Goal: Information Seeking & Learning: Learn about a topic

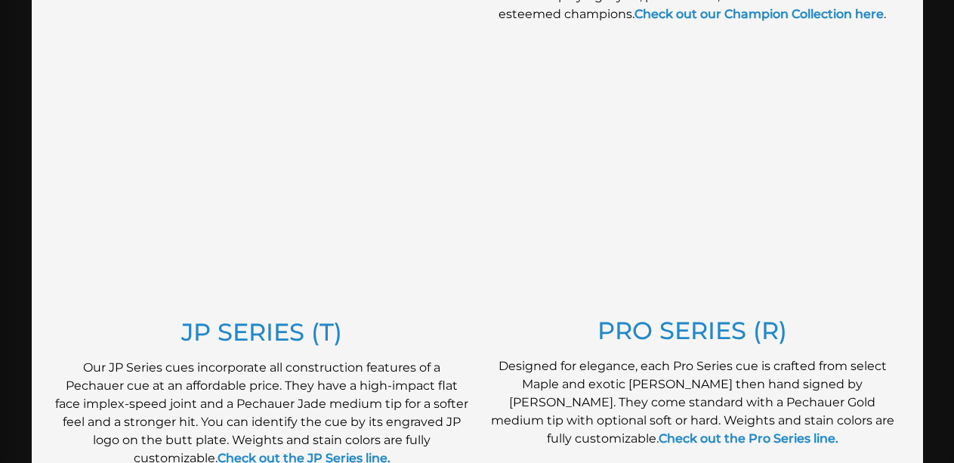
scroll to position [793, 0]
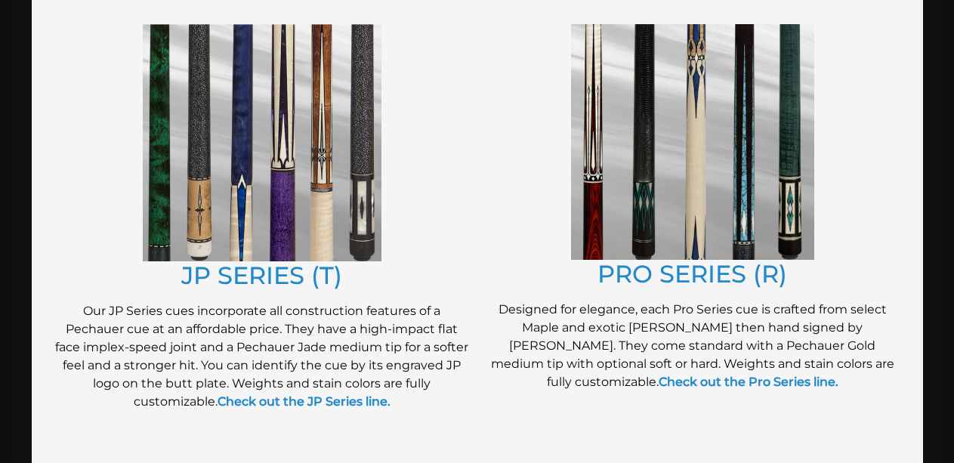
click at [700, 226] on img at bounding box center [692, 142] width 243 height 236
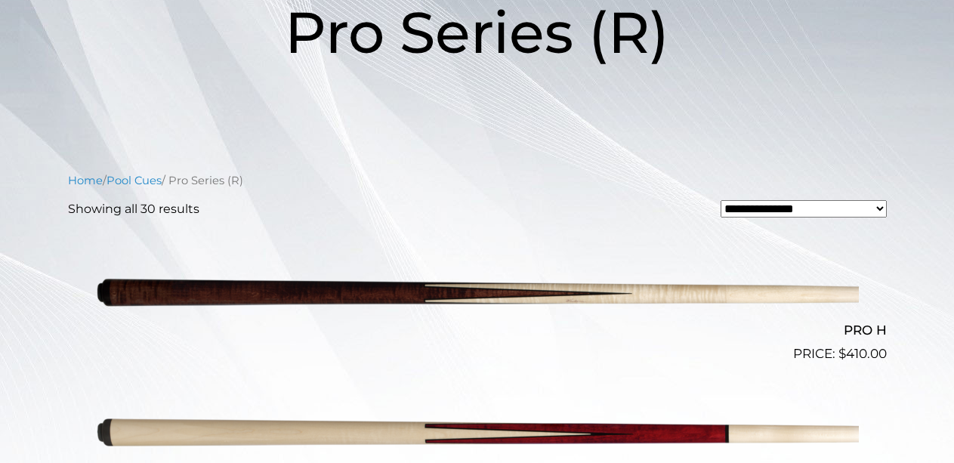
scroll to position [283, 0]
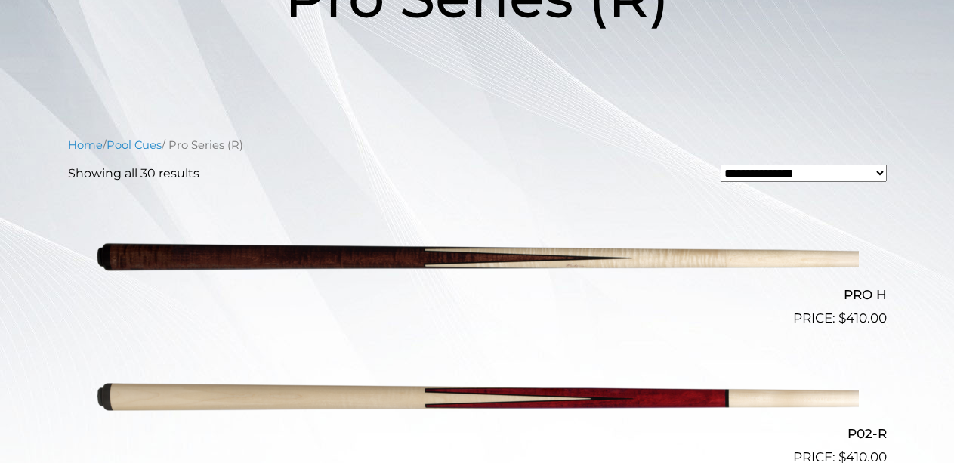
click at [142, 149] on link "Pool Cues" at bounding box center [134, 145] width 55 height 14
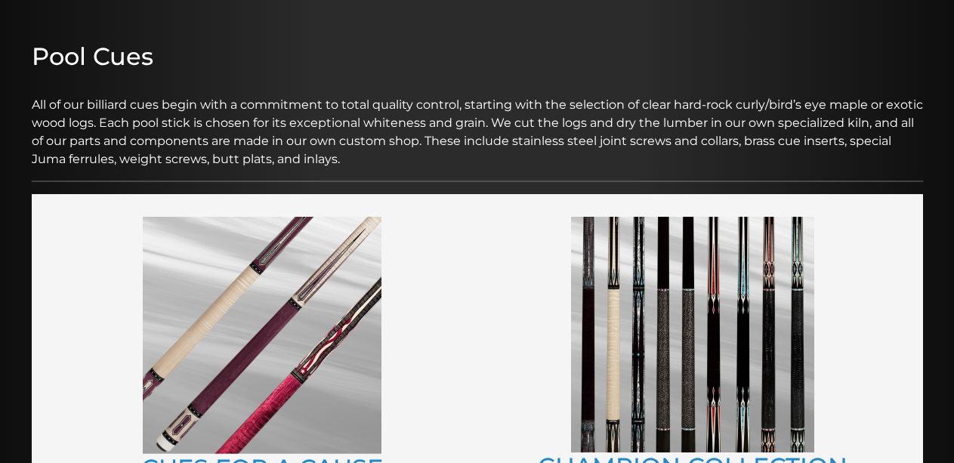
scroll to position [340, 0]
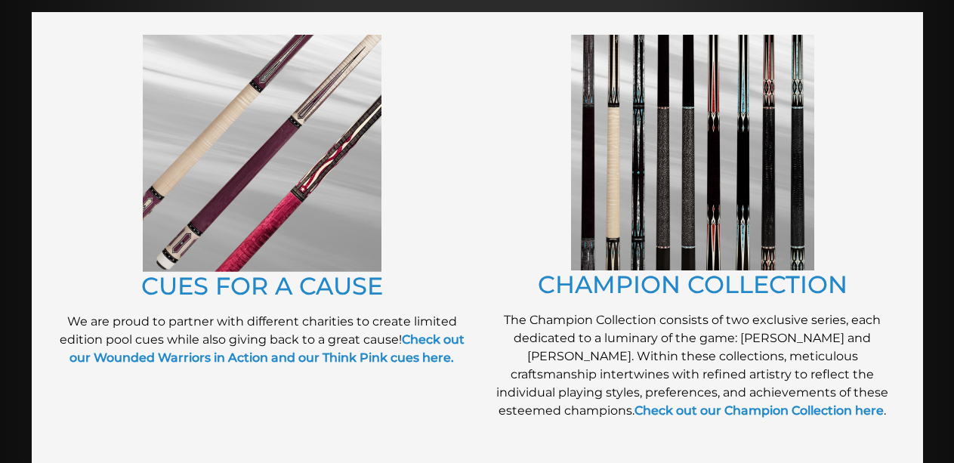
click at [358, 227] on img at bounding box center [262, 153] width 239 height 237
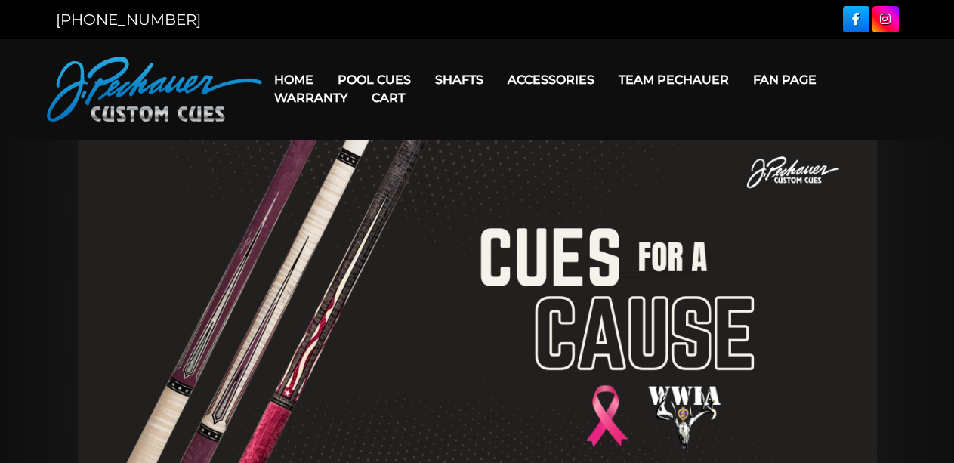
click at [360, 80] on link "Cart" at bounding box center [388, 98] width 57 height 39
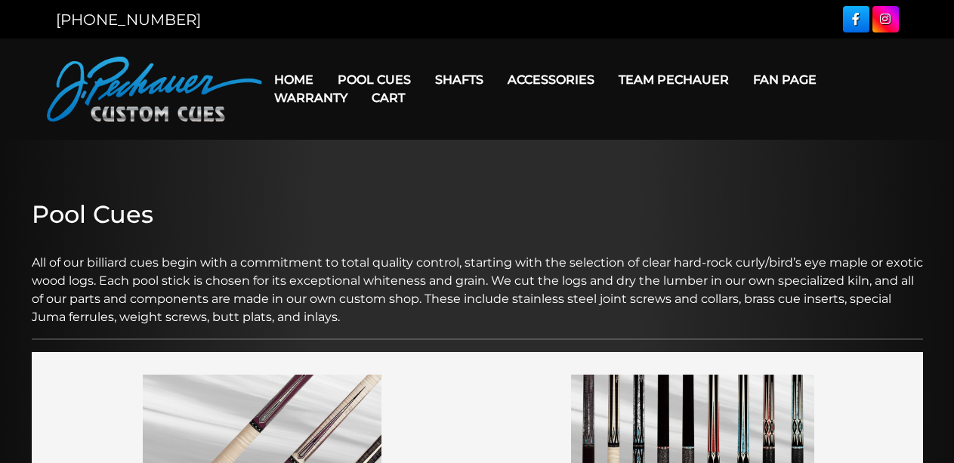
scroll to position [340, 0]
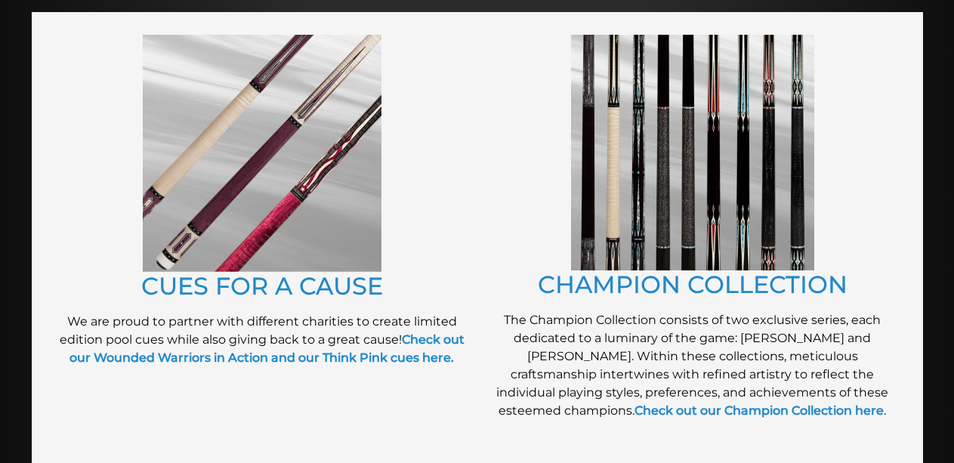
click at [612, 238] on img at bounding box center [692, 153] width 243 height 236
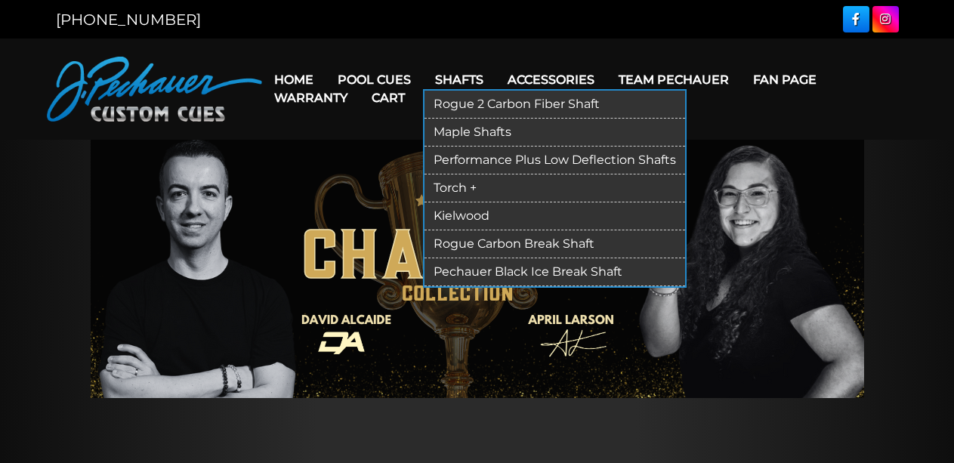
click at [467, 99] on link "Rogue 2 Carbon Fiber Shaft" at bounding box center [555, 105] width 261 height 28
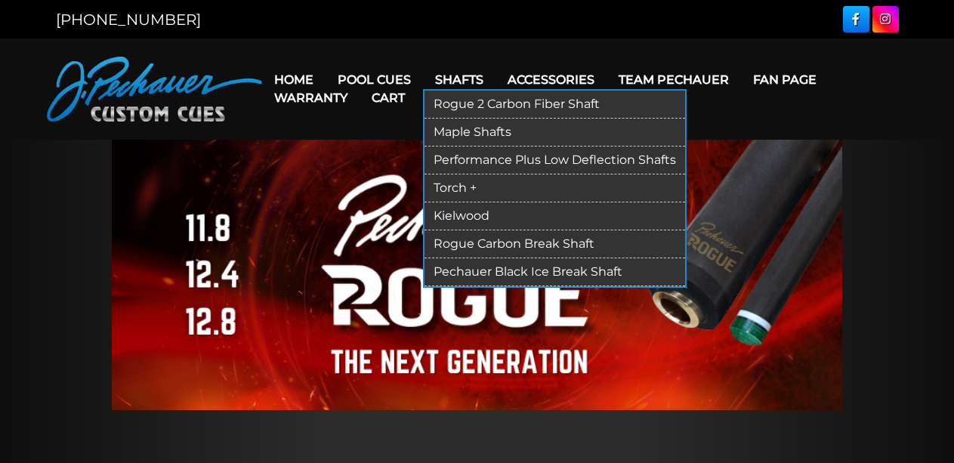
click at [471, 130] on link "Maple Shafts" at bounding box center [555, 133] width 261 height 28
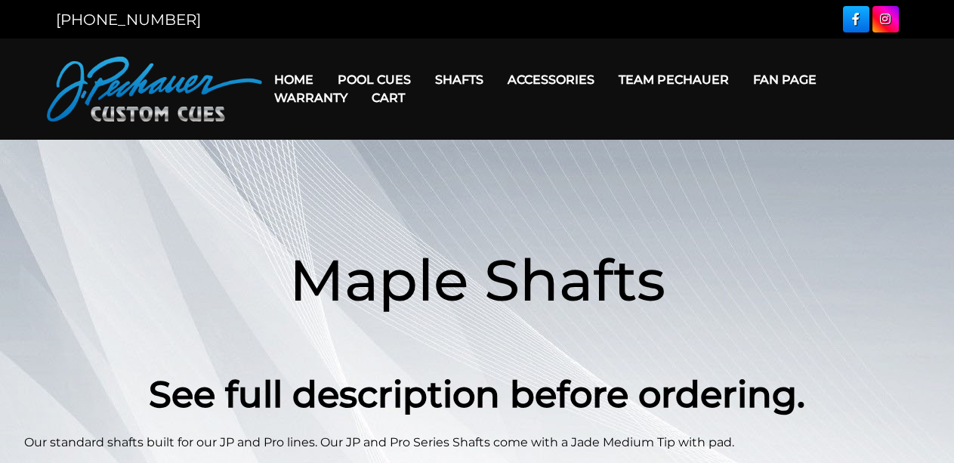
click at [178, 93] on img at bounding box center [154, 89] width 215 height 65
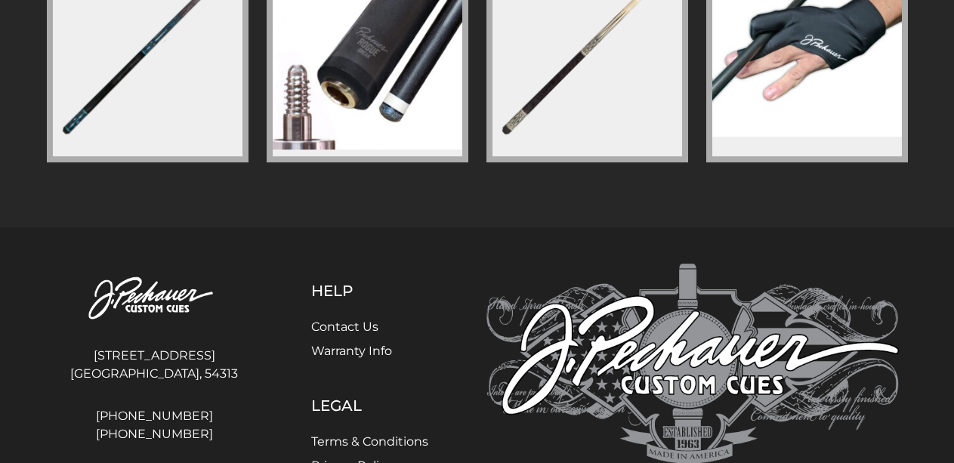
scroll to position [2479, 0]
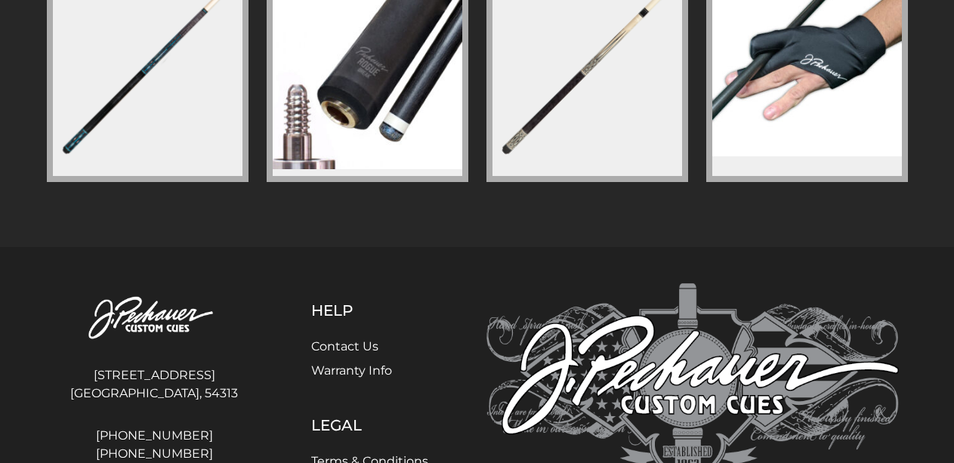
click at [309, 128] on img at bounding box center [368, 69] width 190 height 202
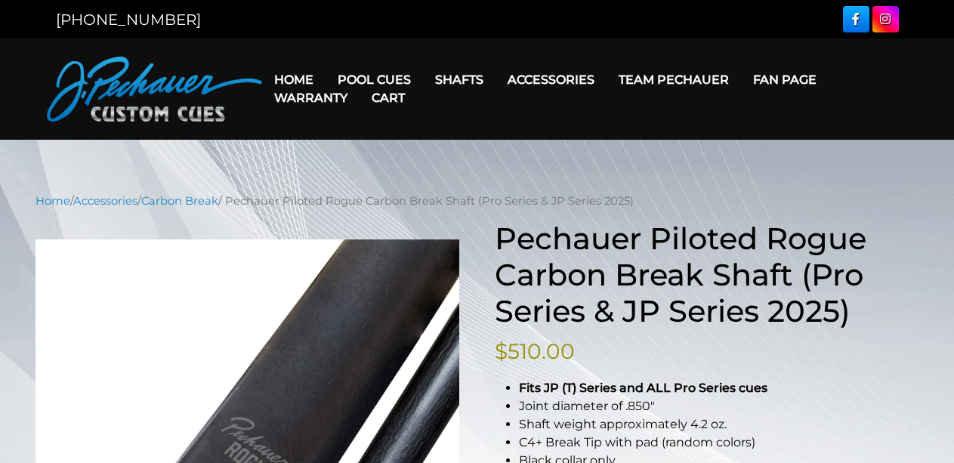
click at [308, 92] on link "Warranty" at bounding box center [310, 98] width 97 height 39
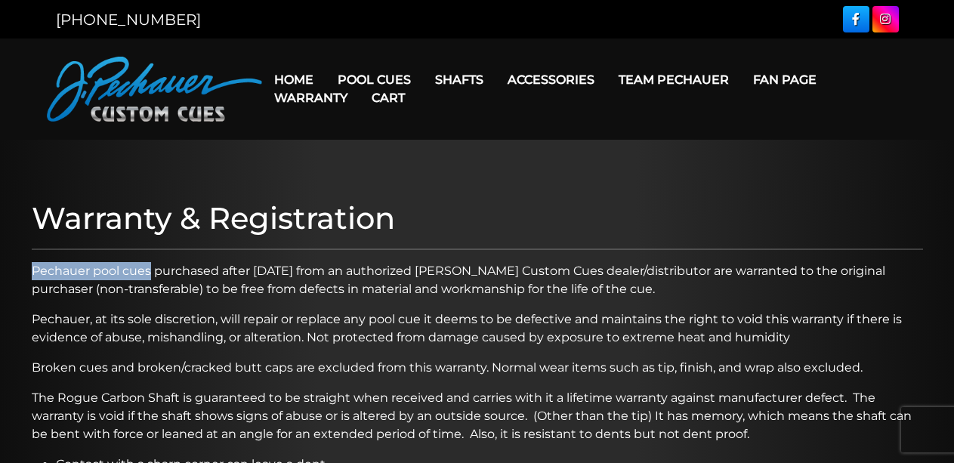
drag, startPoint x: 150, startPoint y: 274, endPoint x: 34, endPoint y: 270, distance: 115.7
click at [34, 270] on p "Pechauer pool cues purchased after [DATE] from an authorized [PERSON_NAME] Cust…" at bounding box center [478, 280] width 892 height 36
copy p "Pechauer pool cues"
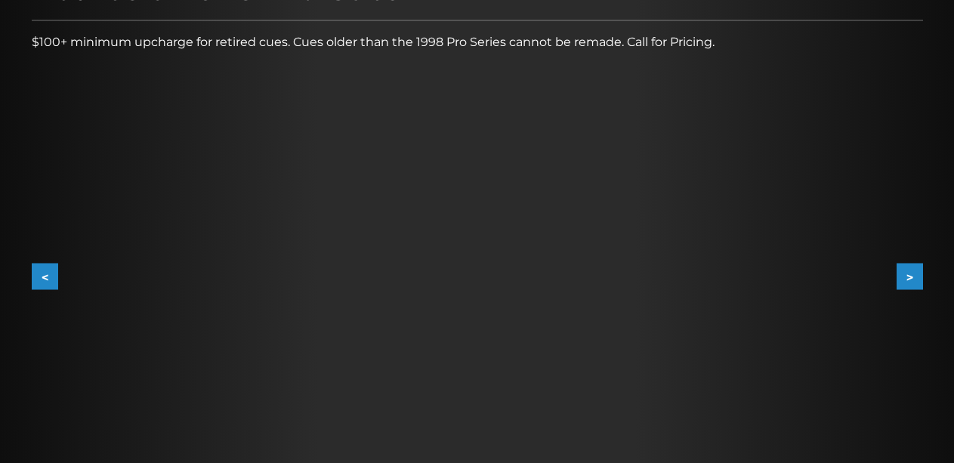
scroll to position [227, 0]
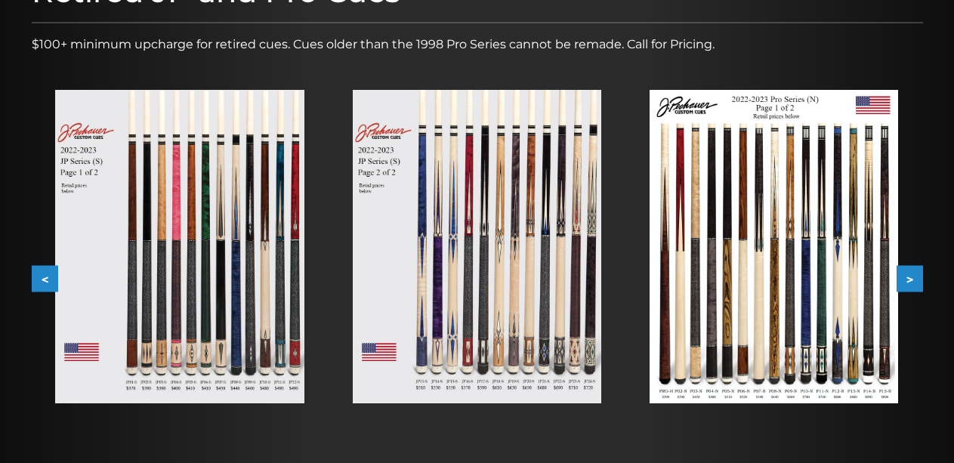
click at [909, 280] on button ">" at bounding box center [910, 279] width 26 height 26
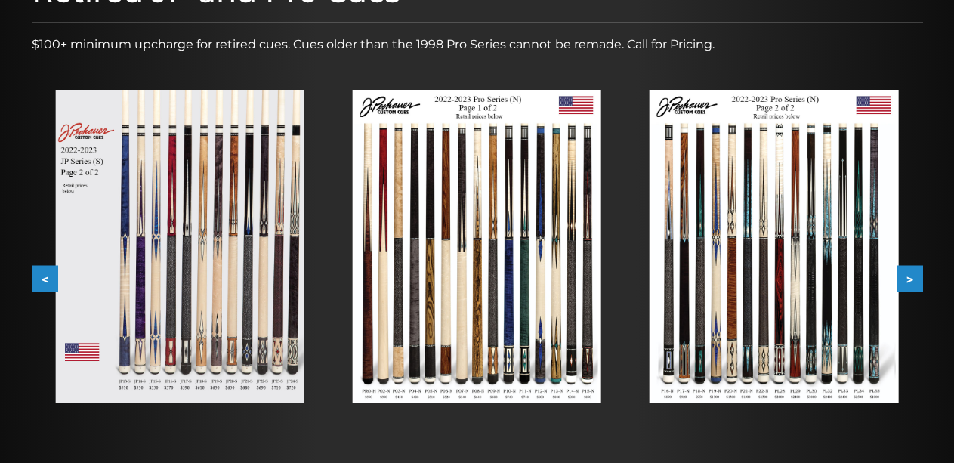
click at [909, 280] on button ">" at bounding box center [910, 279] width 26 height 26
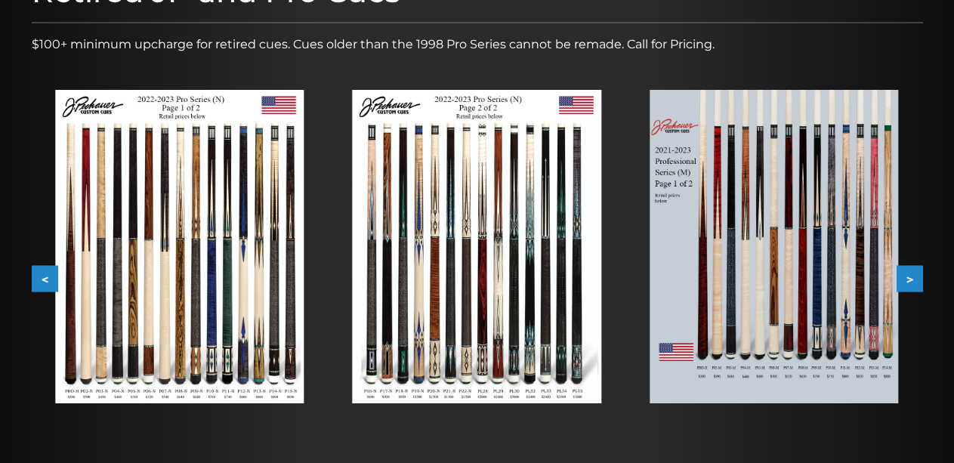
click at [909, 280] on button ">" at bounding box center [910, 279] width 26 height 26
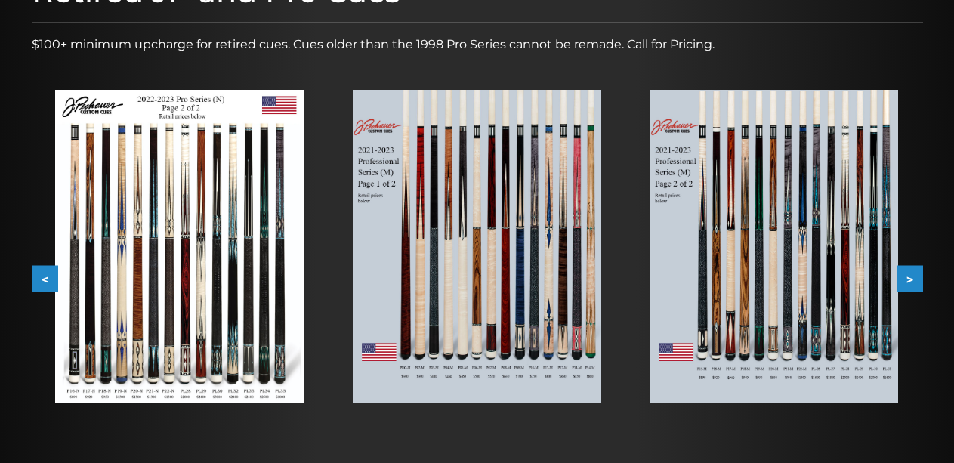
click at [909, 280] on button ">" at bounding box center [910, 279] width 26 height 26
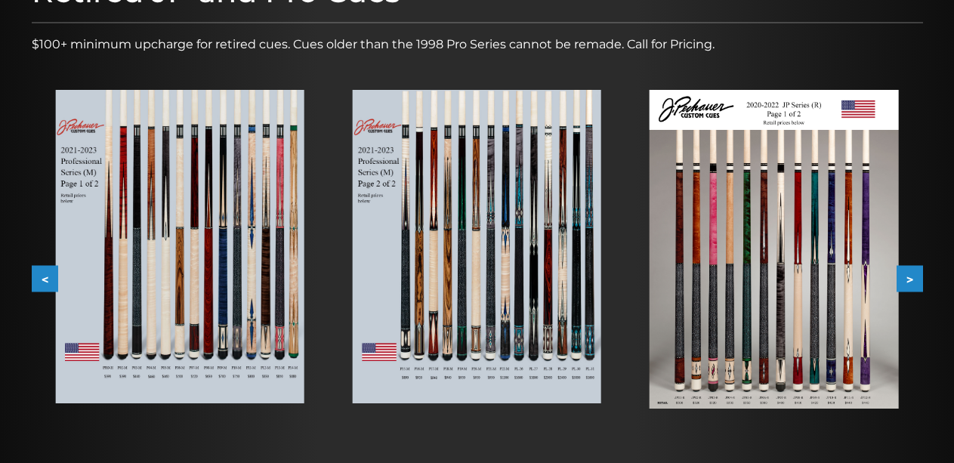
click at [909, 280] on button ">" at bounding box center [910, 279] width 26 height 26
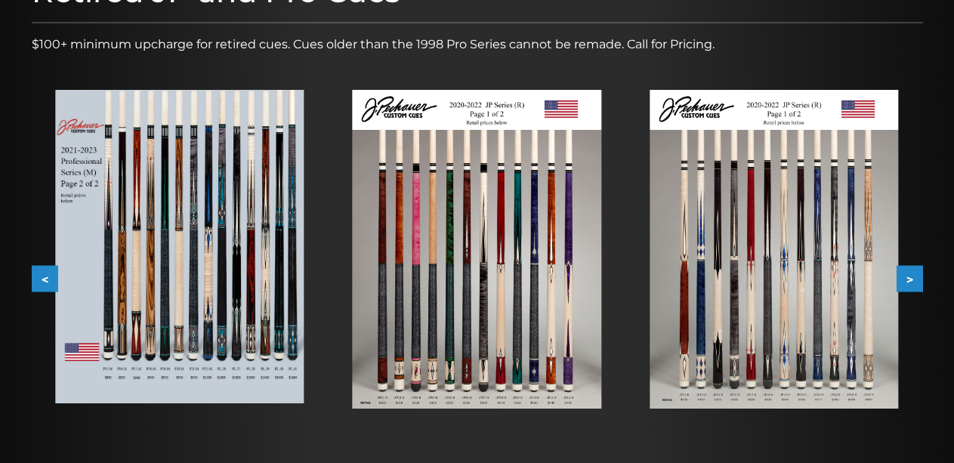
click at [909, 280] on button ">" at bounding box center [910, 279] width 26 height 26
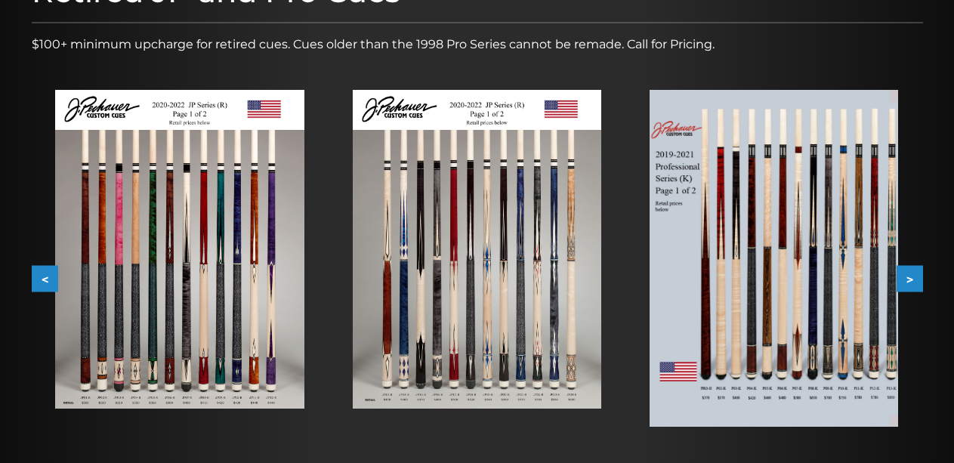
click at [909, 280] on button ">" at bounding box center [910, 279] width 26 height 26
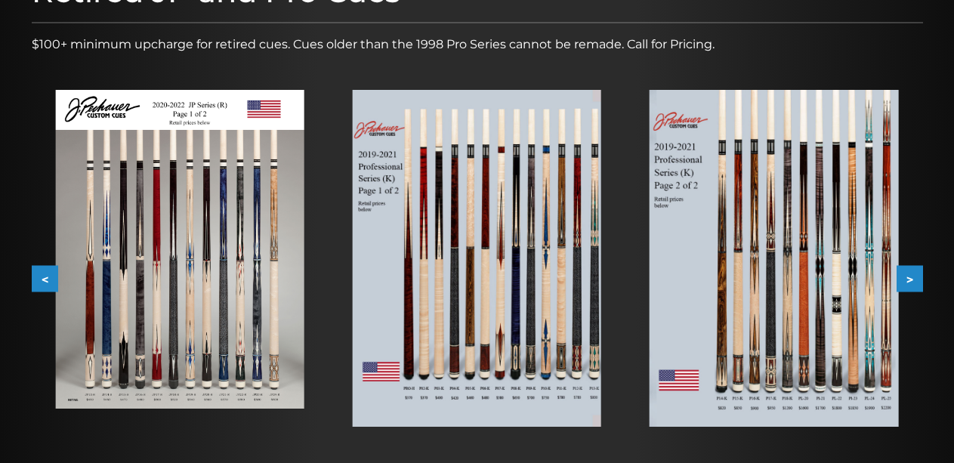
click at [909, 280] on button ">" at bounding box center [910, 279] width 26 height 26
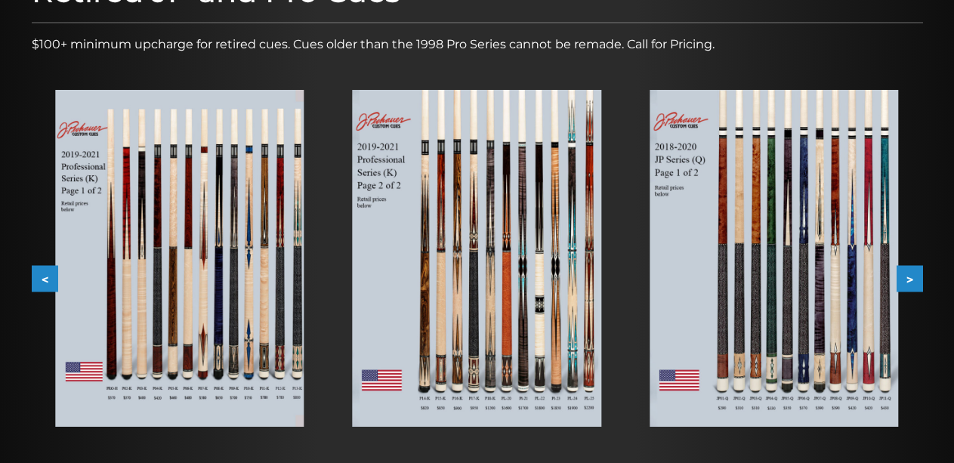
click at [909, 280] on button ">" at bounding box center [910, 279] width 26 height 26
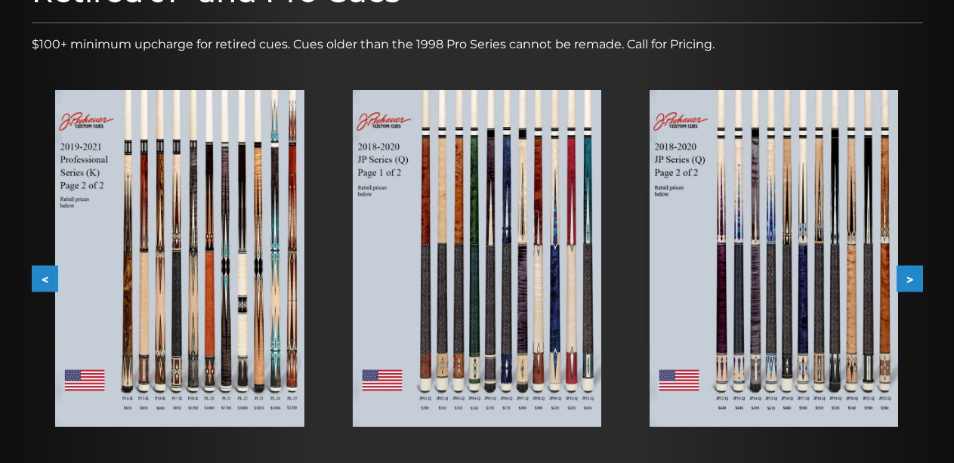
click at [909, 280] on button ">" at bounding box center [910, 279] width 26 height 26
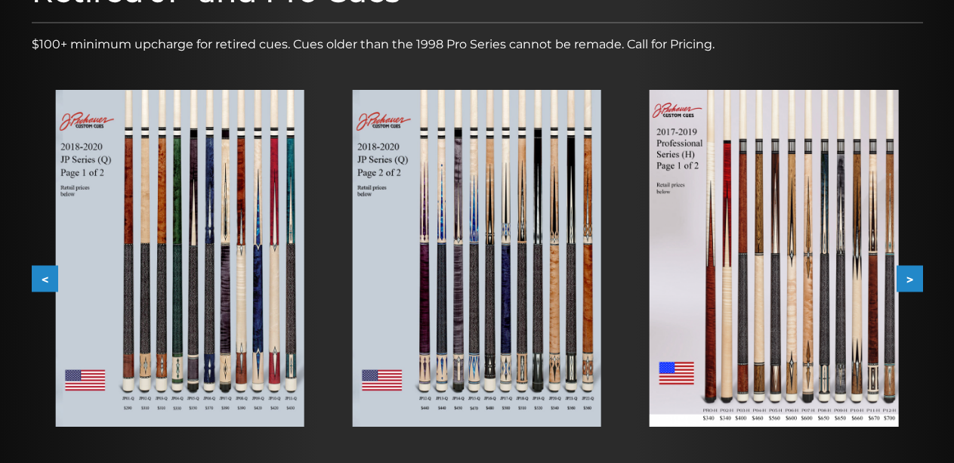
click at [909, 280] on button ">" at bounding box center [910, 279] width 26 height 26
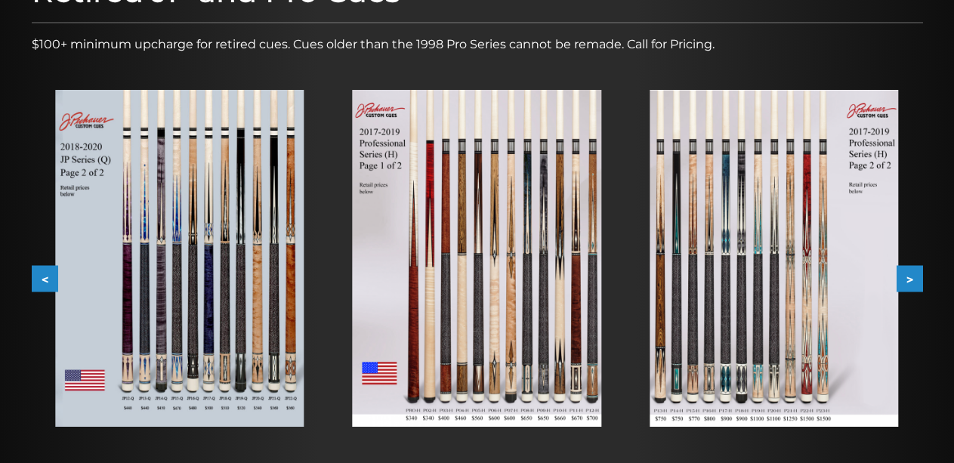
click at [909, 280] on button ">" at bounding box center [910, 279] width 26 height 26
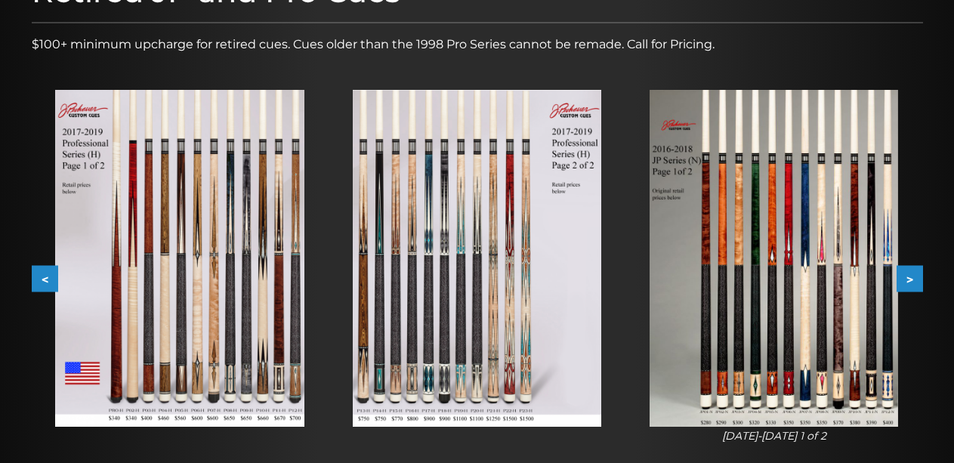
click at [909, 280] on button ">" at bounding box center [910, 279] width 26 height 26
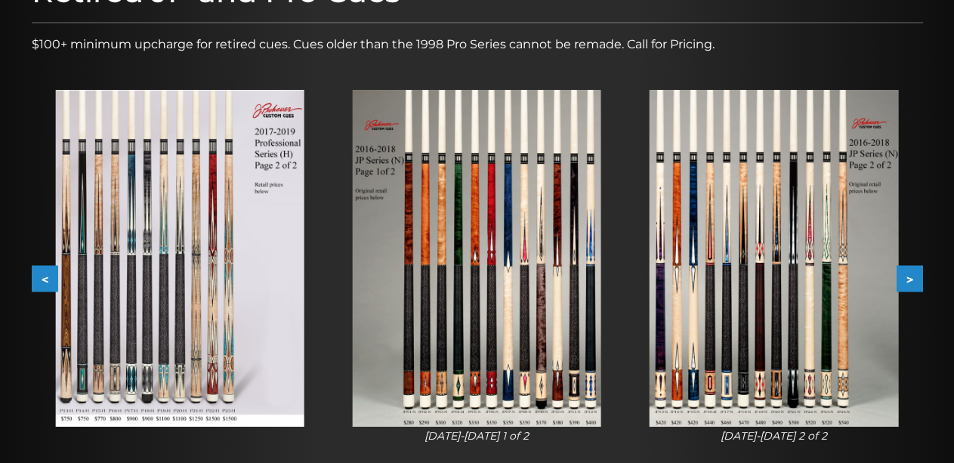
click at [909, 280] on button ">" at bounding box center [910, 279] width 26 height 26
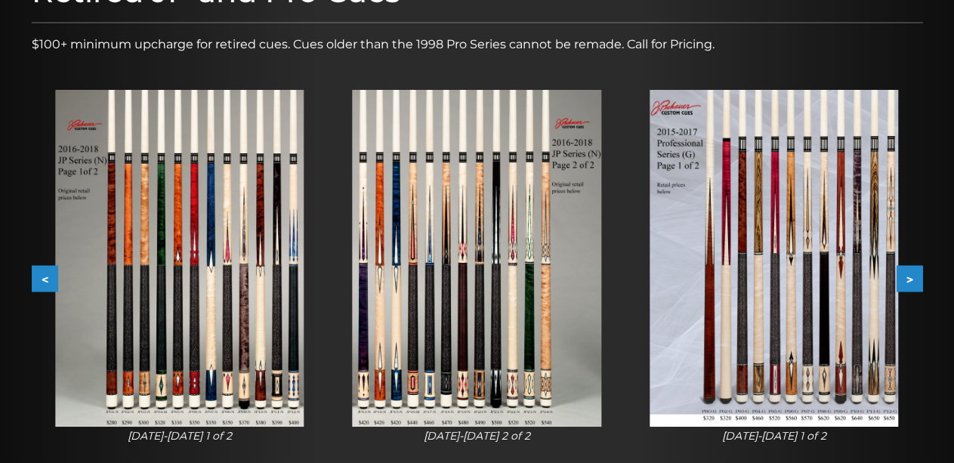
click at [909, 280] on button ">" at bounding box center [910, 279] width 26 height 26
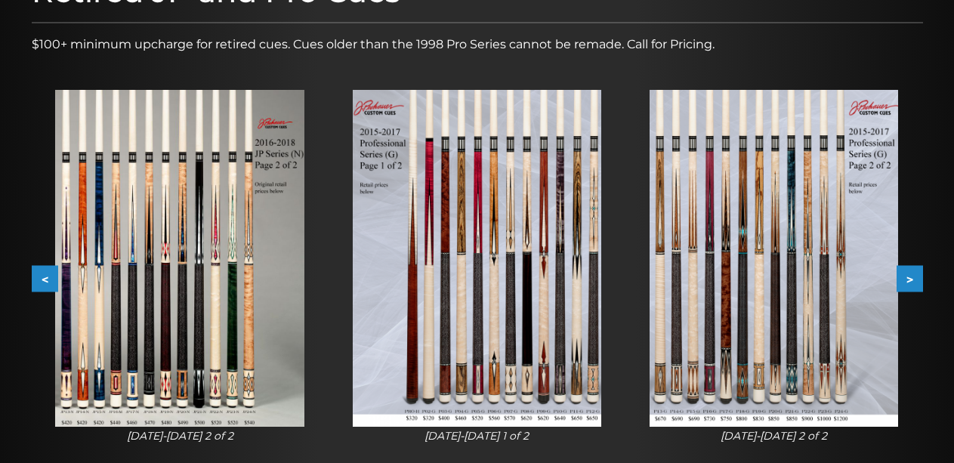
click at [909, 280] on button ">" at bounding box center [910, 279] width 26 height 26
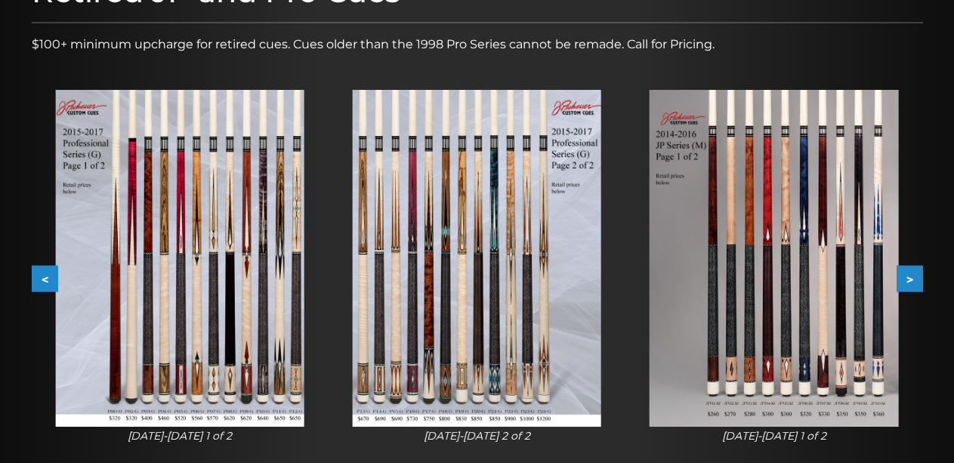
click at [909, 280] on button ">" at bounding box center [910, 279] width 26 height 26
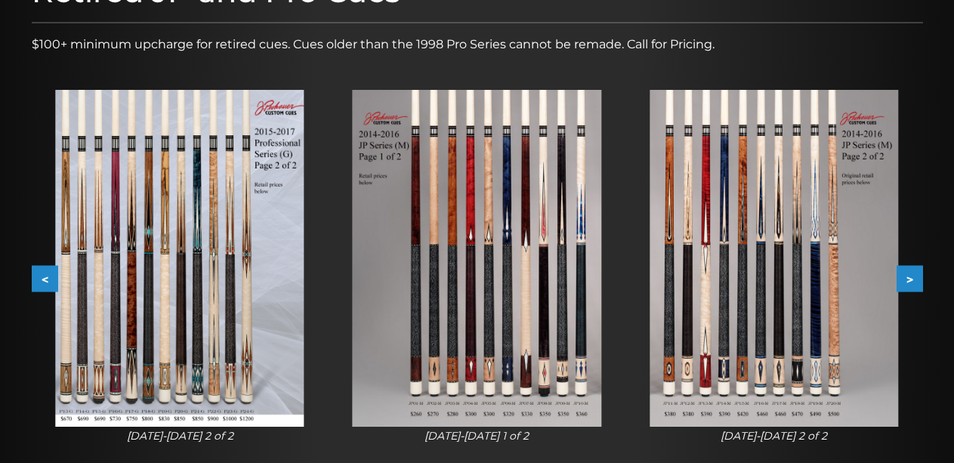
click at [909, 280] on button ">" at bounding box center [910, 279] width 26 height 26
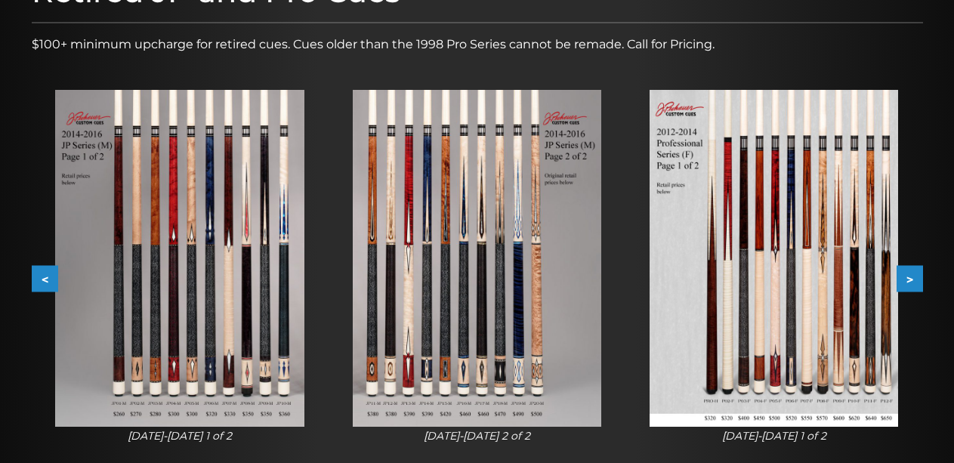
click at [909, 280] on button ">" at bounding box center [910, 279] width 26 height 26
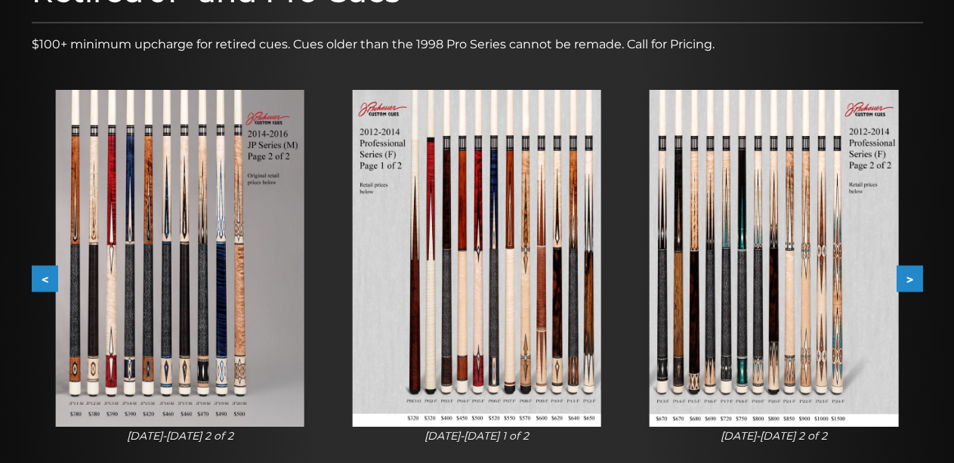
click at [909, 280] on button ">" at bounding box center [910, 279] width 26 height 26
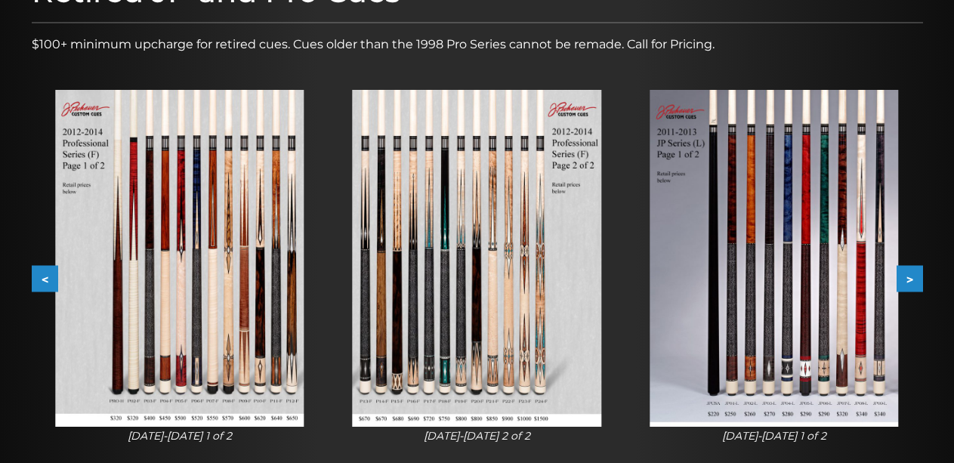
click at [909, 280] on button ">" at bounding box center [910, 279] width 26 height 26
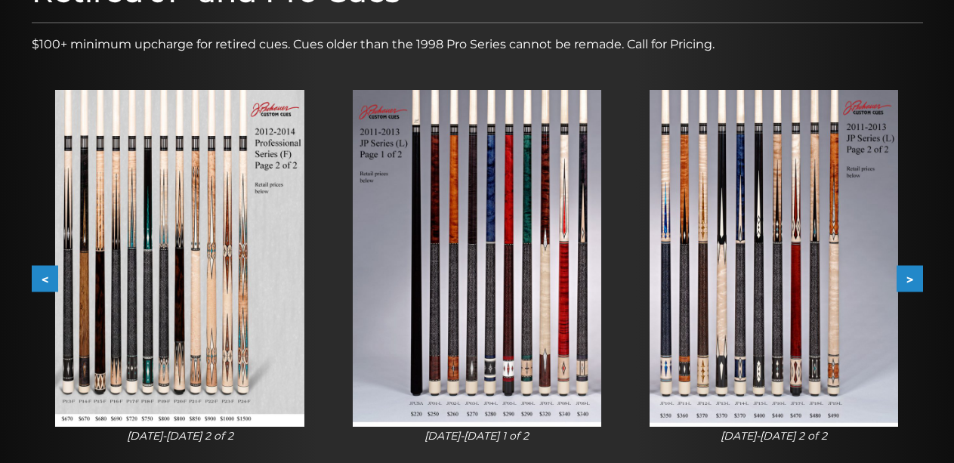
click at [909, 280] on button ">" at bounding box center [910, 279] width 26 height 26
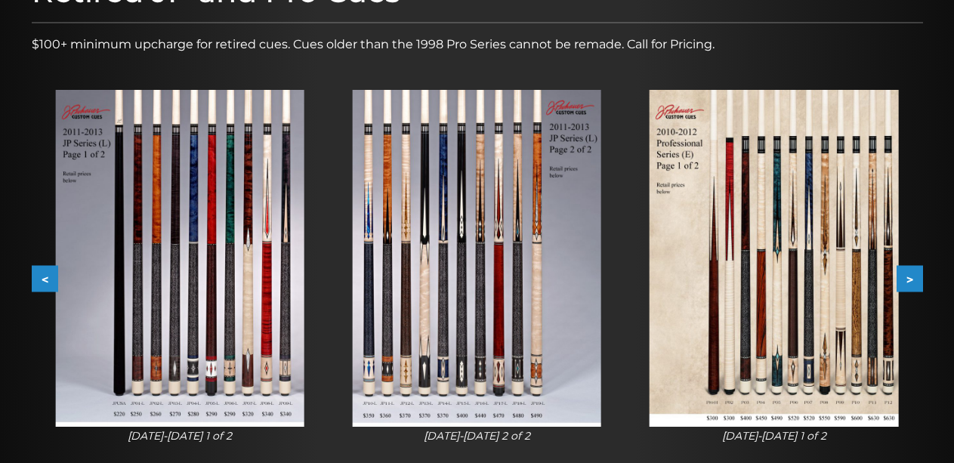
click at [909, 280] on button ">" at bounding box center [910, 279] width 26 height 26
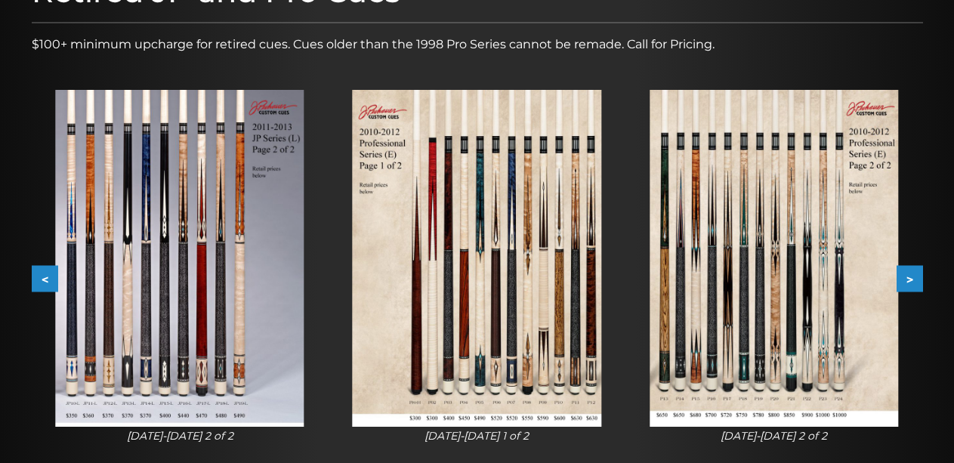
click at [909, 280] on button ">" at bounding box center [910, 279] width 26 height 26
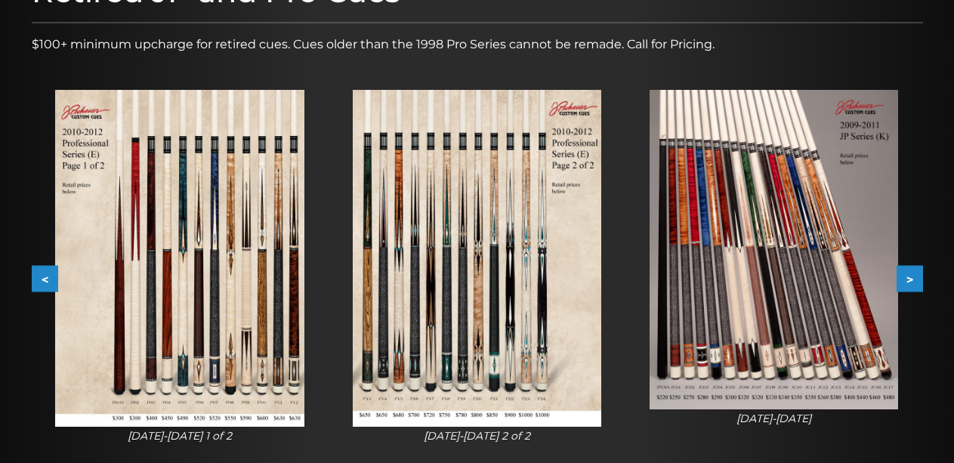
click at [909, 280] on button ">" at bounding box center [910, 279] width 26 height 26
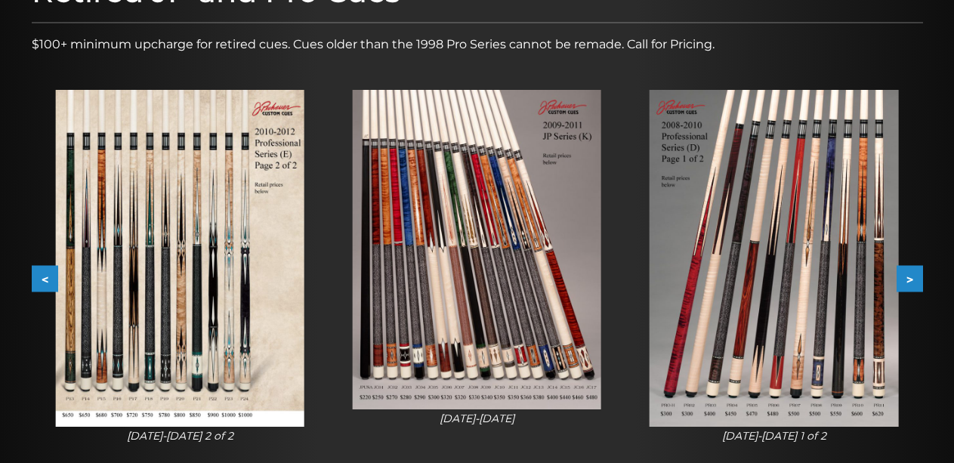
click at [487, 295] on img at bounding box center [477, 250] width 249 height 320
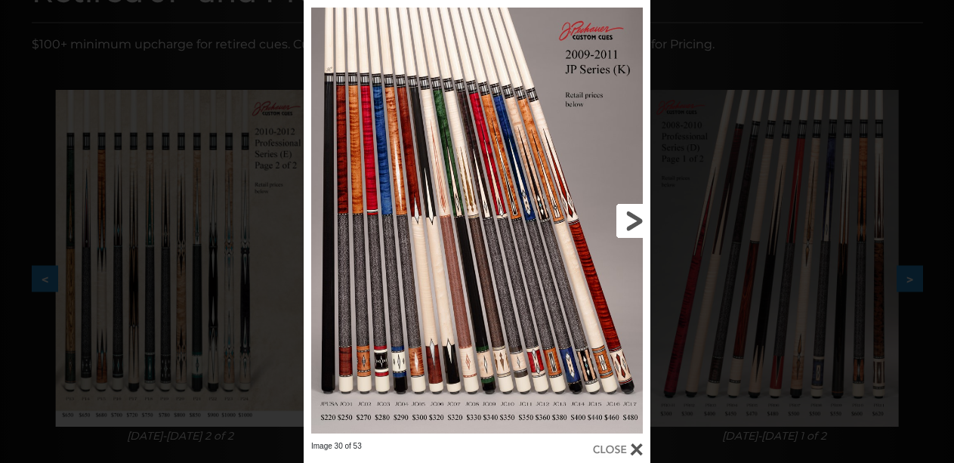
click at [635, 220] on link at bounding box center [572, 220] width 156 height 441
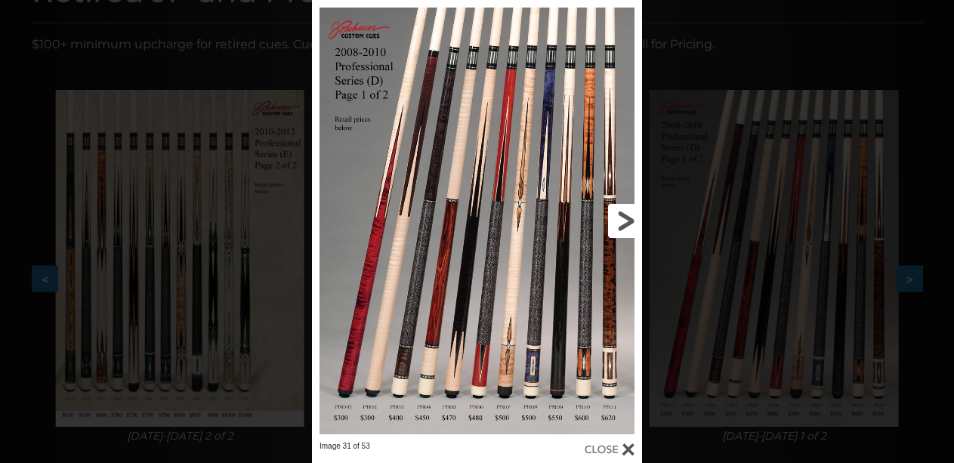
click at [628, 223] on link at bounding box center [567, 220] width 149 height 441
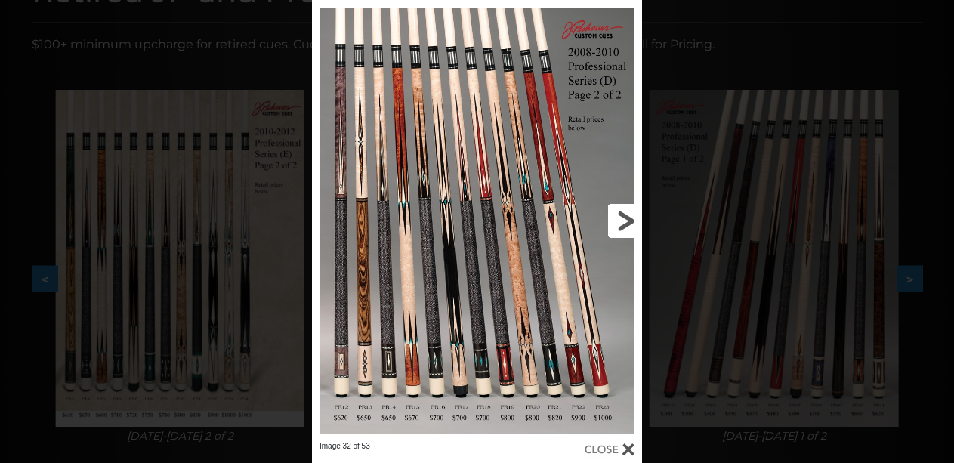
click at [628, 223] on link at bounding box center [567, 220] width 149 height 441
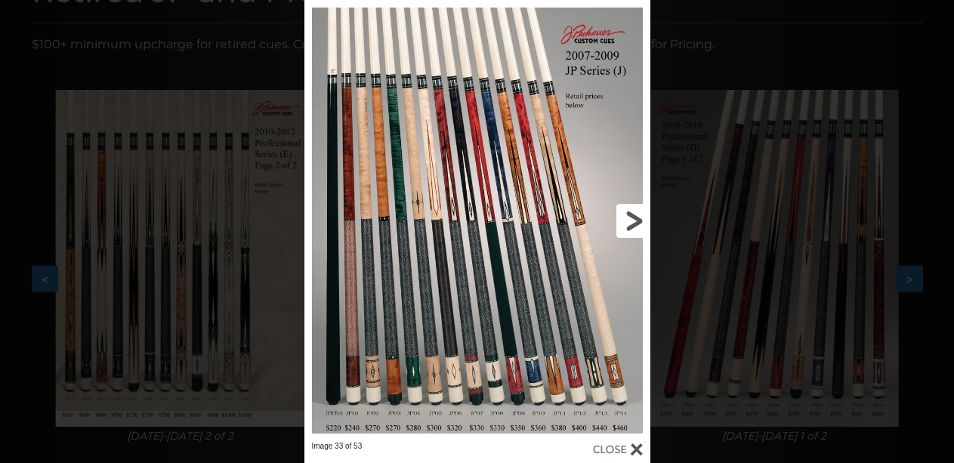
click at [628, 223] on link at bounding box center [572, 220] width 156 height 441
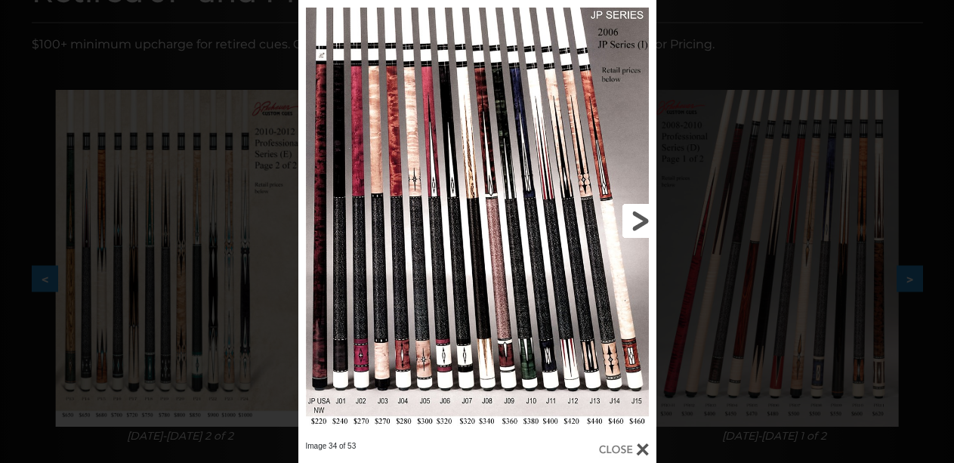
click at [628, 223] on link at bounding box center [575, 220] width 161 height 441
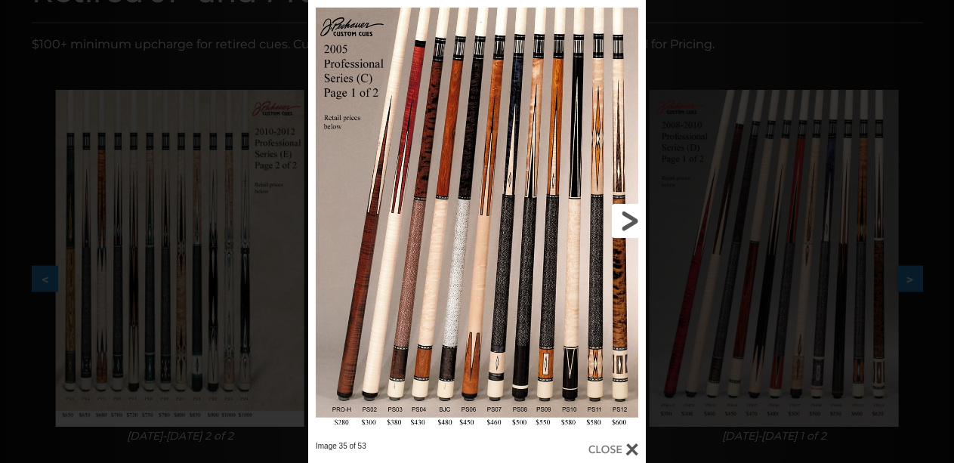
click at [628, 223] on link at bounding box center [570, 220] width 152 height 441
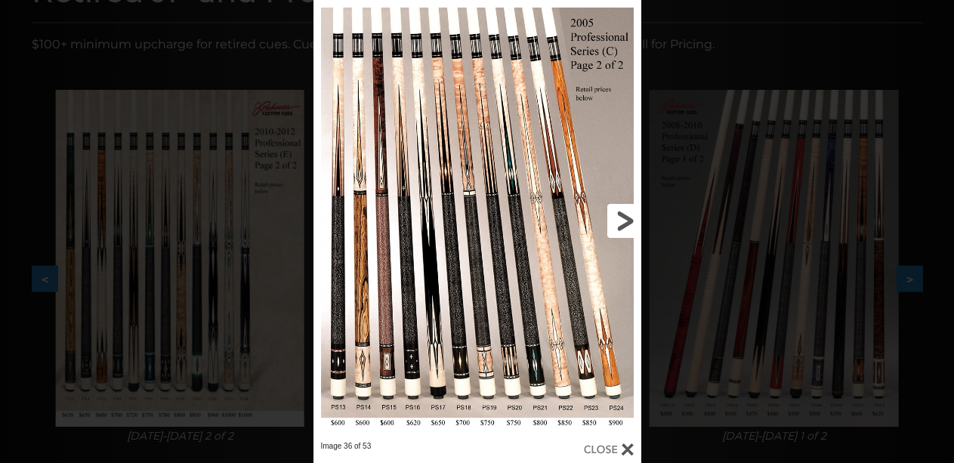
click at [628, 223] on link at bounding box center [566, 220] width 147 height 441
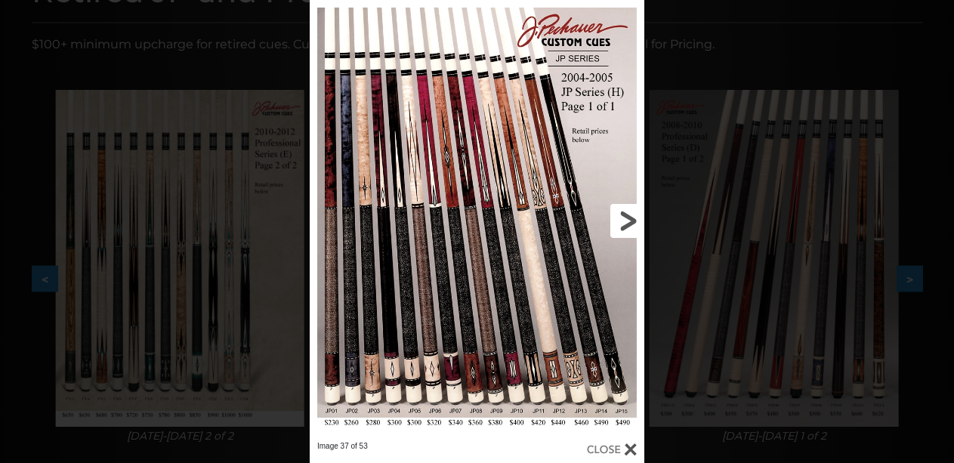
click at [628, 223] on link at bounding box center [569, 220] width 150 height 441
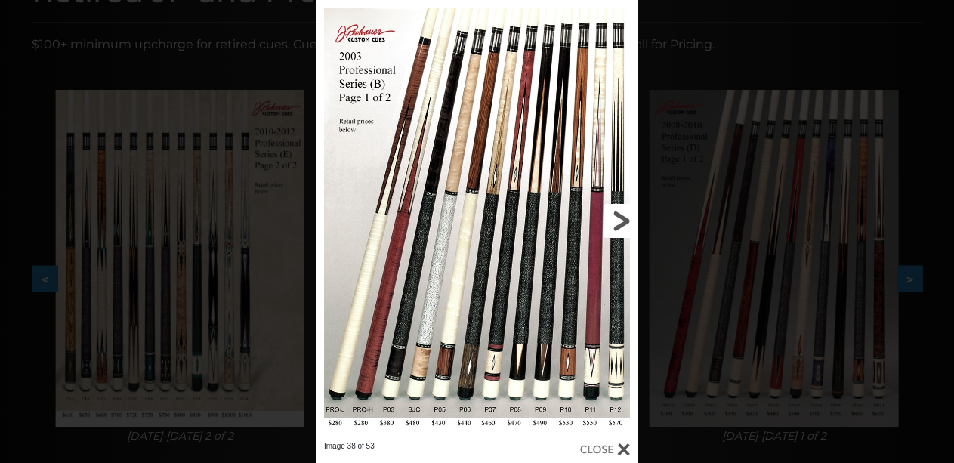
click at [628, 223] on link at bounding box center [565, 220] width 144 height 441
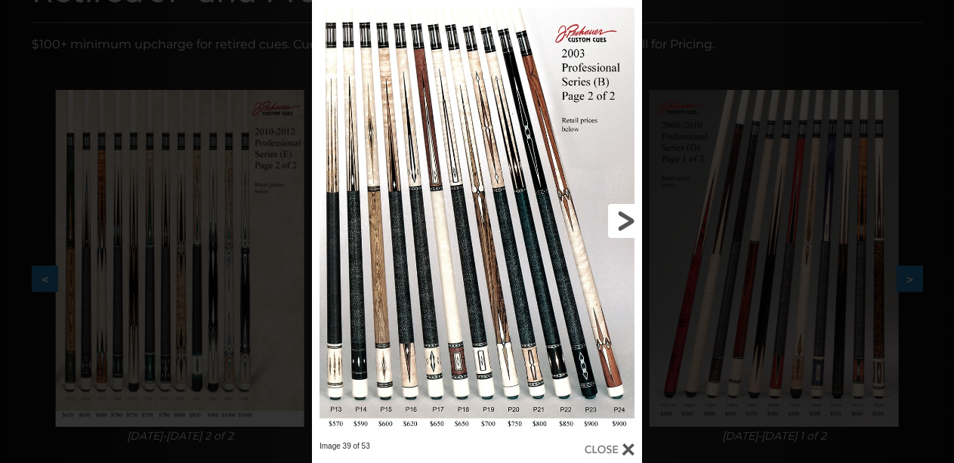
click at [628, 223] on link at bounding box center [567, 220] width 149 height 441
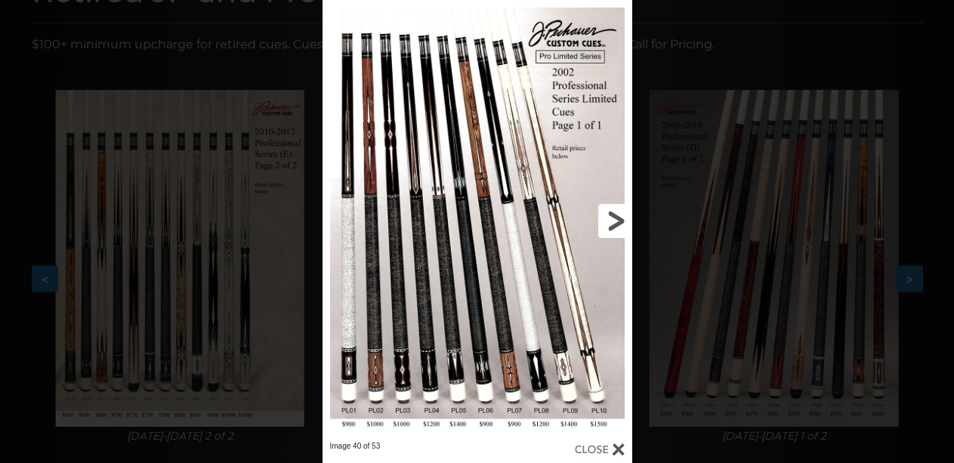
click at [619, 224] on link at bounding box center [563, 220] width 140 height 441
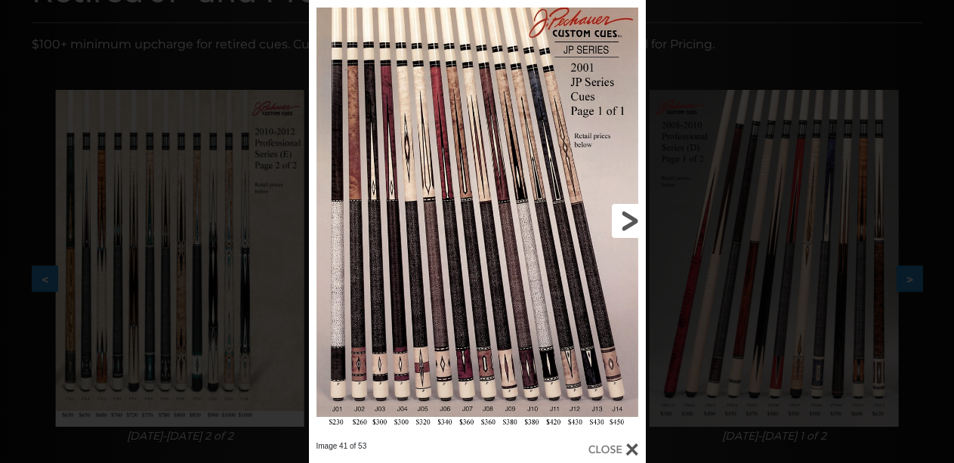
click at [619, 224] on link at bounding box center [570, 220] width 152 height 441
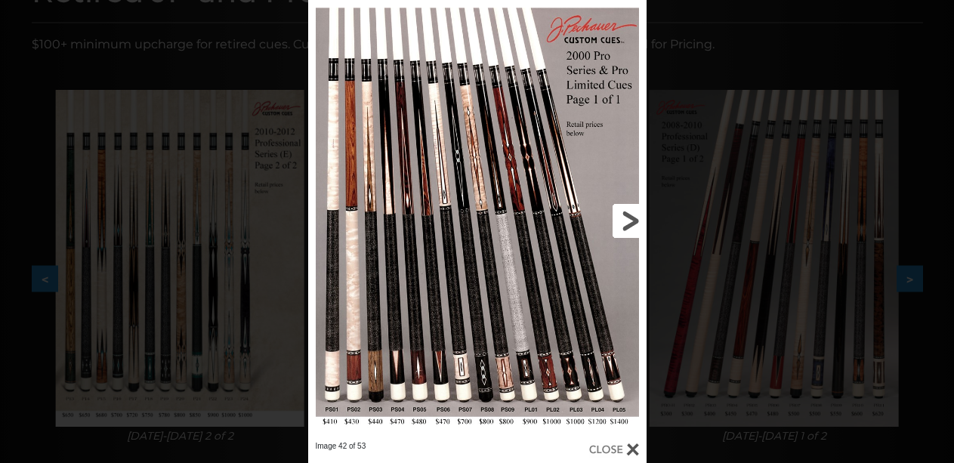
click at [619, 224] on link at bounding box center [570, 220] width 153 height 441
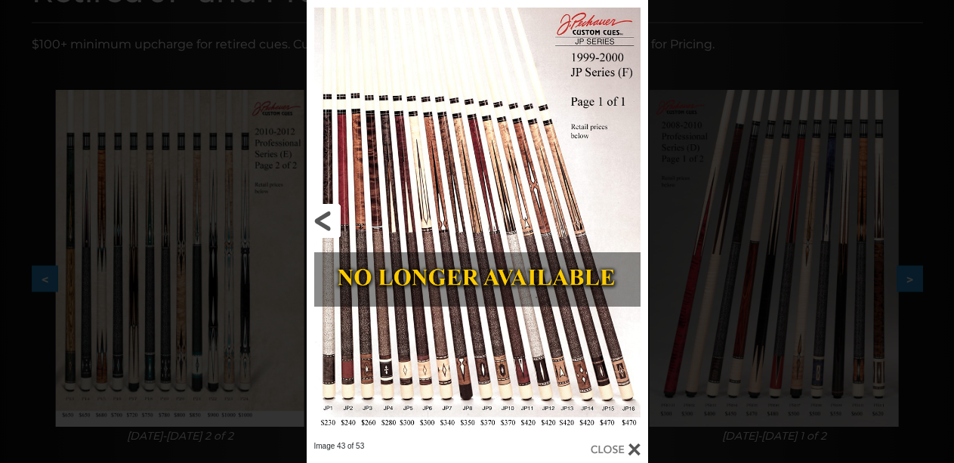
click at [319, 215] on link at bounding box center [383, 220] width 153 height 441
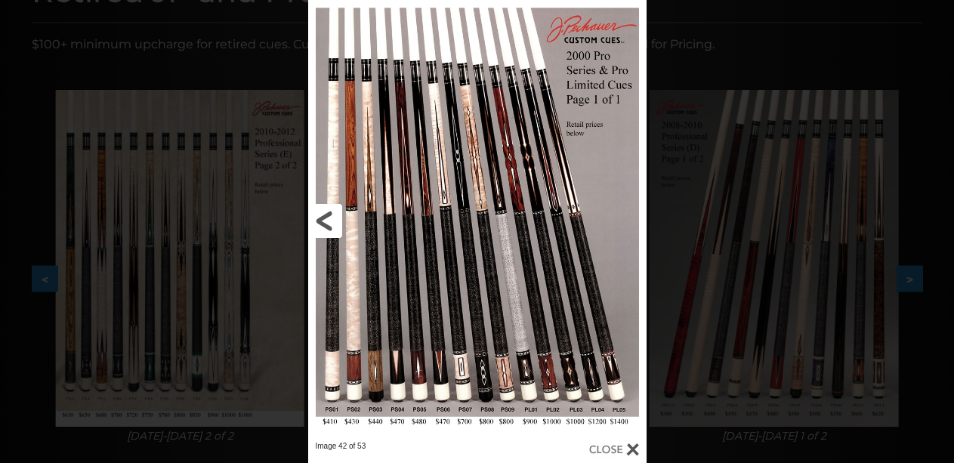
click at [319, 215] on link at bounding box center [384, 220] width 153 height 441
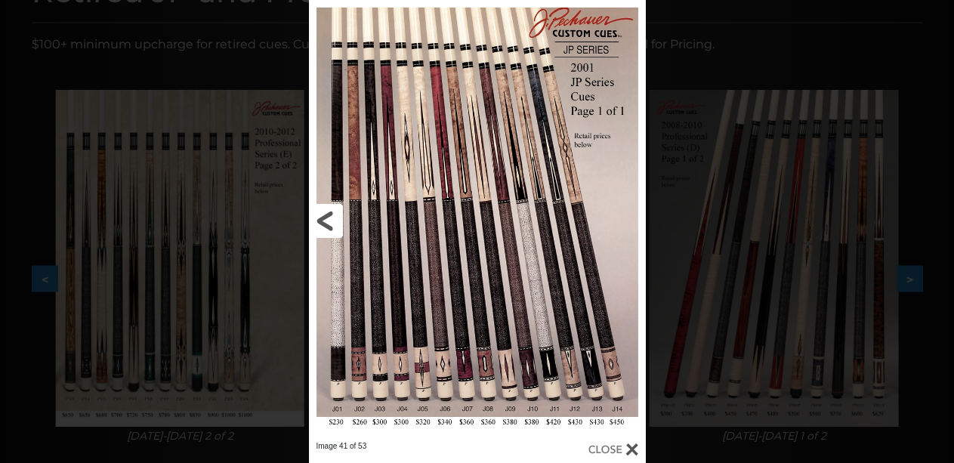
click at [319, 215] on link at bounding box center [385, 220] width 152 height 441
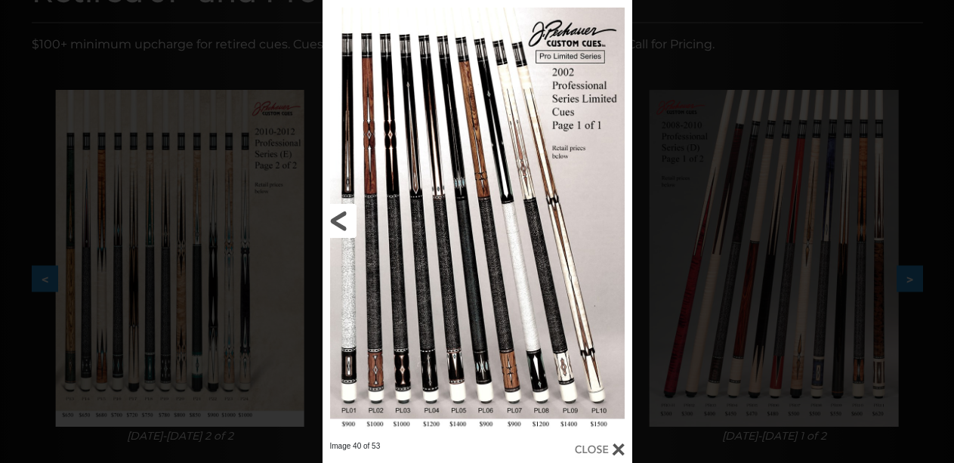
click at [319, 215] on div "Image 40 of 53" at bounding box center [477, 231] width 954 height 463
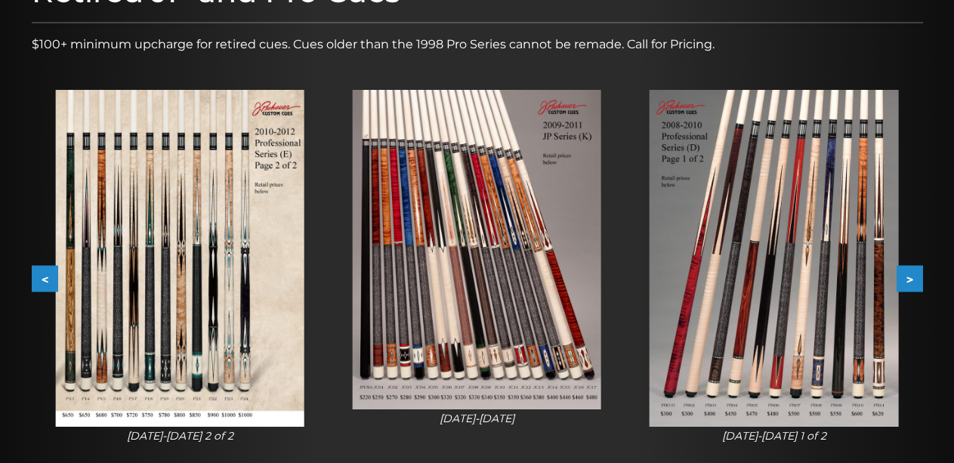
click at [430, 295] on img at bounding box center [477, 250] width 249 height 320
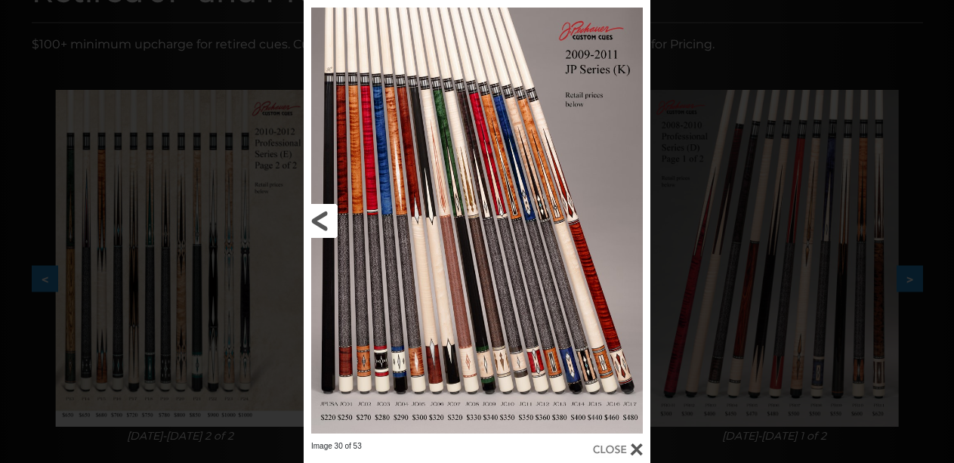
click at [398, 302] on link at bounding box center [382, 220] width 156 height 441
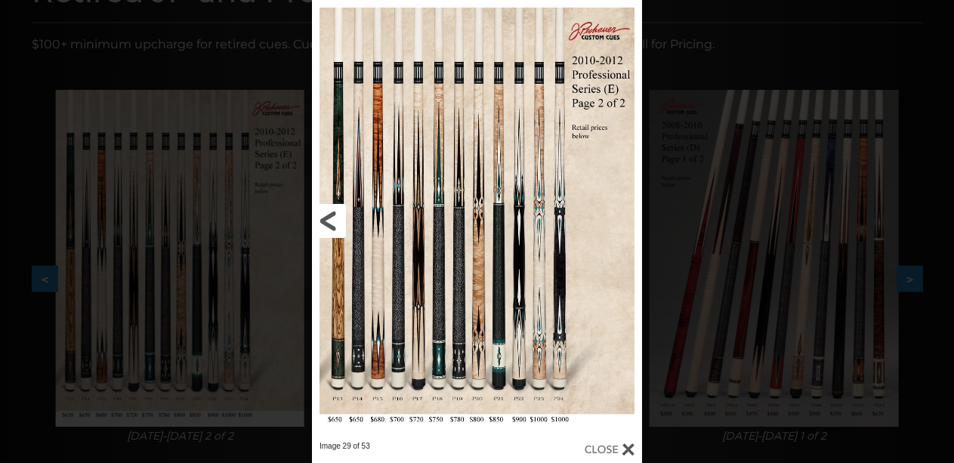
click at [331, 218] on link at bounding box center [386, 220] width 149 height 441
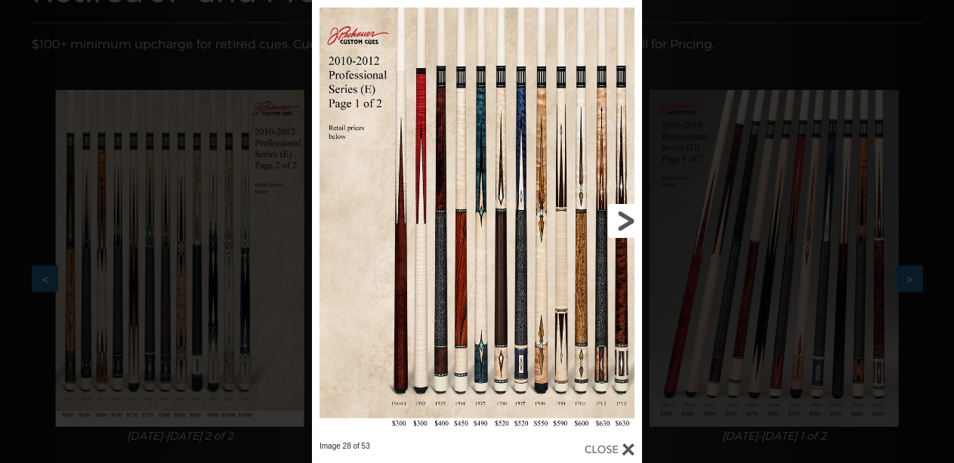
click at [624, 214] on link at bounding box center [567, 220] width 149 height 441
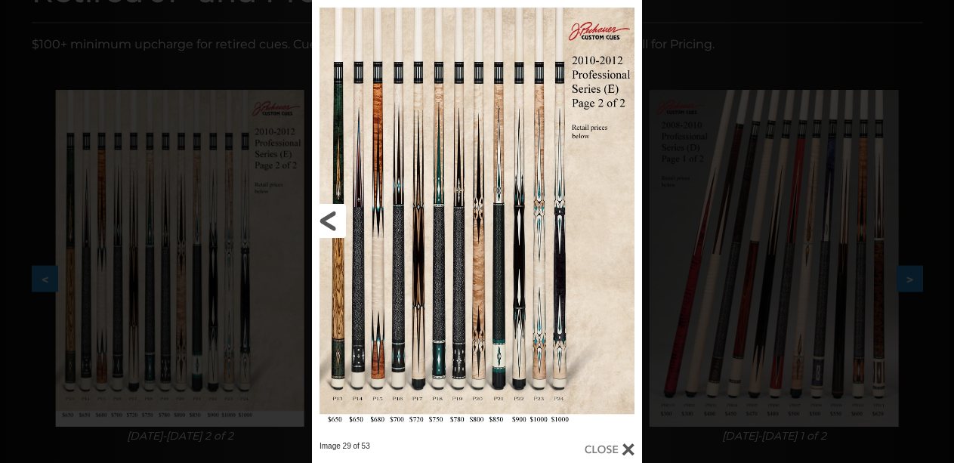
click at [329, 219] on link at bounding box center [386, 220] width 149 height 441
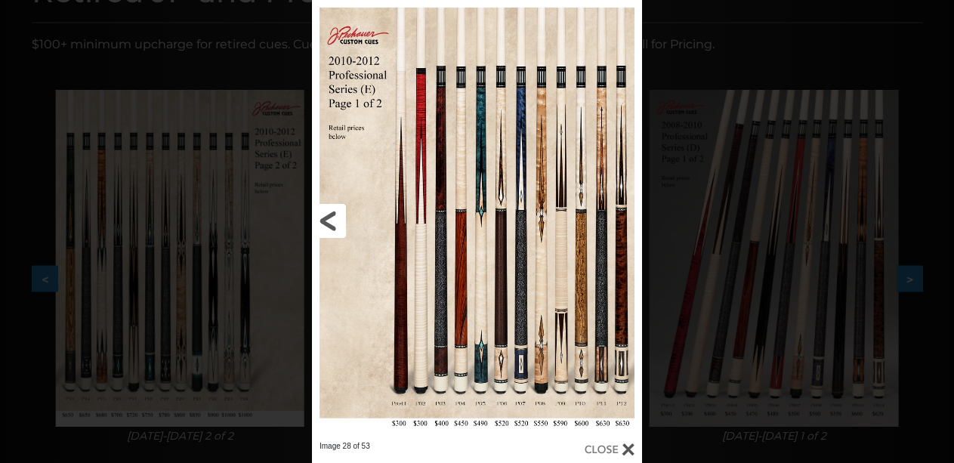
click at [329, 219] on link at bounding box center [386, 220] width 149 height 441
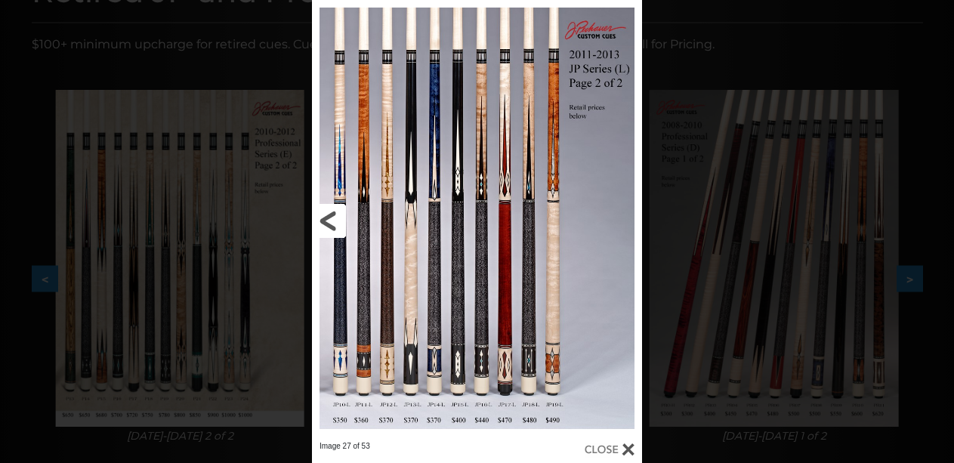
click at [329, 219] on link at bounding box center [386, 220] width 149 height 441
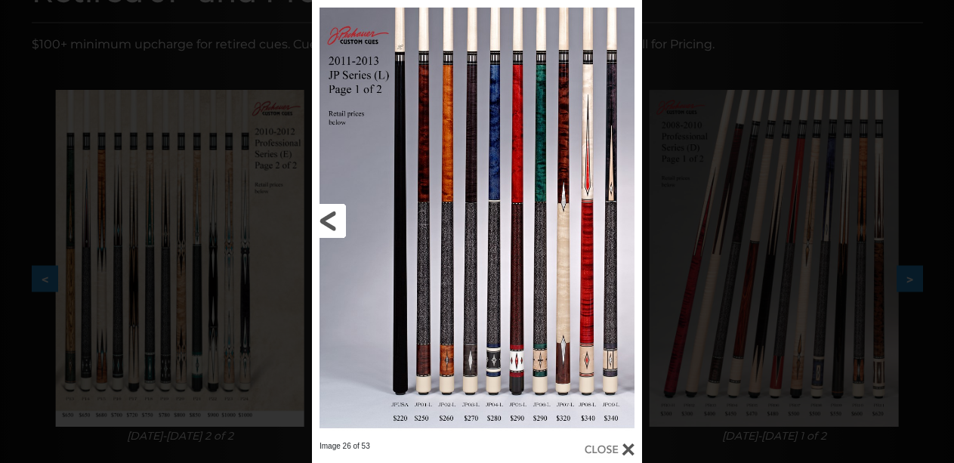
click at [329, 219] on link at bounding box center [386, 220] width 149 height 441
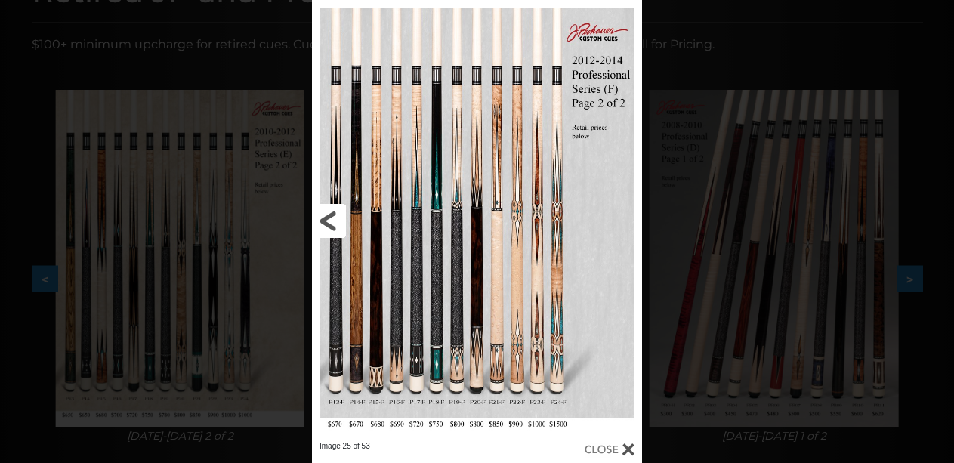
click at [329, 219] on link at bounding box center [386, 220] width 149 height 441
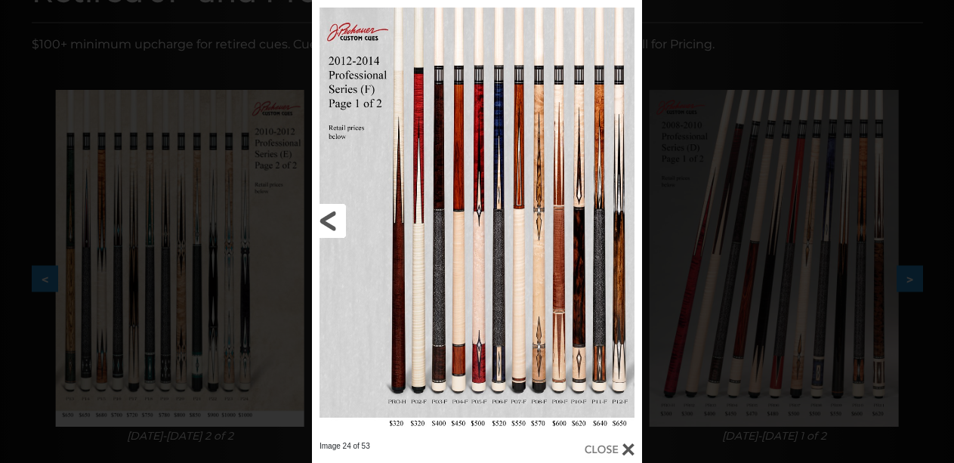
click at [329, 219] on link at bounding box center [386, 220] width 149 height 441
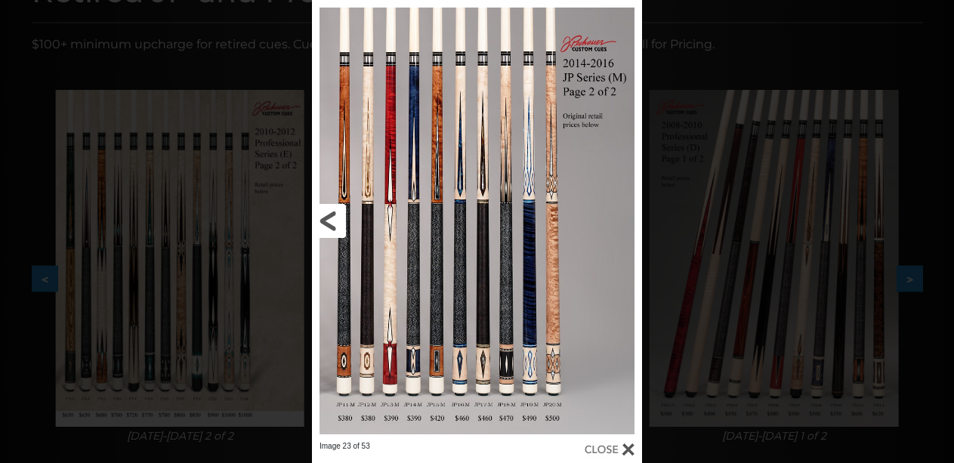
click at [329, 219] on link at bounding box center [386, 220] width 149 height 441
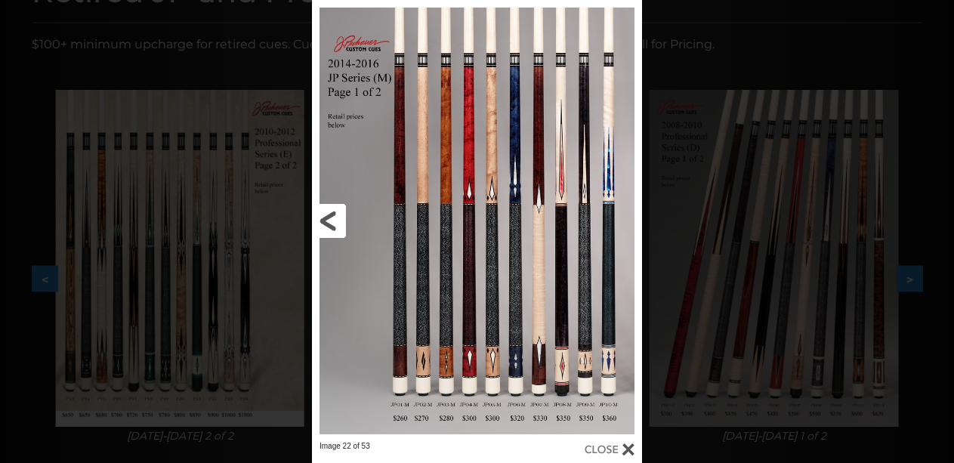
click at [329, 219] on link at bounding box center [386, 220] width 149 height 441
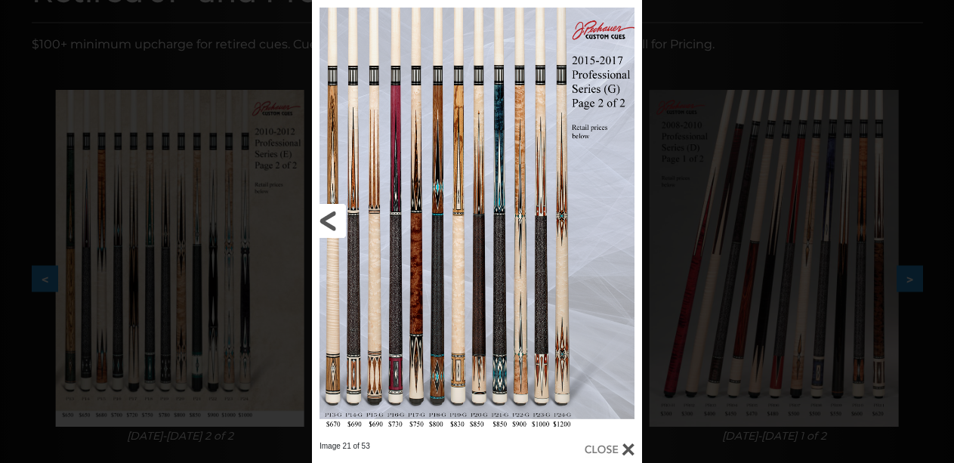
click at [329, 219] on link at bounding box center [386, 220] width 149 height 441
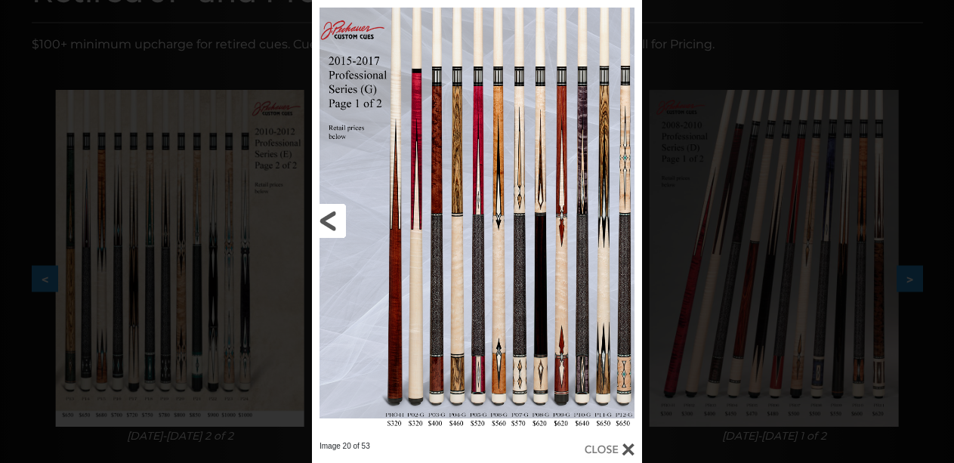
click at [329, 219] on link at bounding box center [386, 220] width 149 height 441
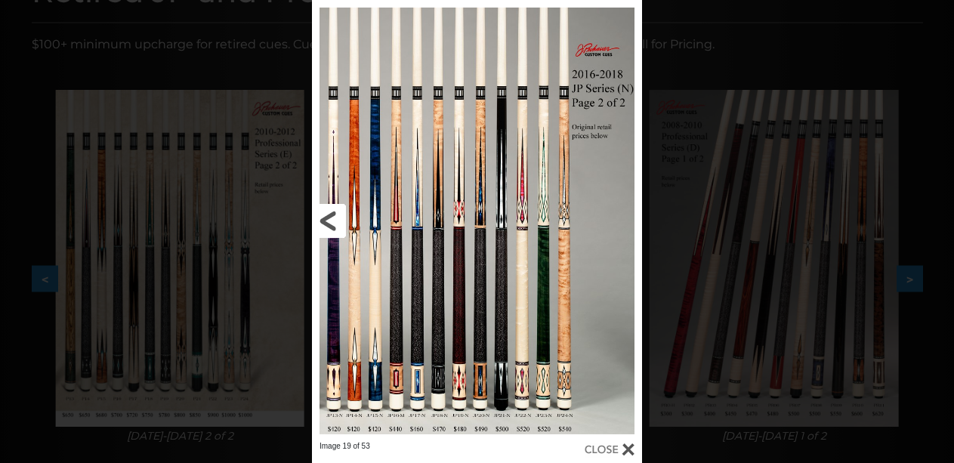
click at [329, 219] on link at bounding box center [386, 220] width 149 height 441
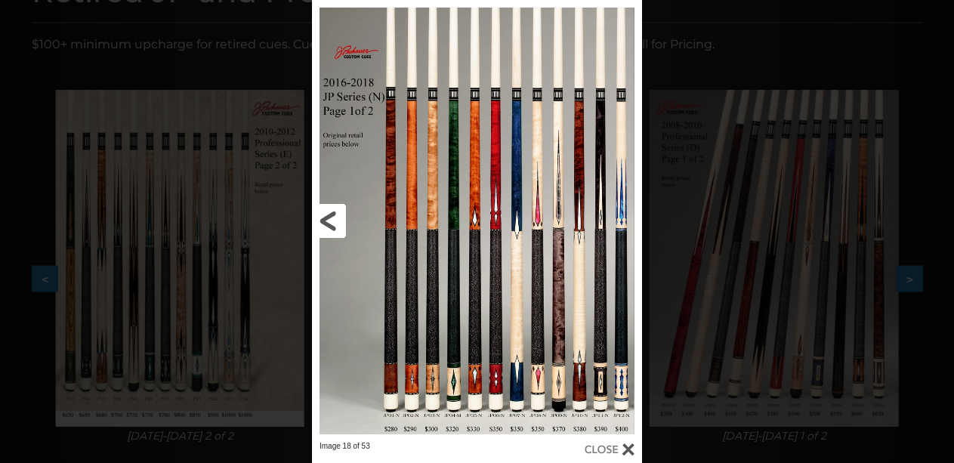
click at [329, 219] on link at bounding box center [386, 220] width 149 height 441
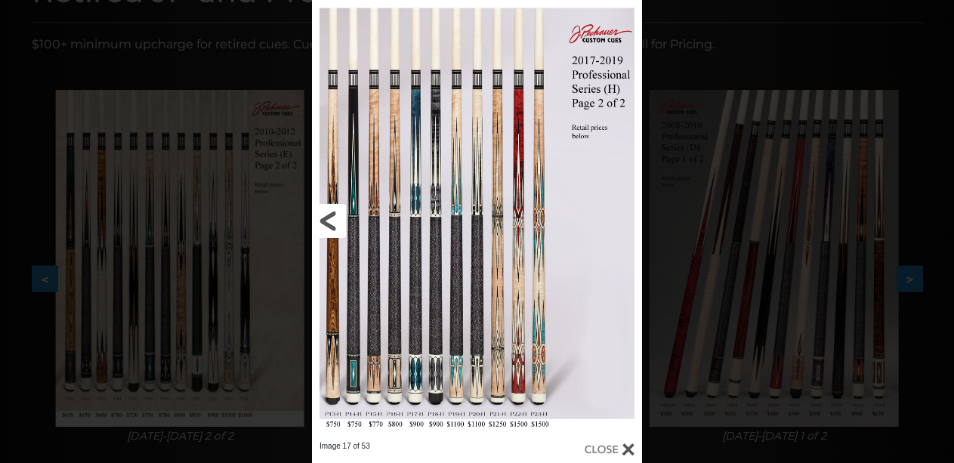
click at [329, 219] on link at bounding box center [386, 220] width 149 height 441
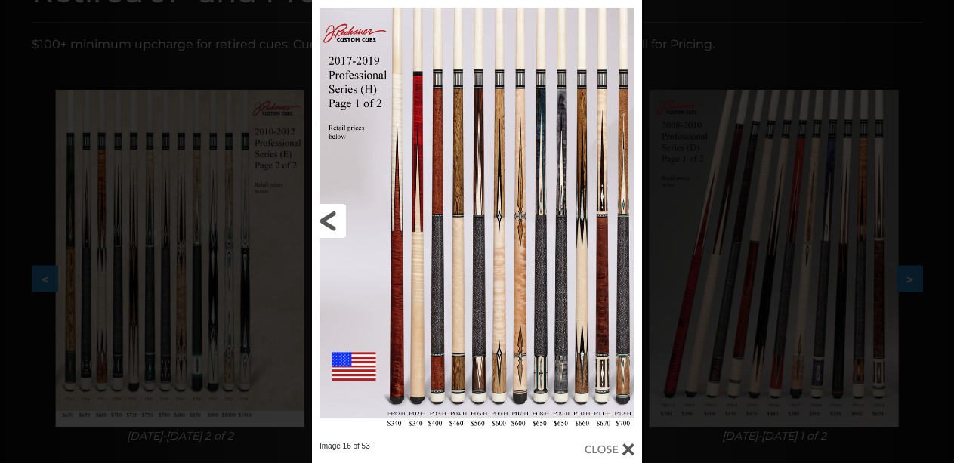
click at [329, 219] on link at bounding box center [386, 220] width 149 height 441
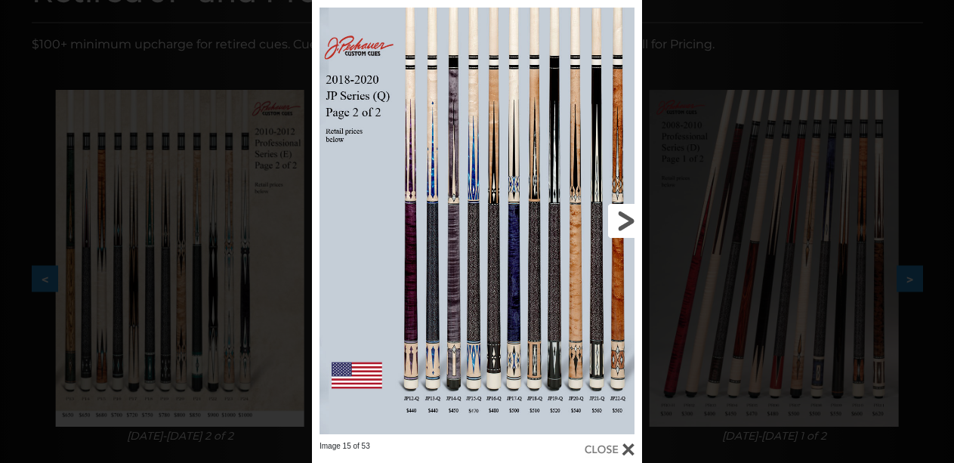
click at [620, 218] on link at bounding box center [567, 220] width 149 height 441
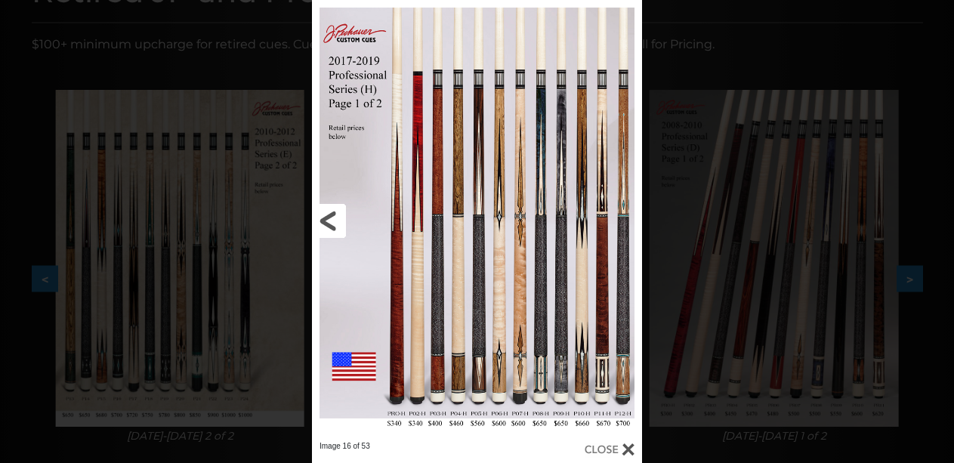
click at [333, 222] on link at bounding box center [386, 220] width 149 height 441
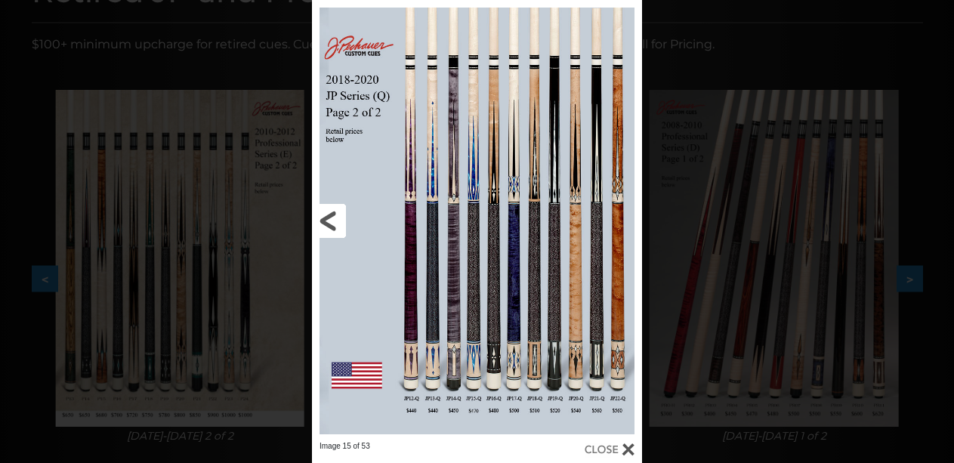
click at [333, 222] on link at bounding box center [386, 220] width 149 height 441
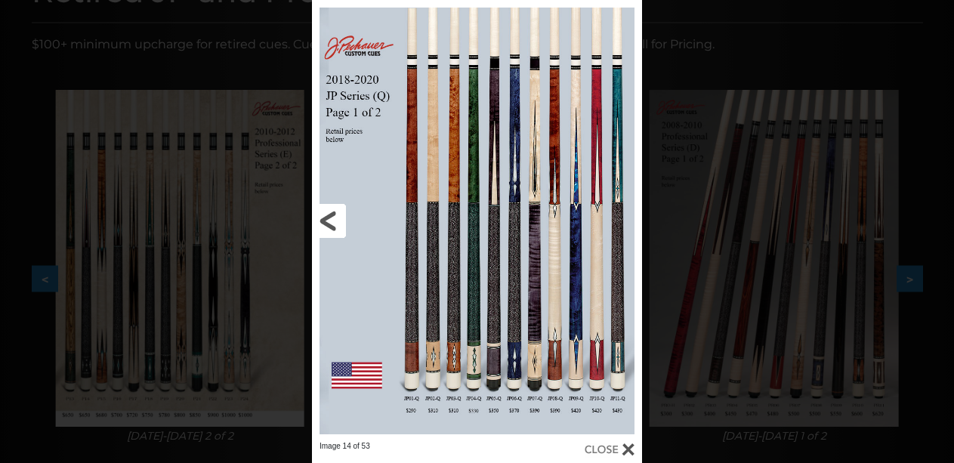
click at [333, 222] on link at bounding box center [386, 220] width 149 height 441
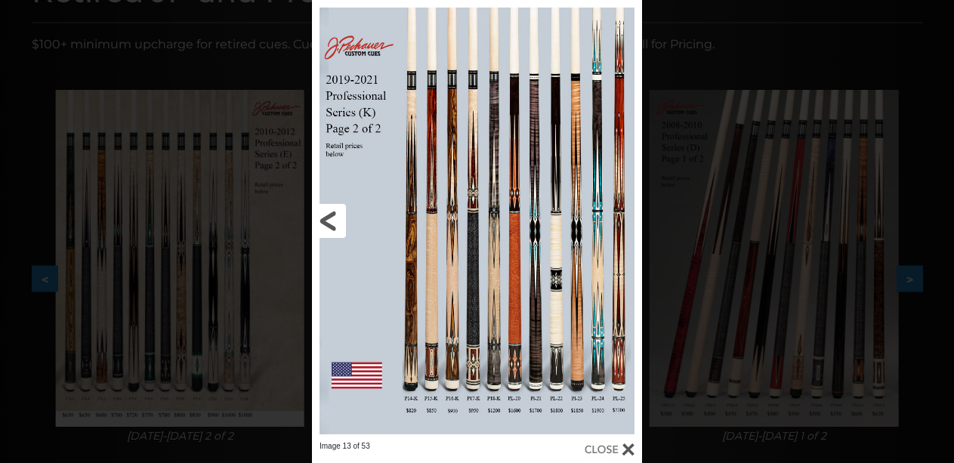
click at [333, 222] on link at bounding box center [386, 220] width 149 height 441
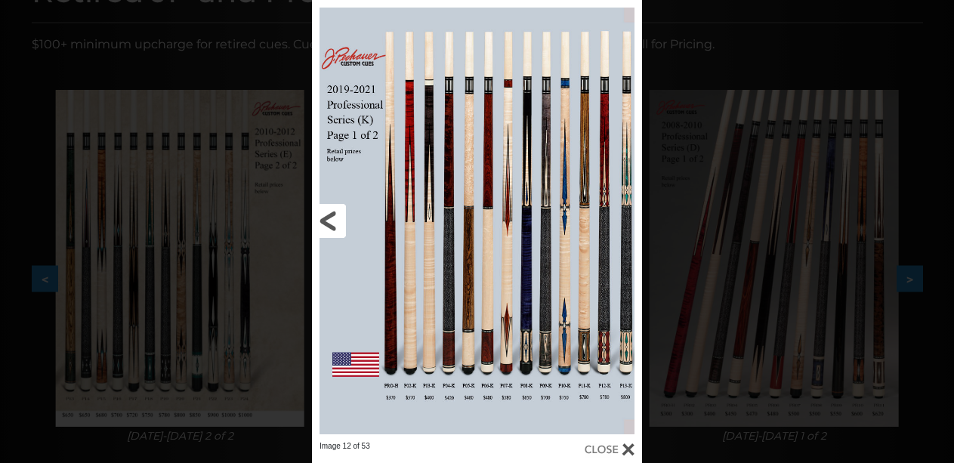
click at [333, 222] on link at bounding box center [386, 220] width 149 height 441
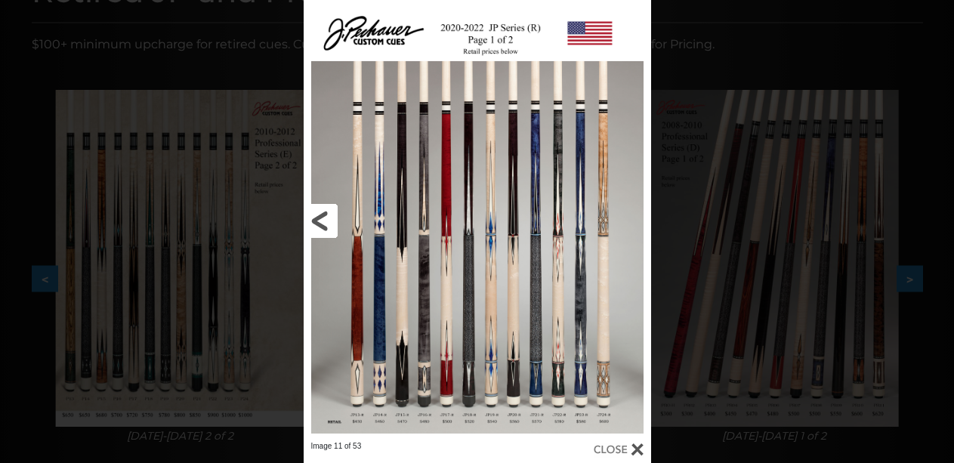
click at [321, 221] on link at bounding box center [382, 220] width 156 height 441
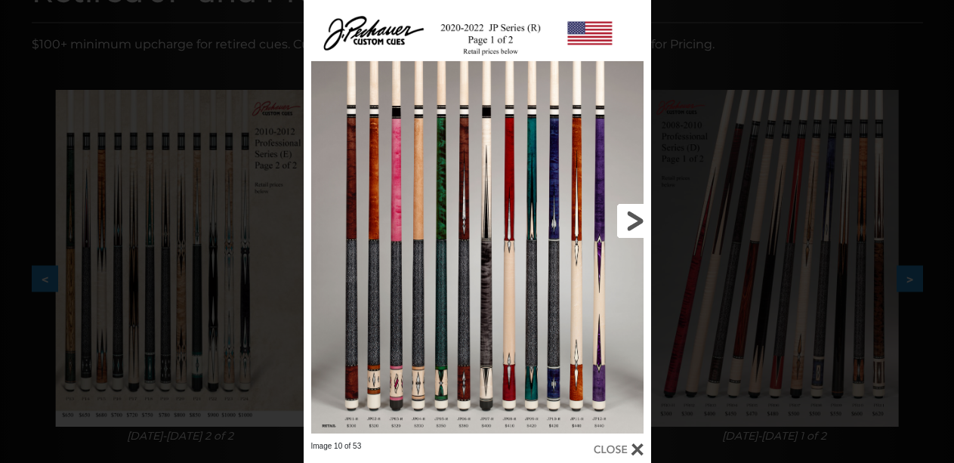
click at [633, 225] on link at bounding box center [573, 220] width 156 height 441
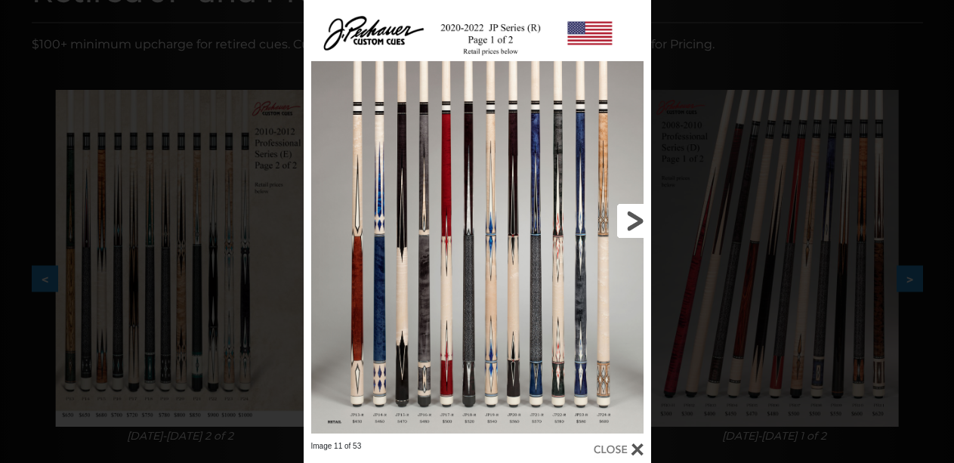
click at [633, 225] on link at bounding box center [573, 220] width 156 height 441
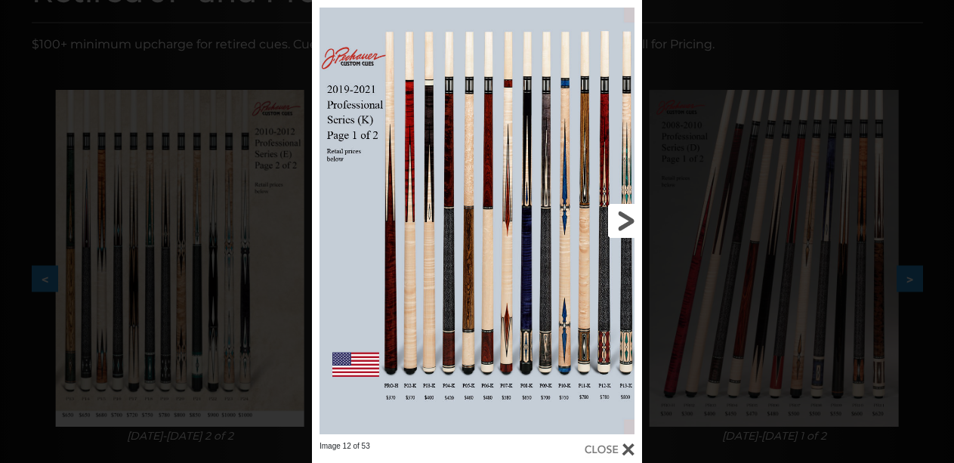
click at [633, 225] on link at bounding box center [567, 220] width 149 height 441
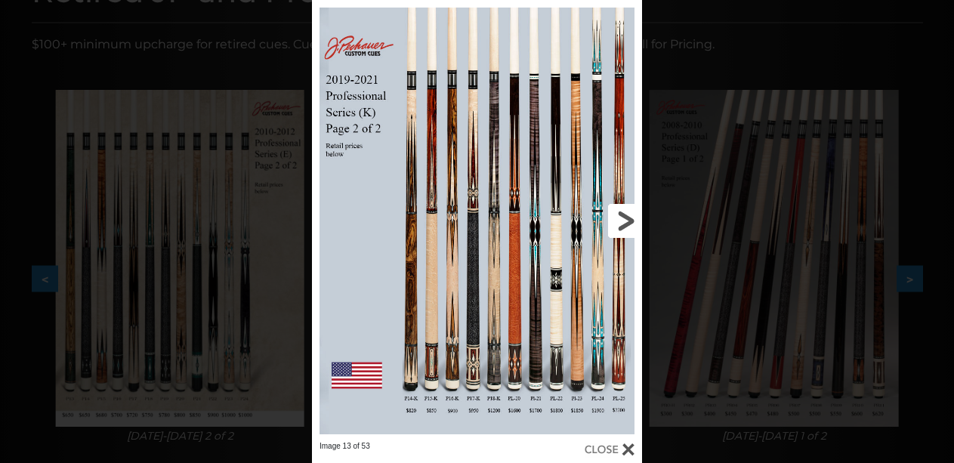
click at [633, 225] on link at bounding box center [567, 220] width 149 height 441
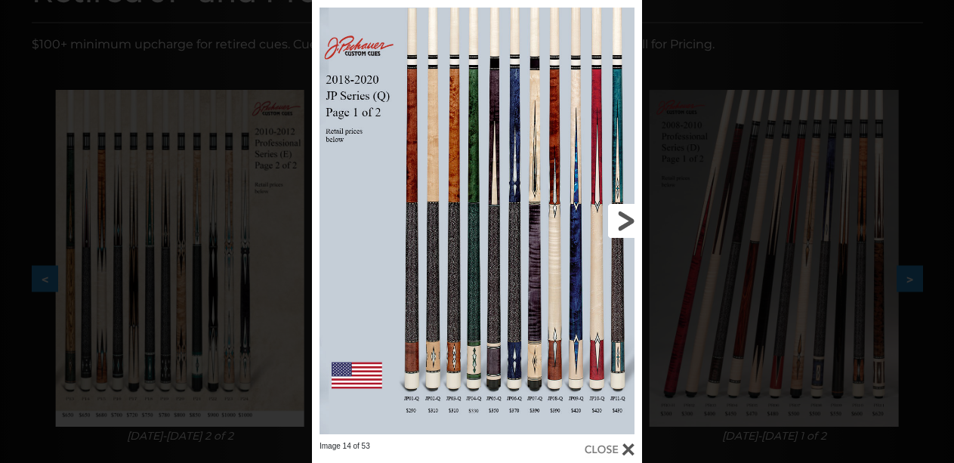
click at [633, 225] on link at bounding box center [567, 220] width 149 height 441
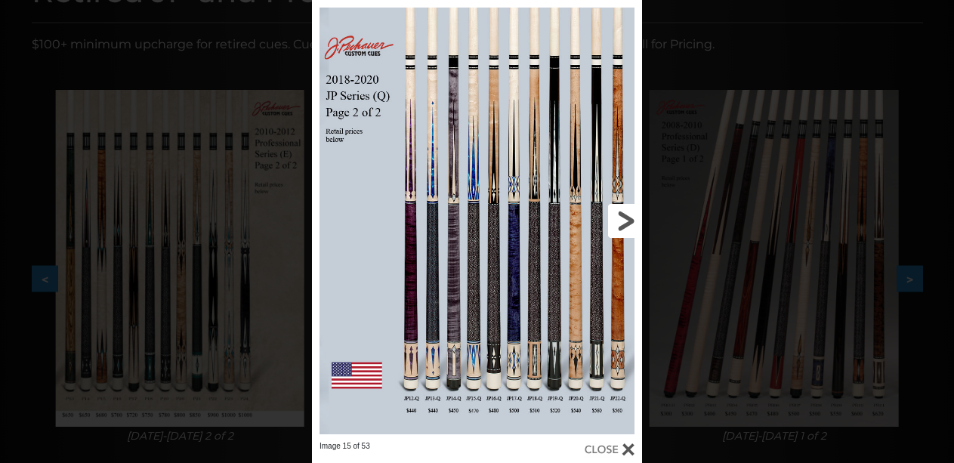
click at [633, 225] on link at bounding box center [567, 220] width 149 height 441
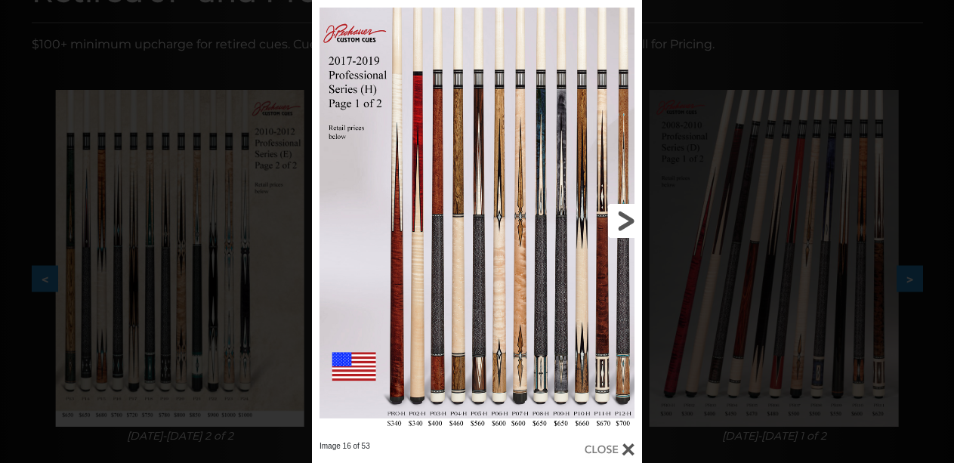
click at [633, 225] on link at bounding box center [567, 220] width 149 height 441
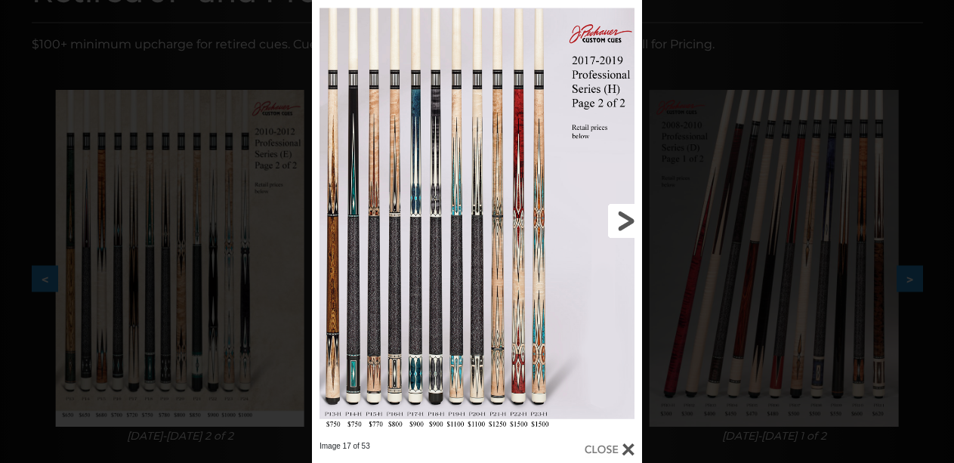
click at [633, 225] on link at bounding box center [567, 220] width 149 height 441
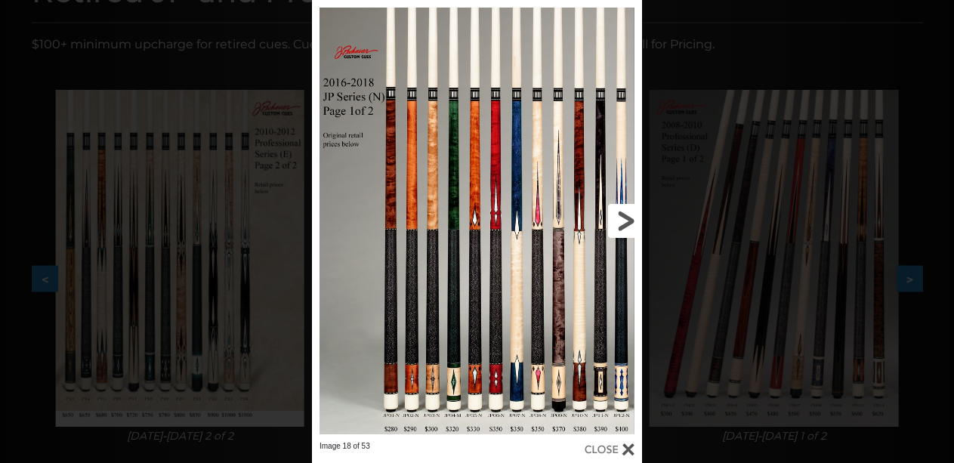
click at [633, 225] on link at bounding box center [567, 220] width 149 height 441
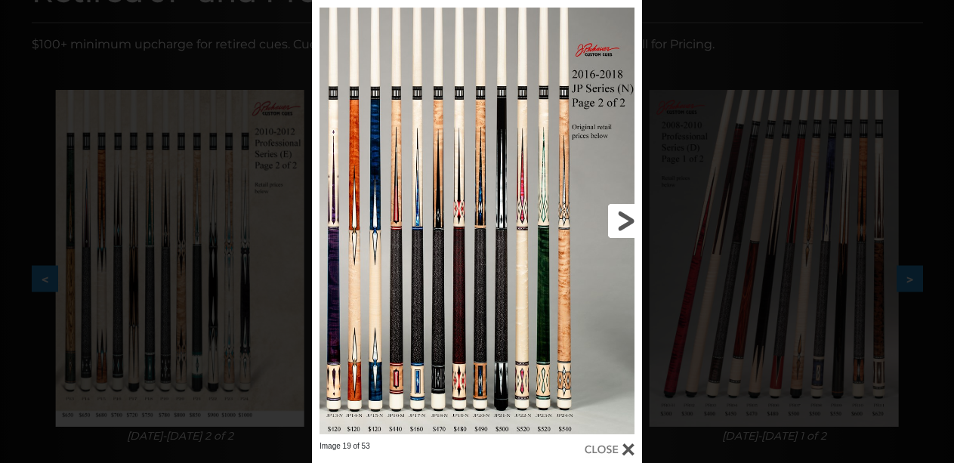
click at [630, 221] on link at bounding box center [567, 220] width 149 height 441
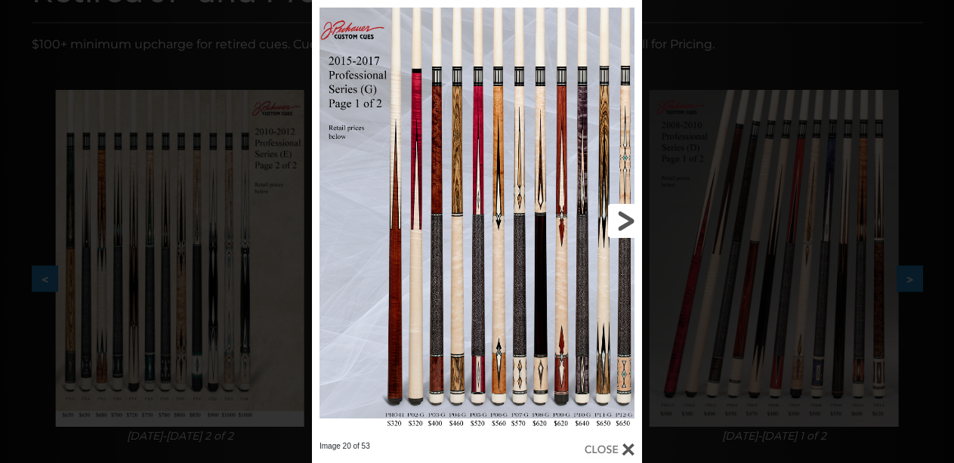
click at [630, 221] on link at bounding box center [567, 220] width 149 height 441
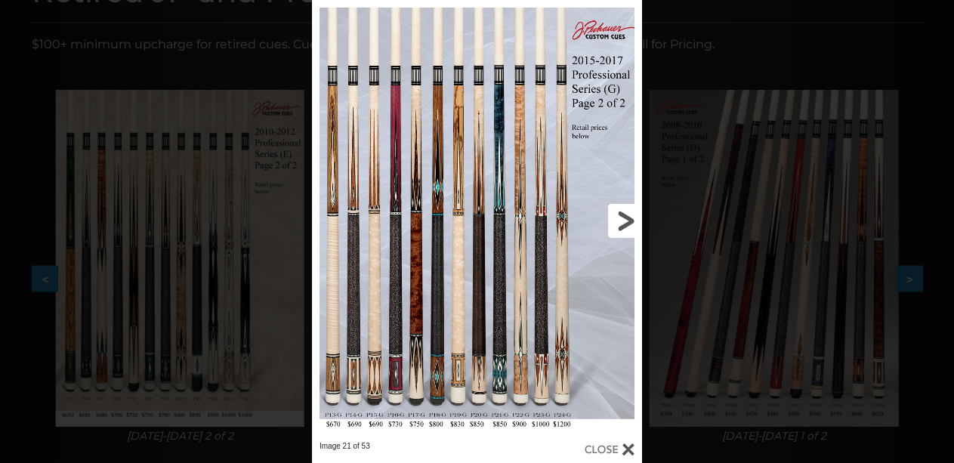
click at [630, 221] on link at bounding box center [567, 220] width 149 height 441
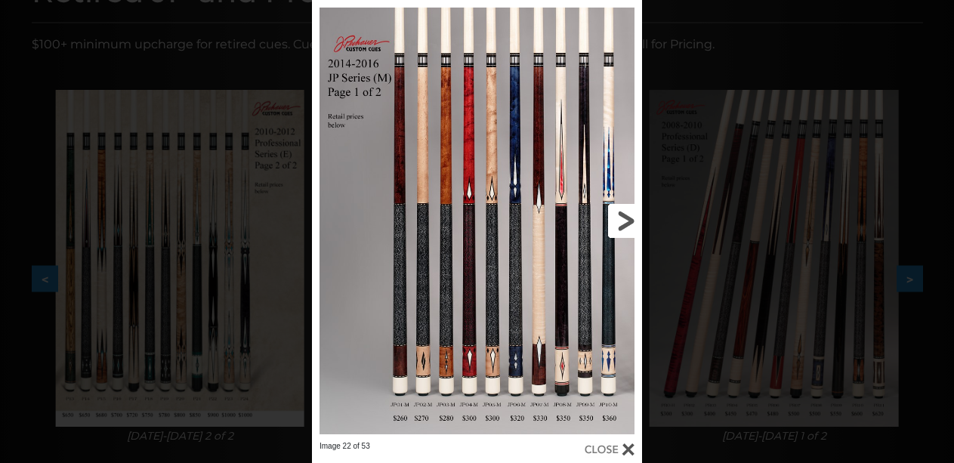
click at [630, 221] on link at bounding box center [567, 220] width 149 height 441
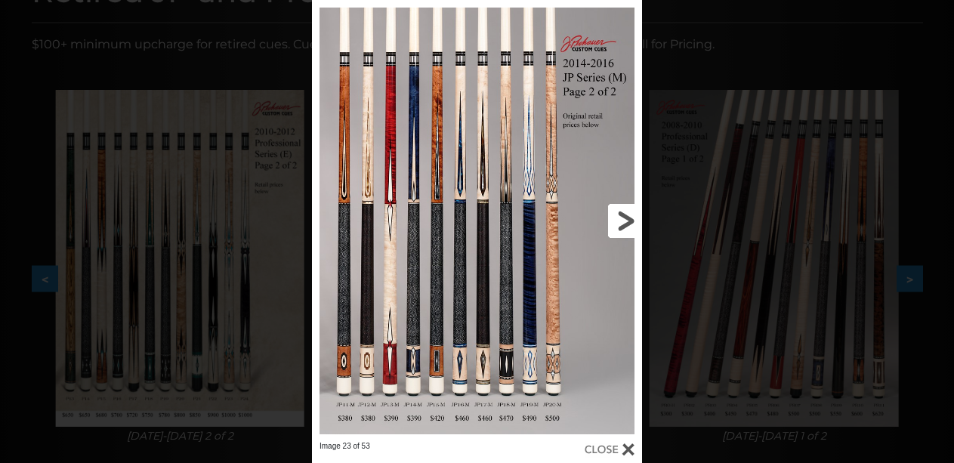
click at [625, 219] on link at bounding box center [567, 220] width 149 height 441
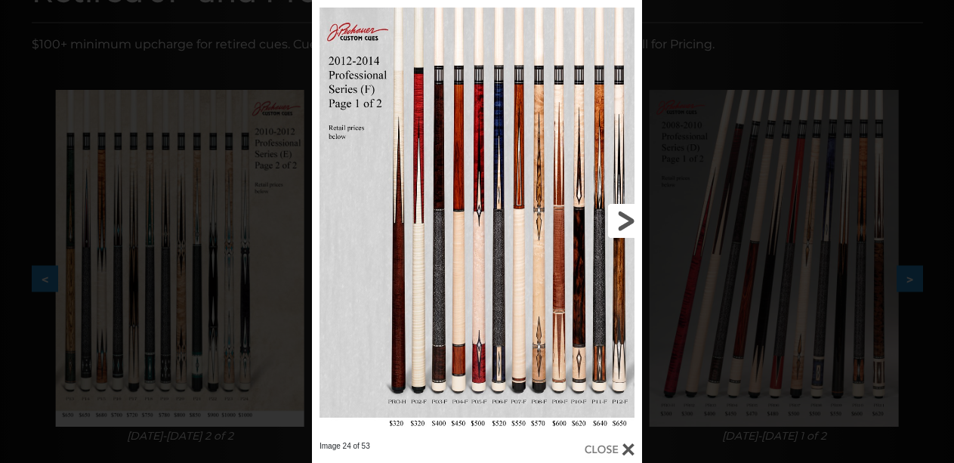
click at [625, 219] on link at bounding box center [567, 220] width 149 height 441
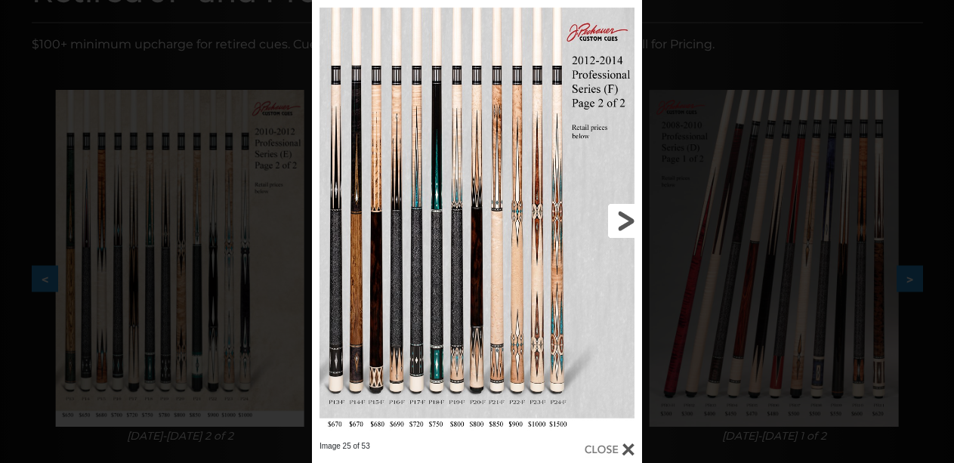
click at [625, 219] on link at bounding box center [567, 220] width 149 height 441
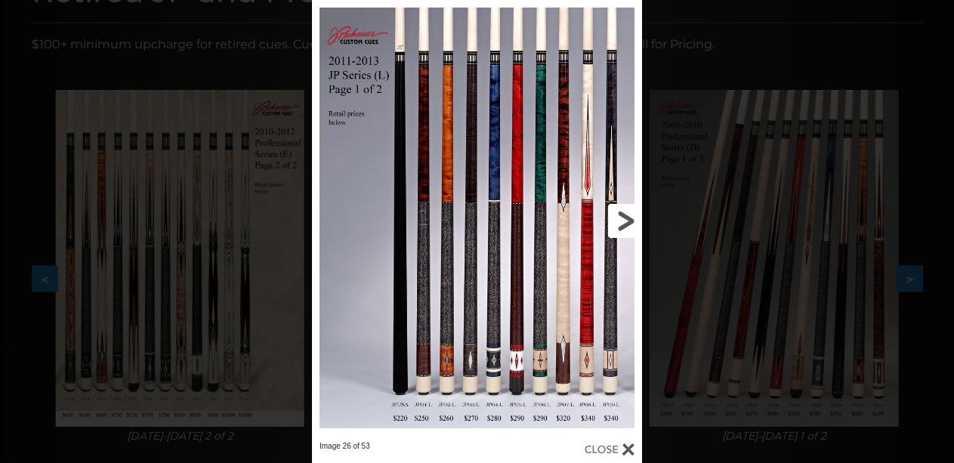
click at [625, 219] on link at bounding box center [567, 220] width 149 height 441
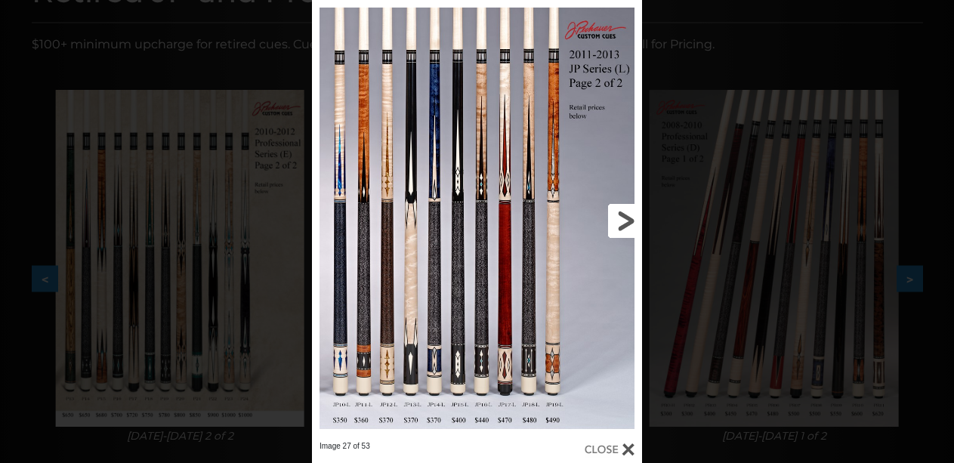
click at [617, 216] on link at bounding box center [567, 220] width 149 height 441
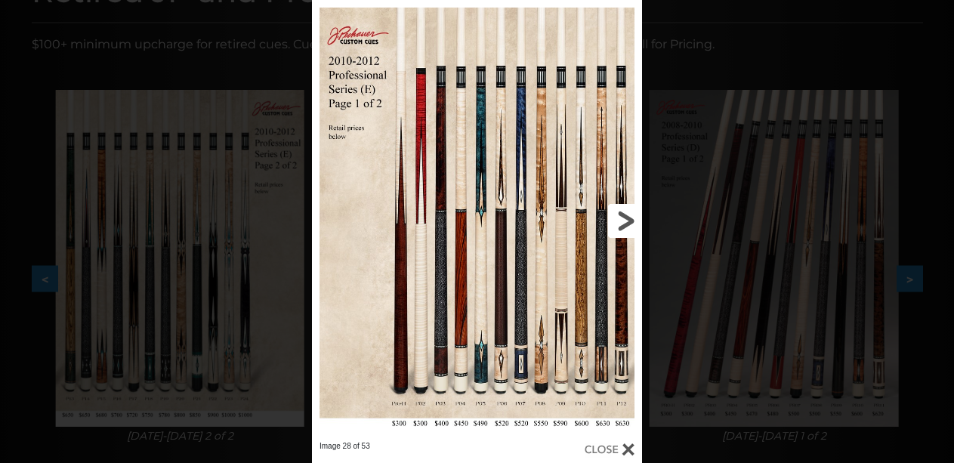
click at [624, 215] on link at bounding box center [567, 220] width 149 height 441
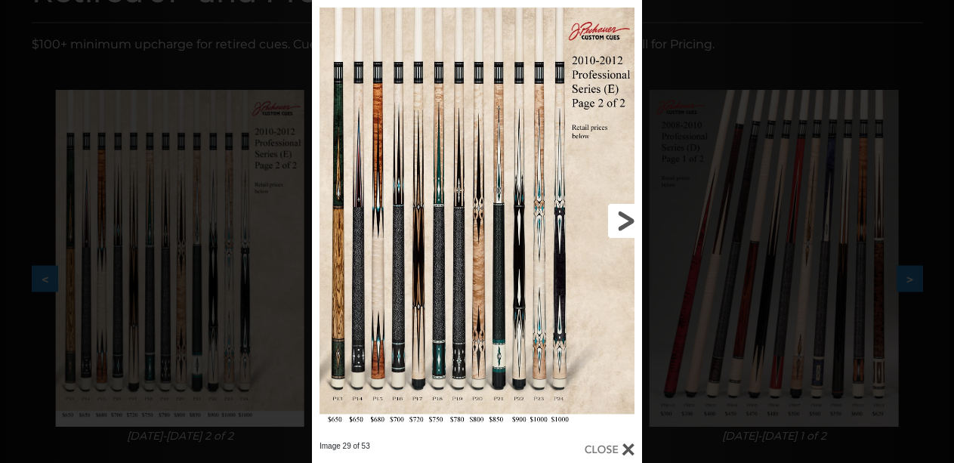
click at [624, 215] on link at bounding box center [567, 220] width 149 height 441
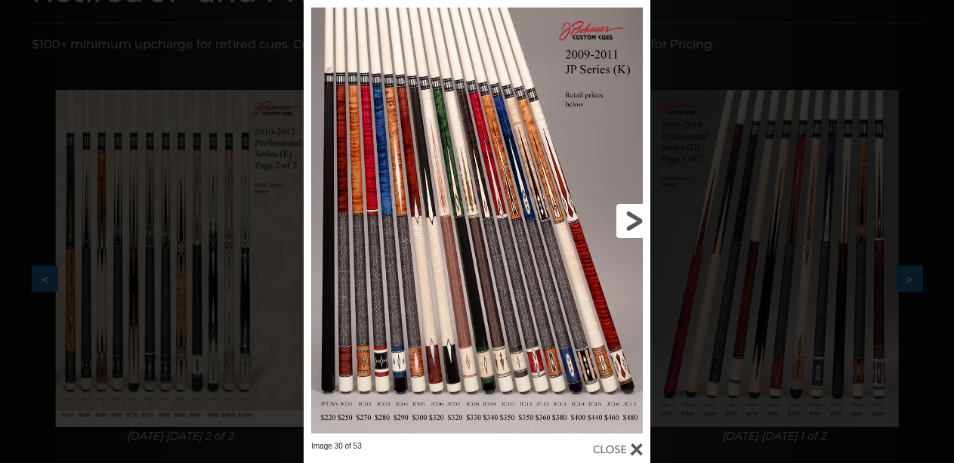
click at [624, 215] on link at bounding box center [572, 220] width 156 height 441
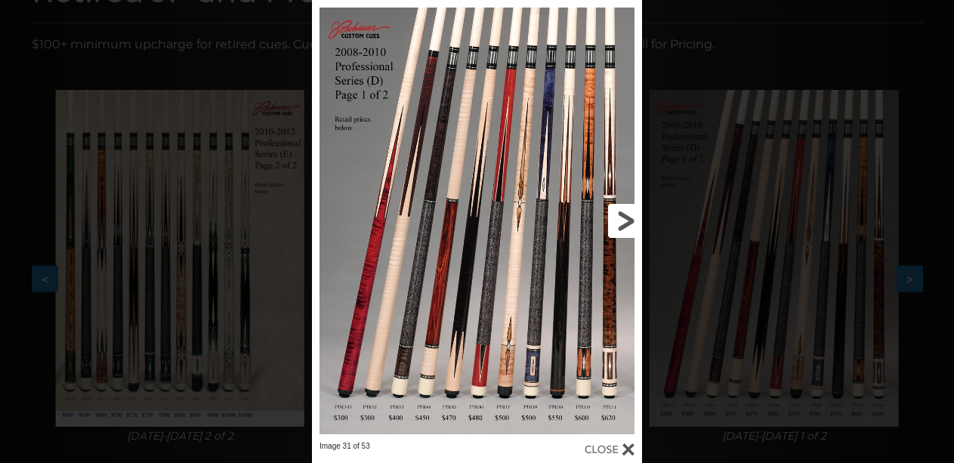
click at [624, 215] on link at bounding box center [567, 220] width 149 height 441
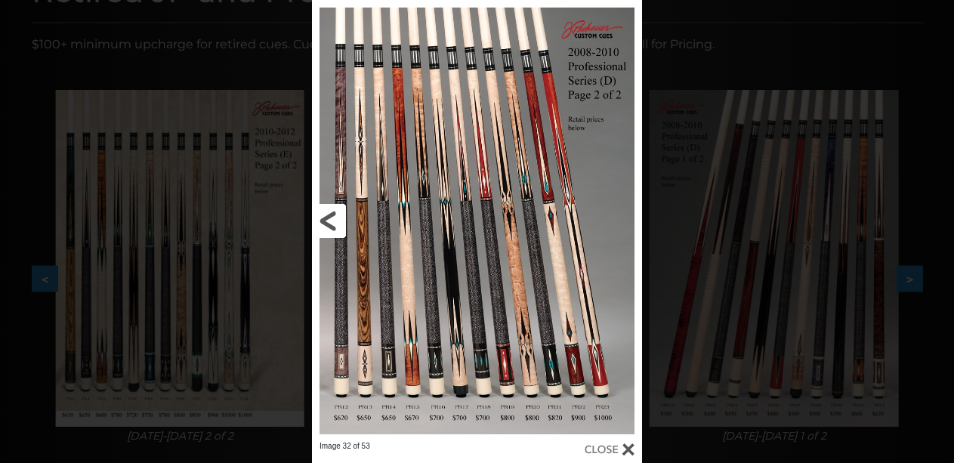
click at [329, 215] on link at bounding box center [386, 220] width 149 height 441
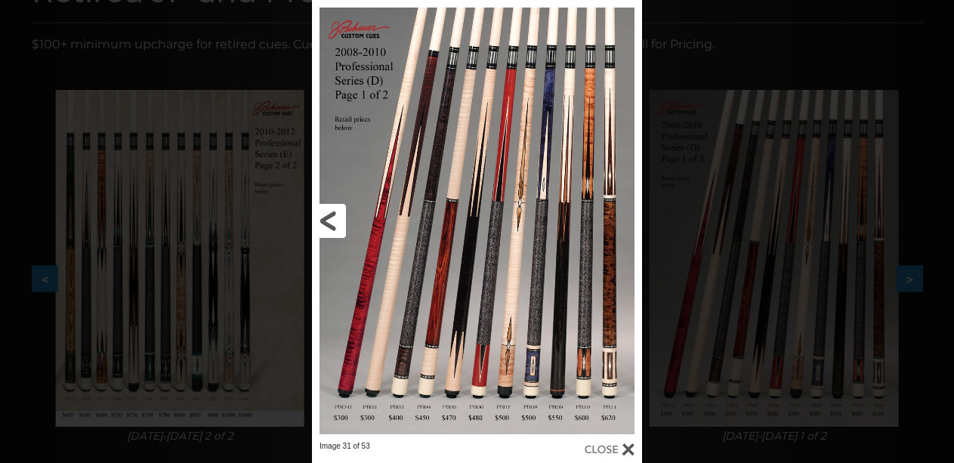
click at [329, 215] on link at bounding box center [386, 220] width 149 height 441
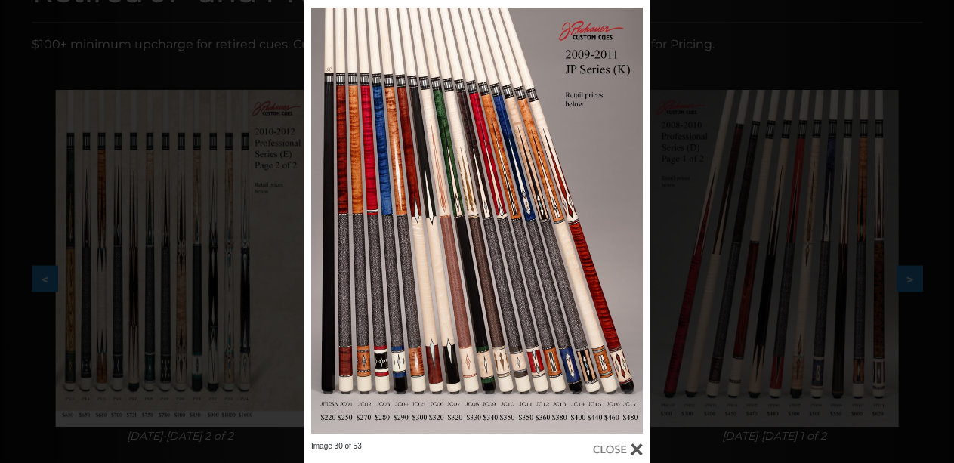
click at [471, 197] on div at bounding box center [477, 220] width 347 height 441
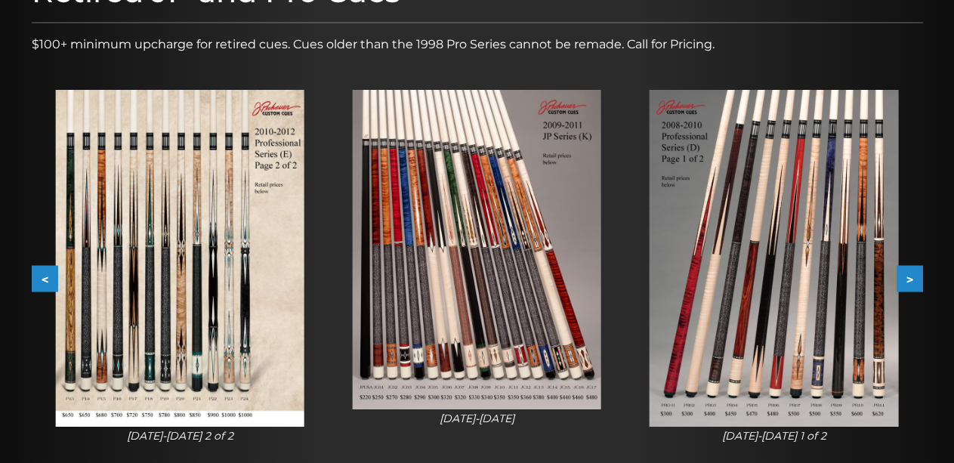
drag, startPoint x: 471, startPoint y: 196, endPoint x: 914, endPoint y: 280, distance: 451.2
click at [914, 280] on button ">" at bounding box center [910, 279] width 26 height 26
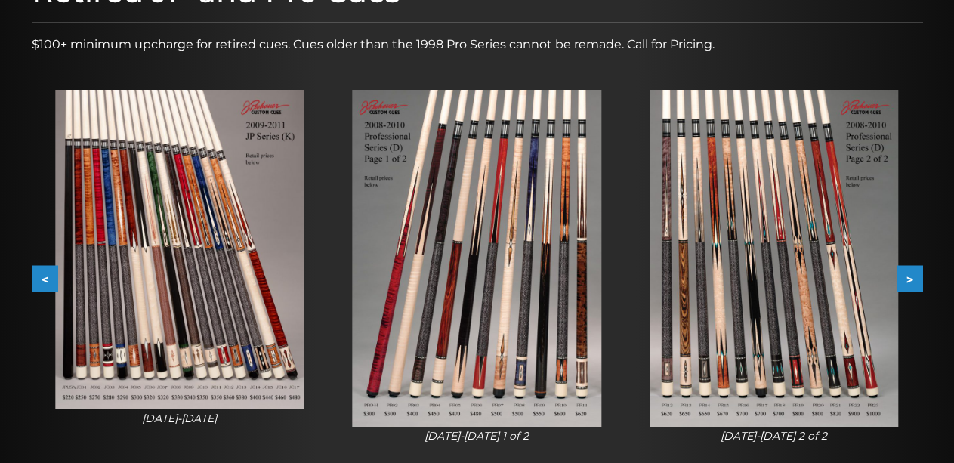
click at [914, 279] on button ">" at bounding box center [910, 279] width 26 height 26
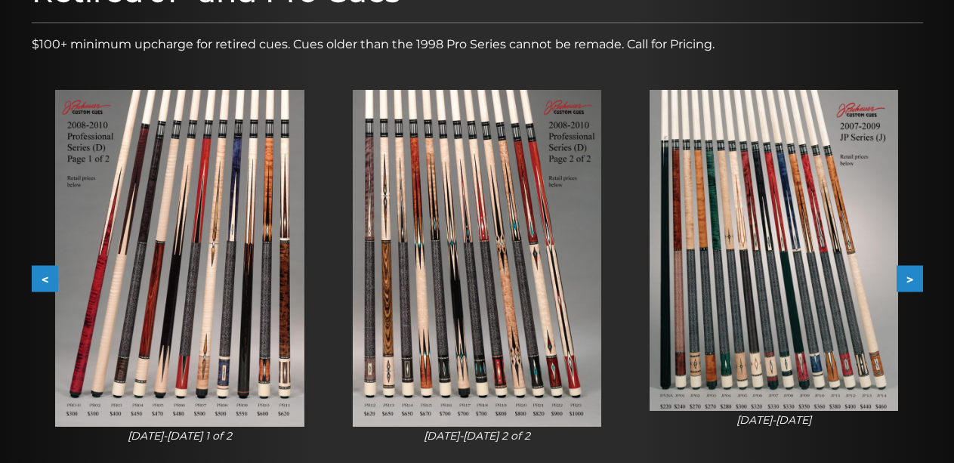
click at [914, 279] on button ">" at bounding box center [910, 279] width 26 height 26
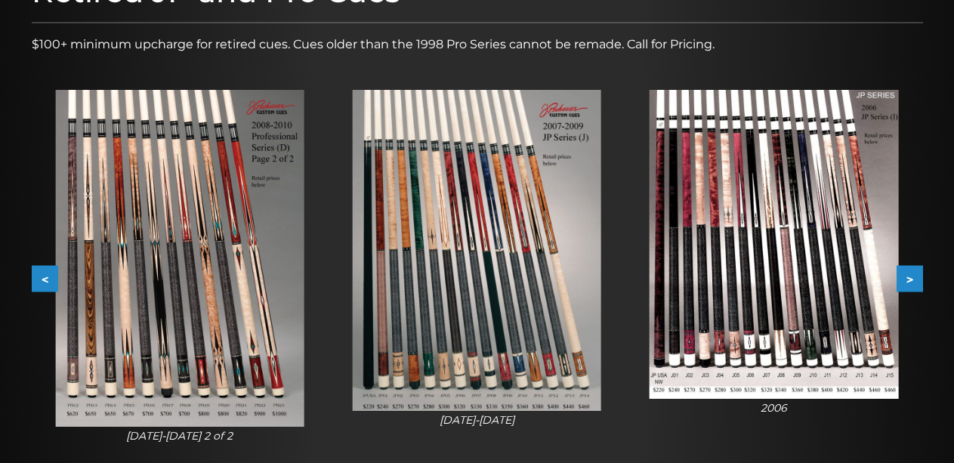
click at [908, 277] on button ">" at bounding box center [910, 279] width 26 height 26
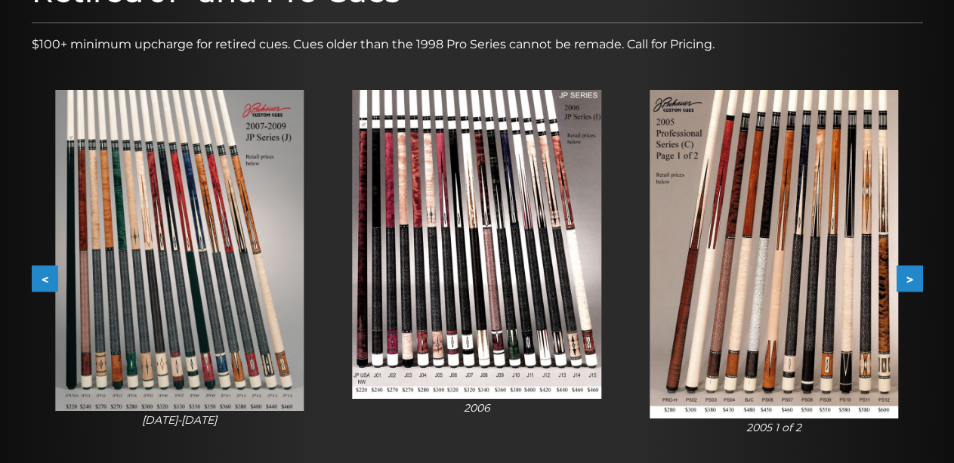
click at [908, 277] on button ">" at bounding box center [910, 279] width 26 height 26
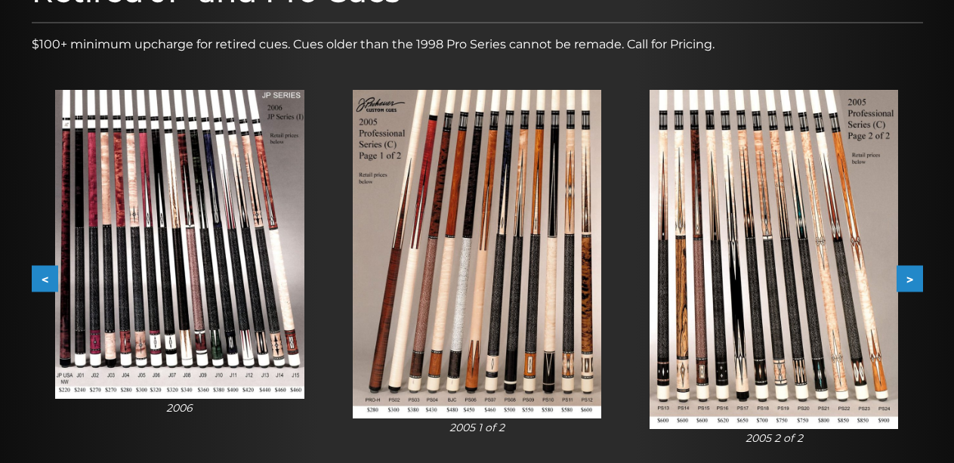
click at [908, 278] on button ">" at bounding box center [910, 279] width 26 height 26
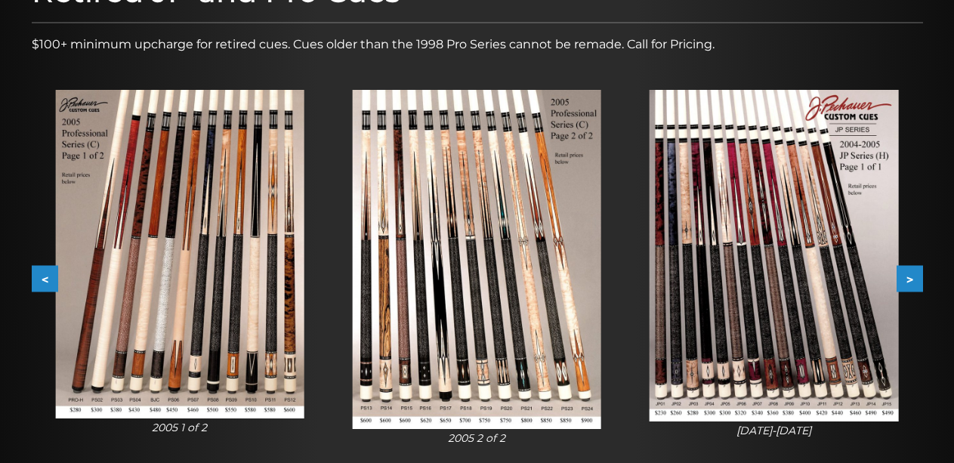
click at [908, 278] on button ">" at bounding box center [910, 279] width 26 height 26
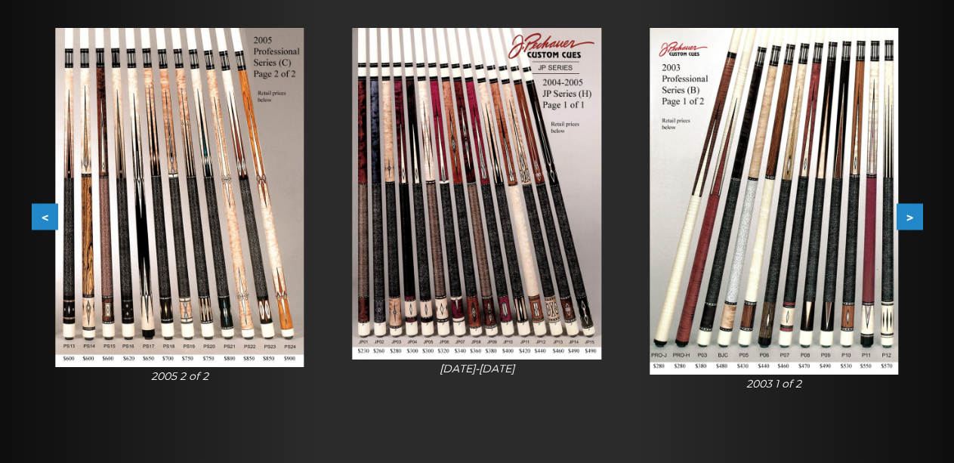
scroll to position [283, 0]
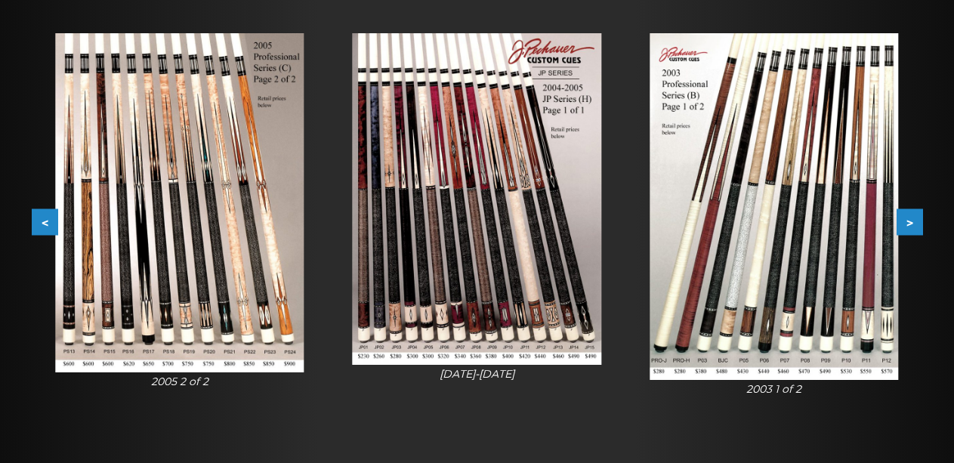
click at [910, 218] on button ">" at bounding box center [910, 222] width 26 height 26
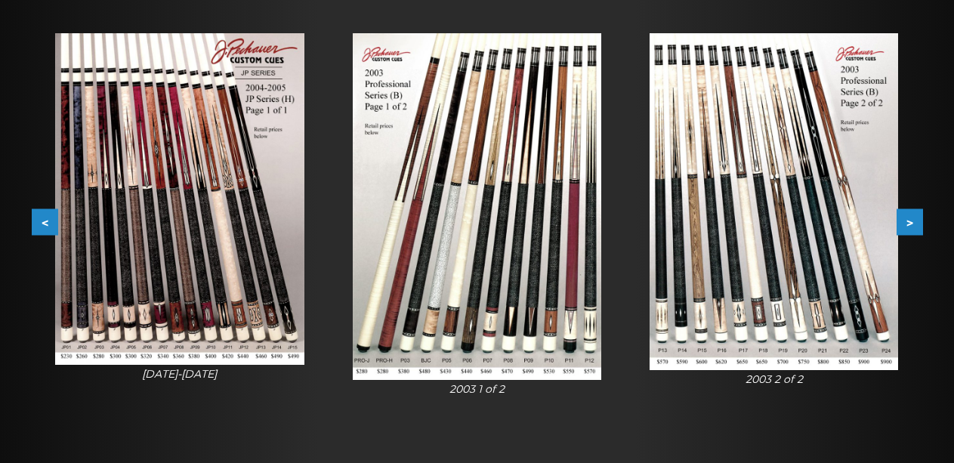
click at [910, 218] on button ">" at bounding box center [910, 222] width 26 height 26
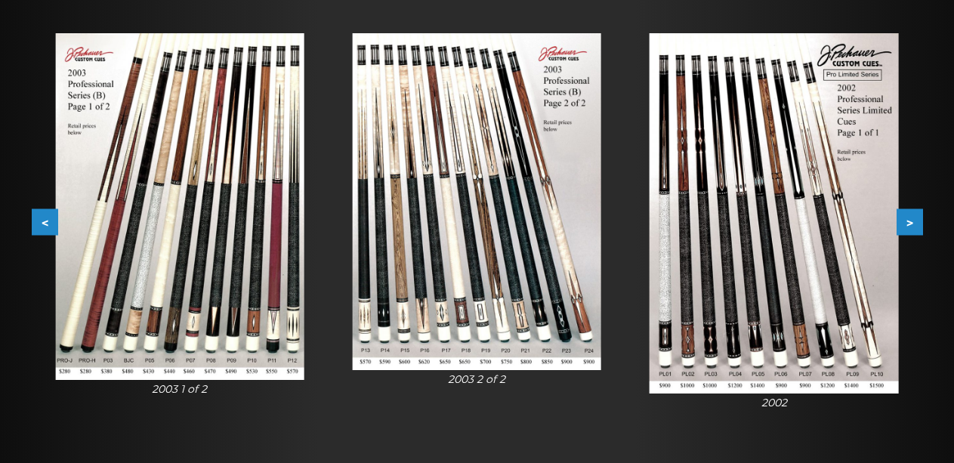
click at [910, 218] on button ">" at bounding box center [910, 222] width 26 height 26
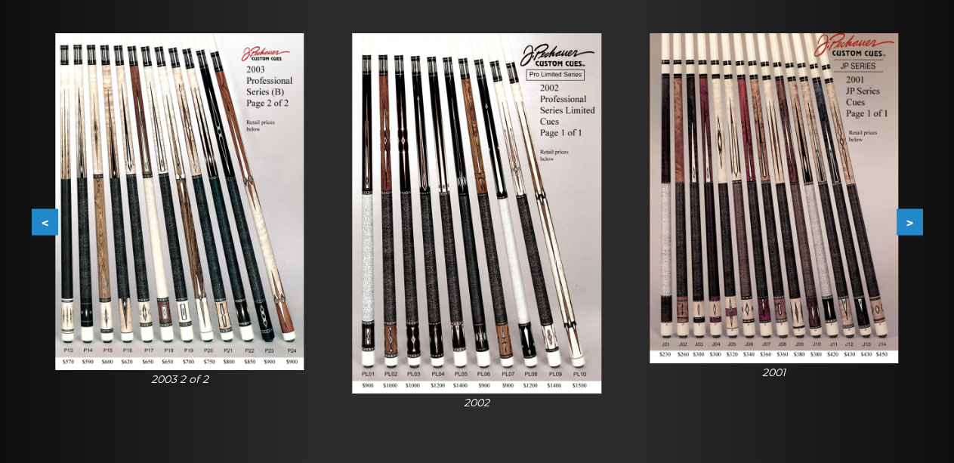
click at [910, 218] on button ">" at bounding box center [910, 222] width 26 height 26
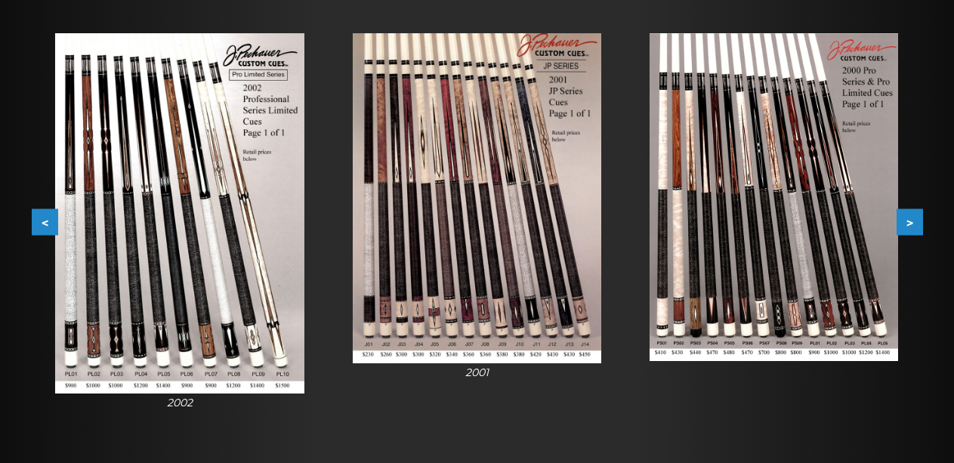
click at [910, 218] on button ">" at bounding box center [910, 222] width 26 height 26
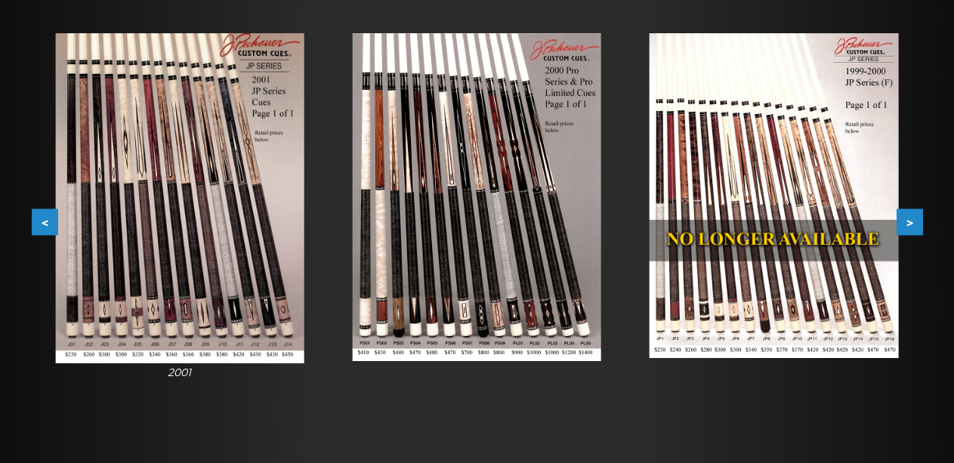
click at [910, 218] on button ">" at bounding box center [910, 222] width 26 height 26
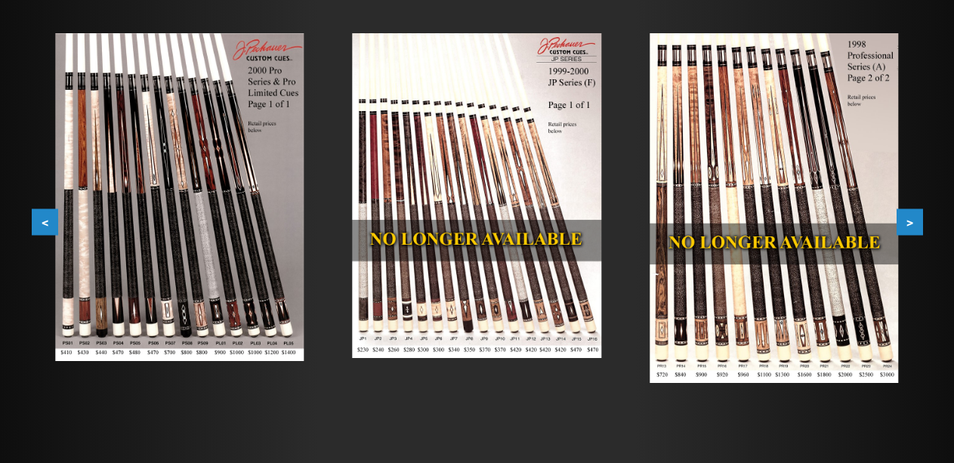
click at [910, 218] on button ">" at bounding box center [910, 222] width 26 height 26
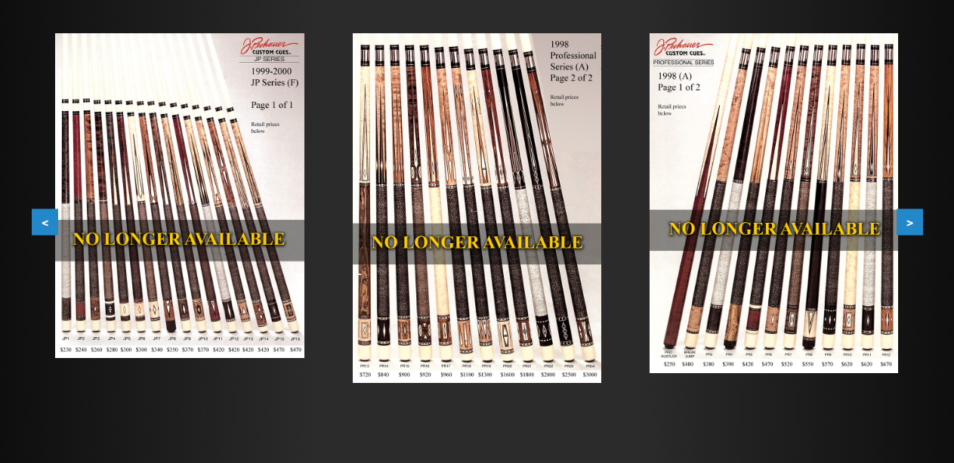
click at [910, 218] on button ">" at bounding box center [910, 222] width 26 height 26
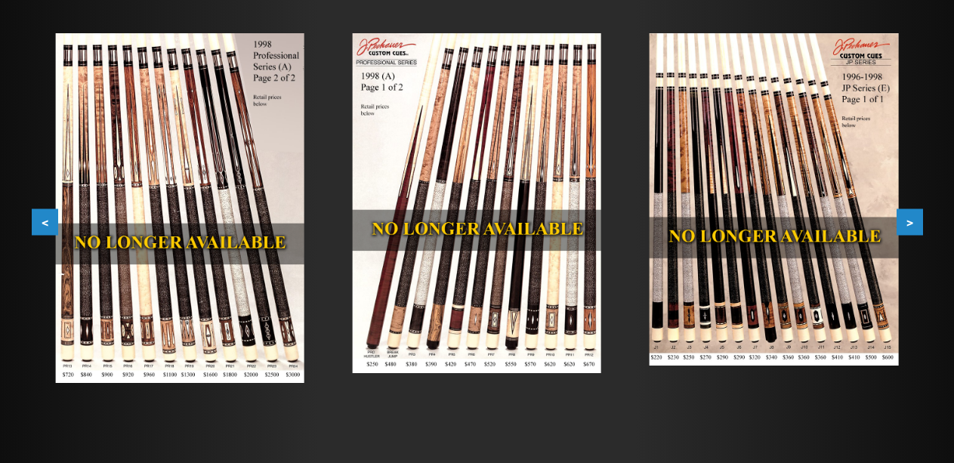
click at [910, 218] on button ">" at bounding box center [910, 222] width 26 height 26
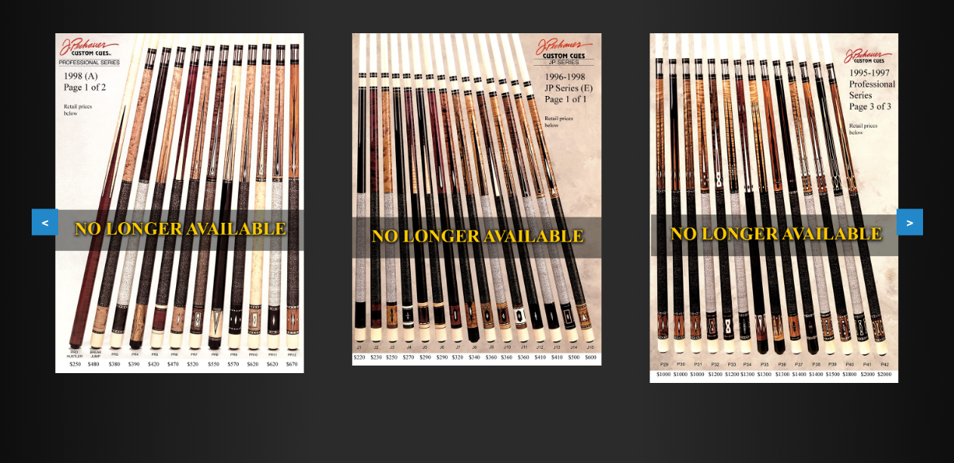
click at [910, 218] on button ">" at bounding box center [910, 222] width 26 height 26
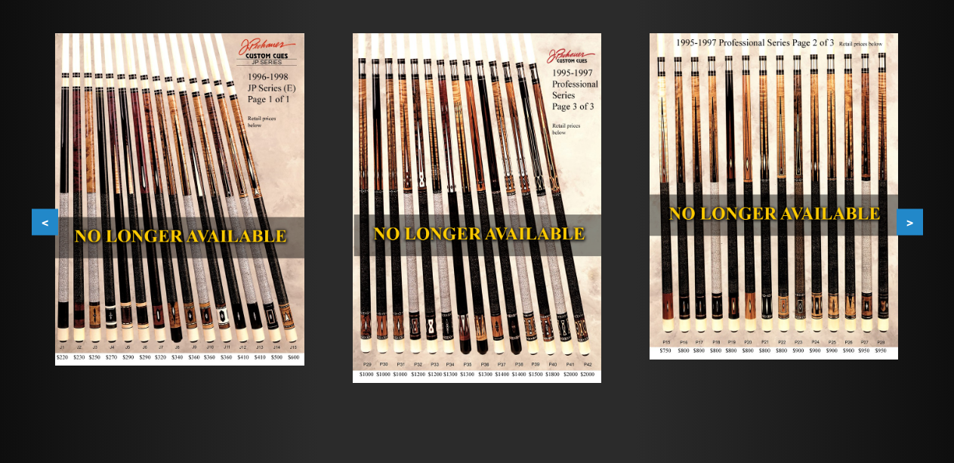
click at [910, 218] on button ">" at bounding box center [910, 222] width 26 height 26
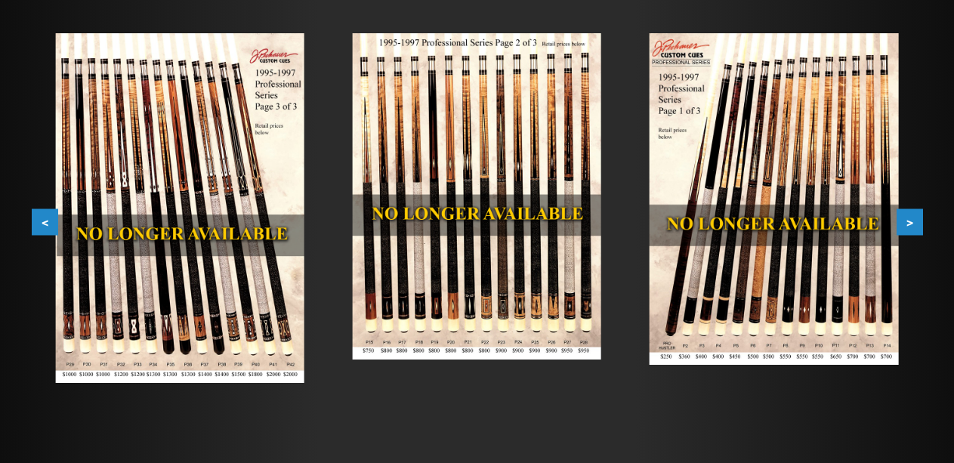
click at [910, 218] on button ">" at bounding box center [910, 222] width 26 height 26
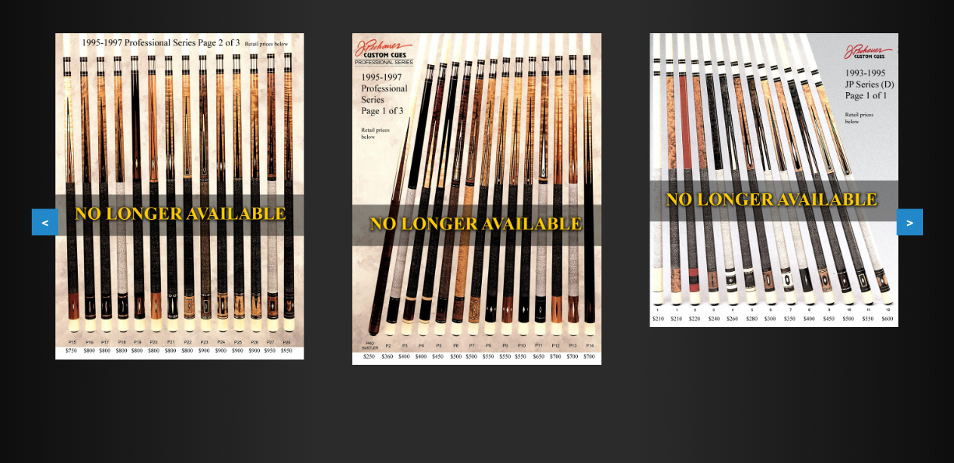
click at [910, 218] on button ">" at bounding box center [910, 222] width 26 height 26
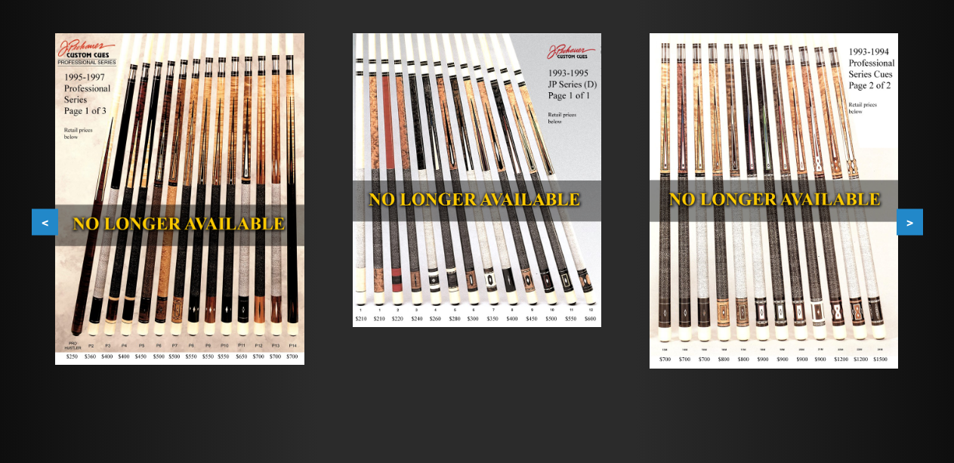
click at [910, 218] on button ">" at bounding box center [910, 222] width 26 height 26
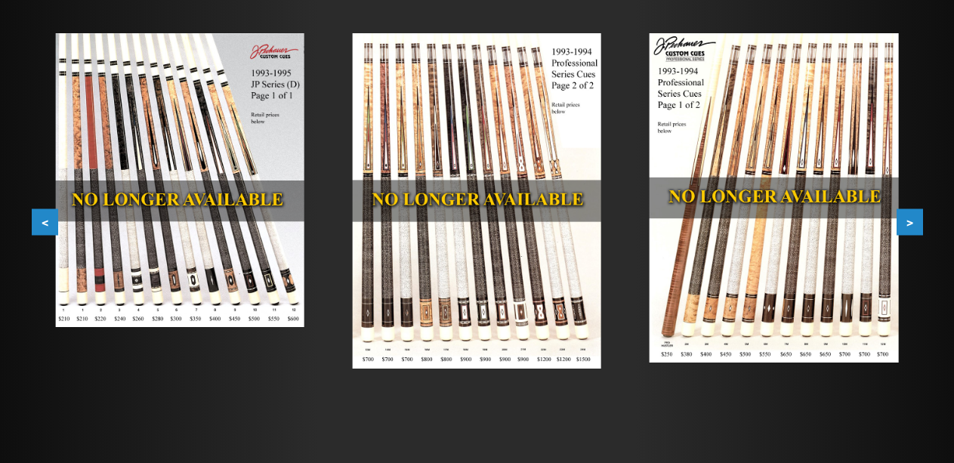
click at [910, 218] on button ">" at bounding box center [910, 222] width 26 height 26
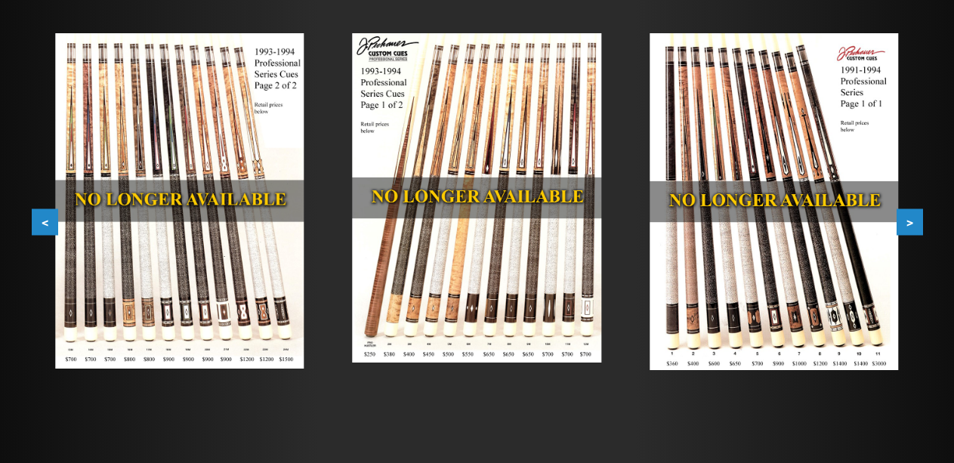
click at [910, 218] on button ">" at bounding box center [910, 222] width 26 height 26
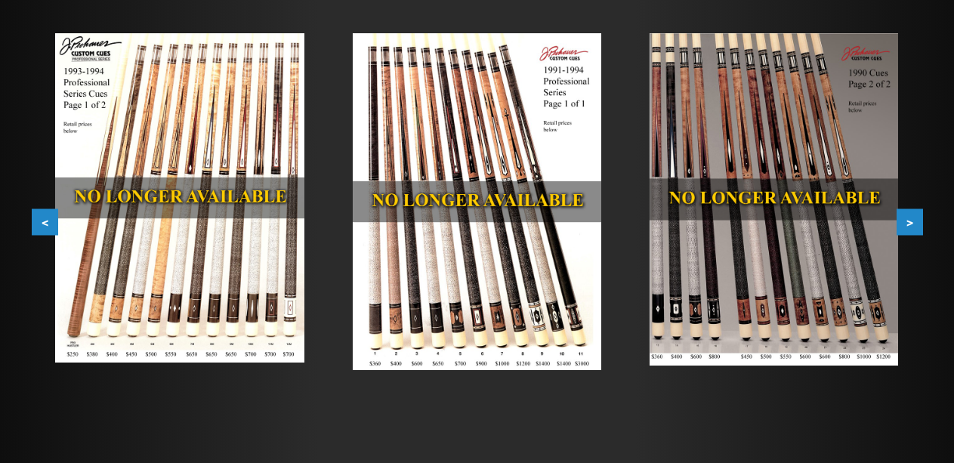
click at [910, 218] on button ">" at bounding box center [910, 222] width 26 height 26
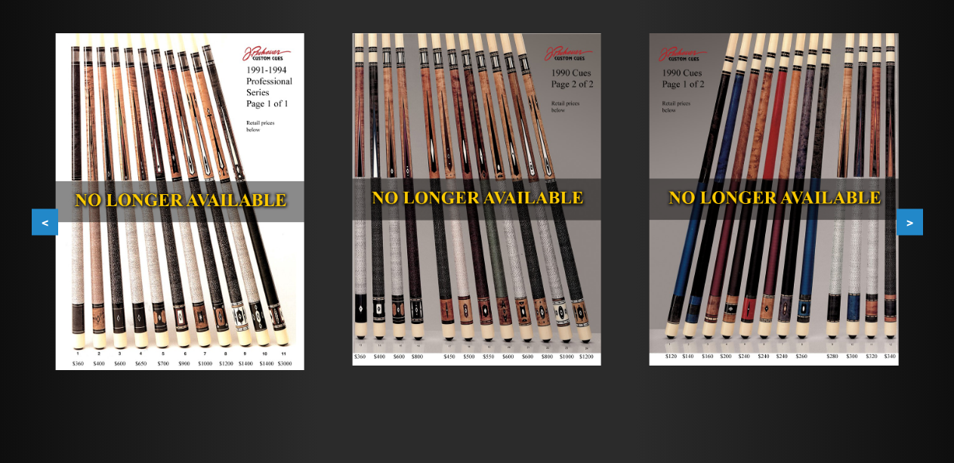
click at [910, 218] on button ">" at bounding box center [910, 222] width 26 height 26
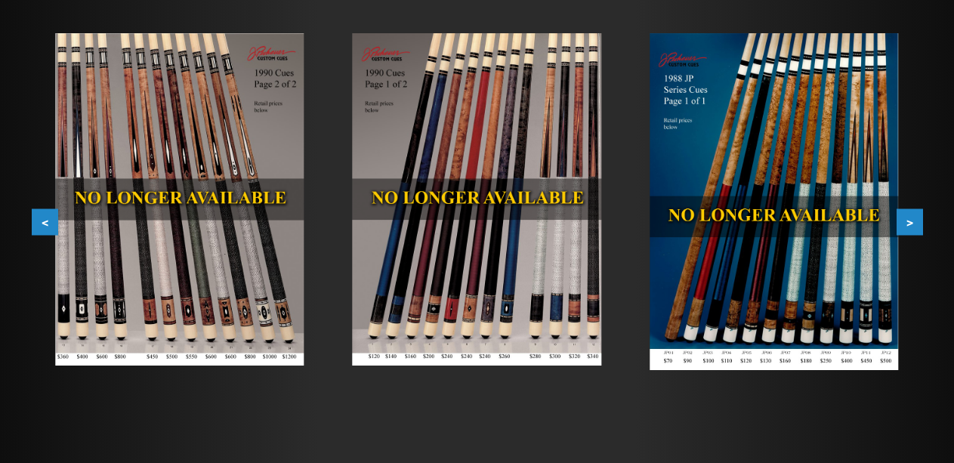
click at [910, 218] on button ">" at bounding box center [910, 222] width 26 height 26
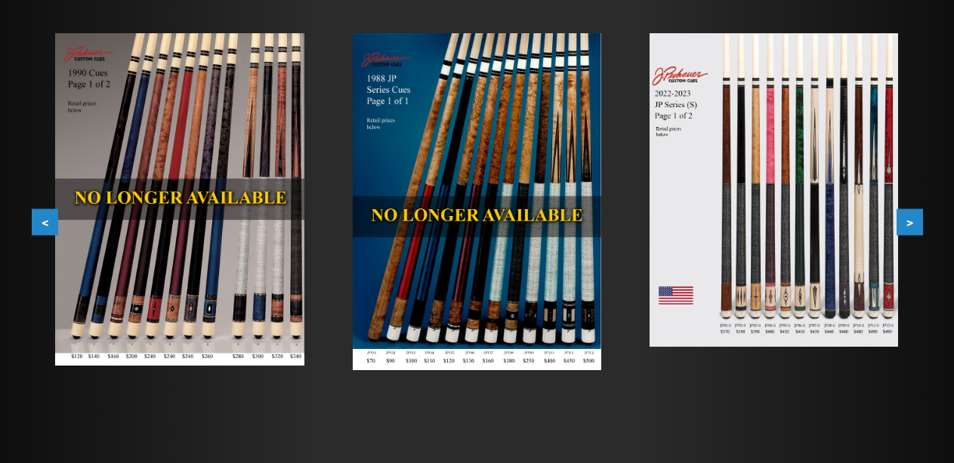
click at [910, 218] on button ">" at bounding box center [910, 222] width 26 height 26
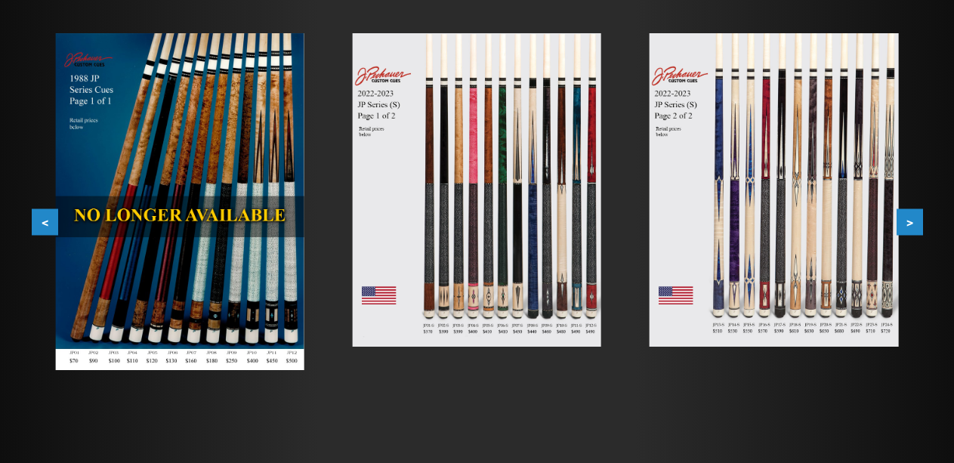
click at [910, 218] on button ">" at bounding box center [910, 222] width 26 height 26
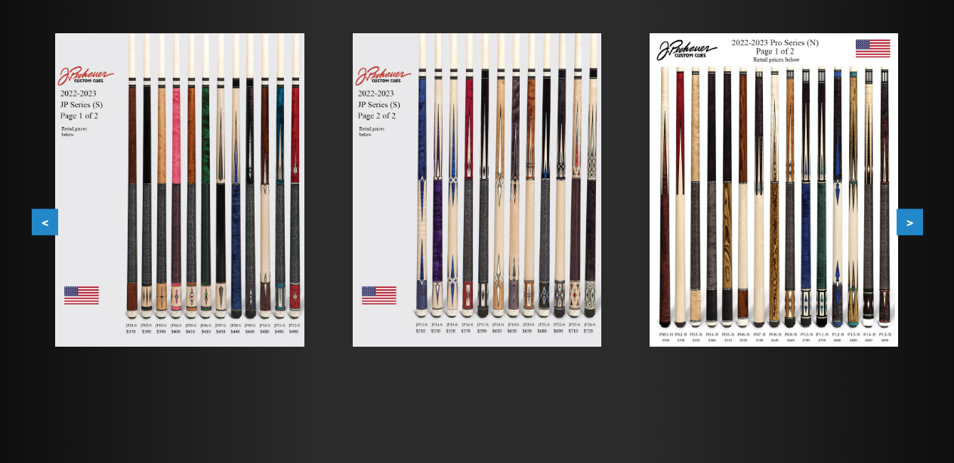
click at [45, 227] on button "<" at bounding box center [45, 222] width 26 height 26
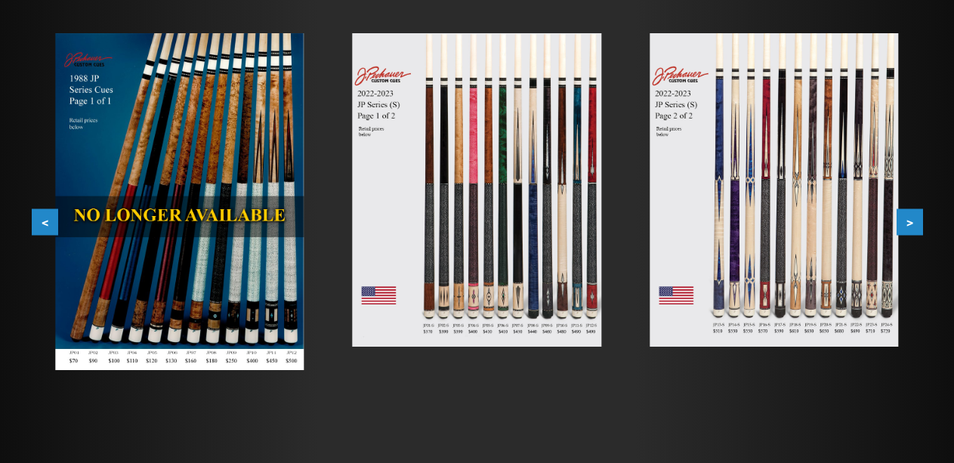
click at [45, 226] on button "<" at bounding box center [45, 222] width 26 height 26
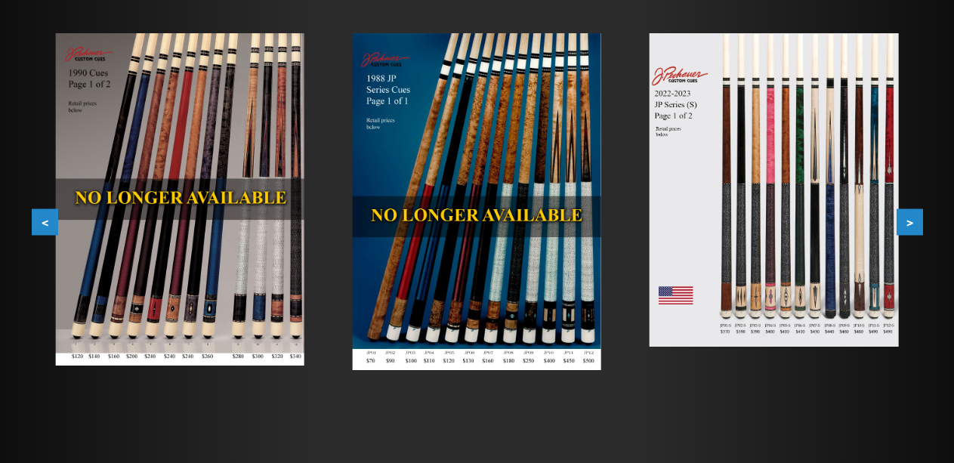
click at [45, 226] on button "<" at bounding box center [45, 222] width 26 height 26
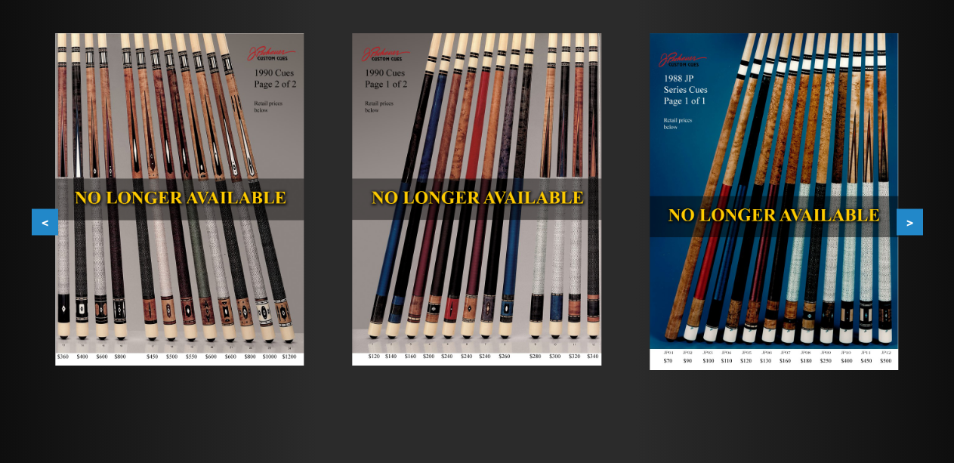
click at [45, 226] on button "<" at bounding box center [45, 222] width 26 height 26
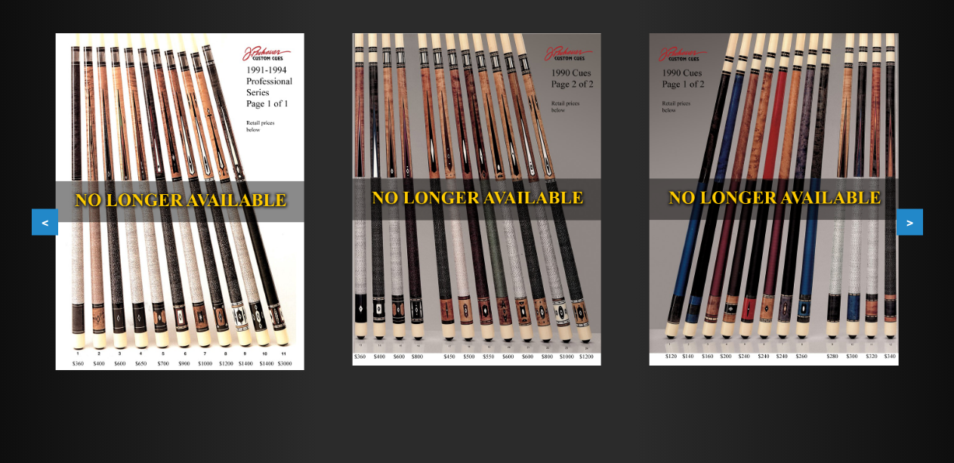
click at [45, 226] on button "<" at bounding box center [45, 222] width 26 height 26
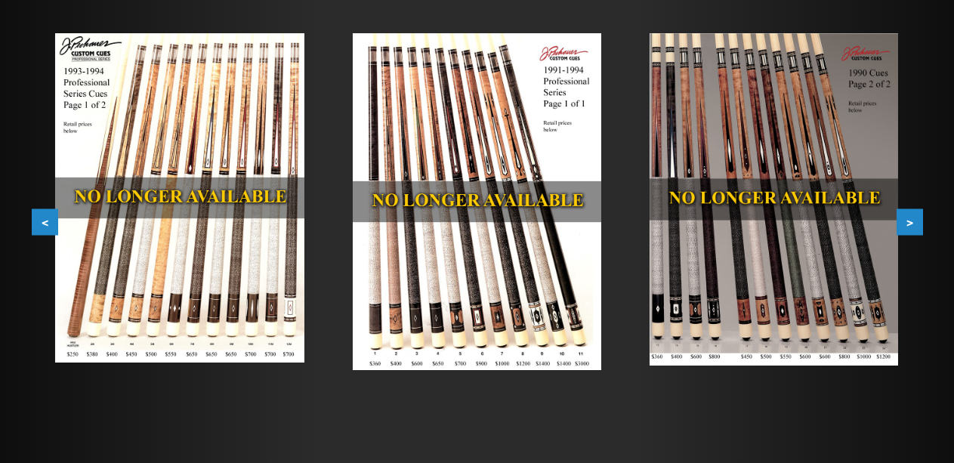
click at [45, 226] on button "<" at bounding box center [45, 222] width 26 height 26
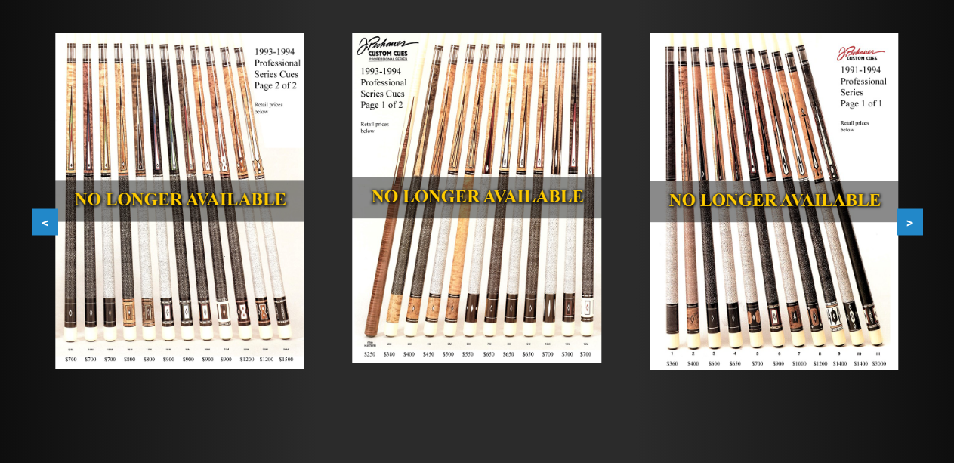
click at [45, 226] on button "<" at bounding box center [45, 222] width 26 height 26
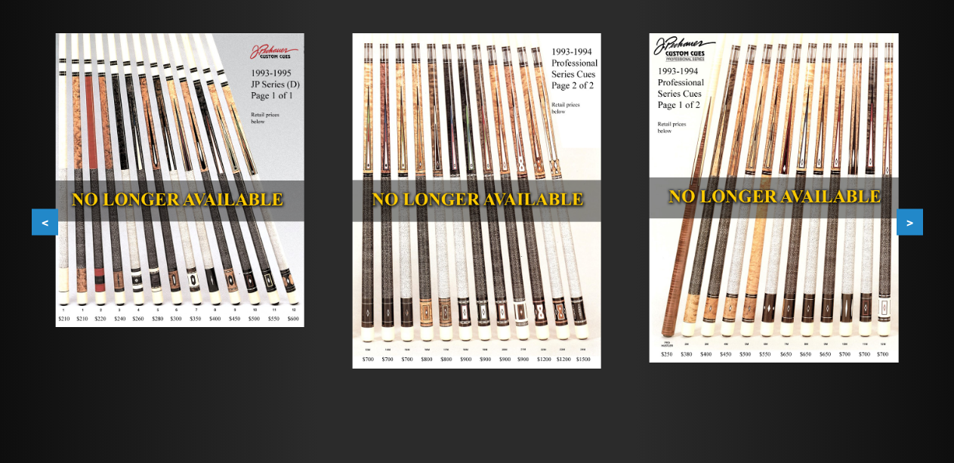
click at [45, 226] on button "<" at bounding box center [45, 222] width 26 height 26
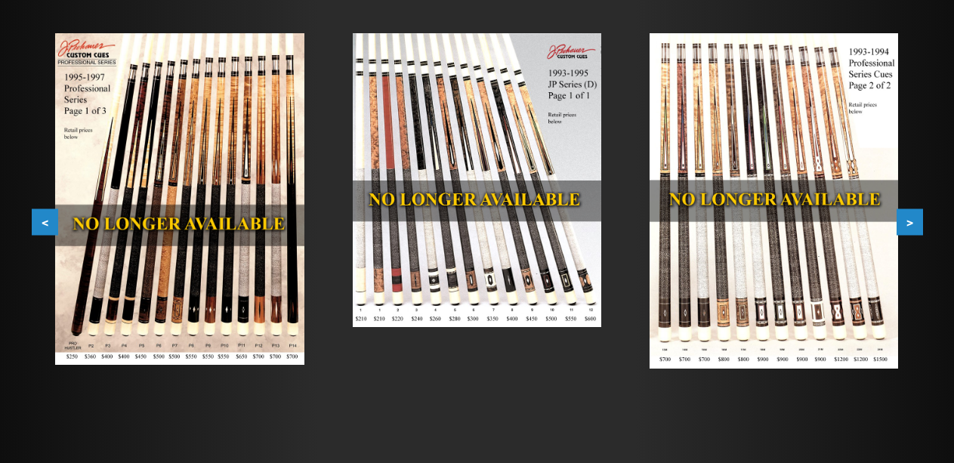
click at [45, 226] on button "<" at bounding box center [45, 222] width 26 height 26
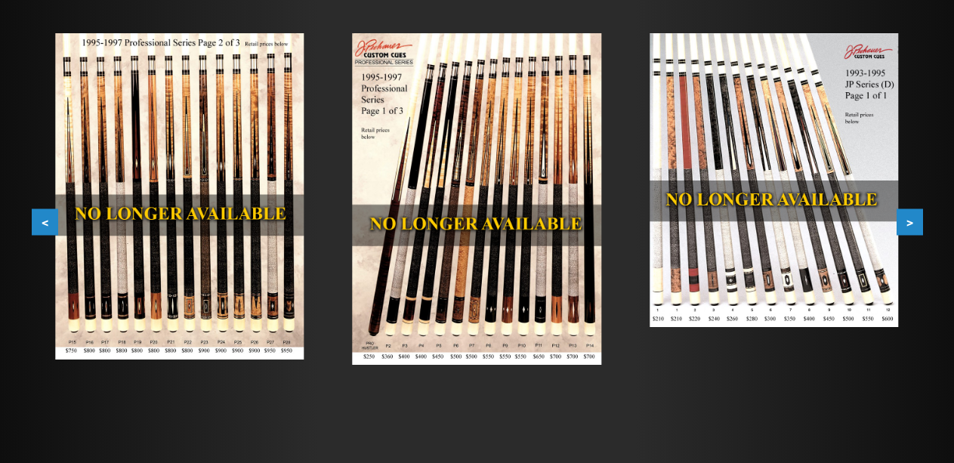
click at [45, 226] on button "<" at bounding box center [45, 222] width 26 height 26
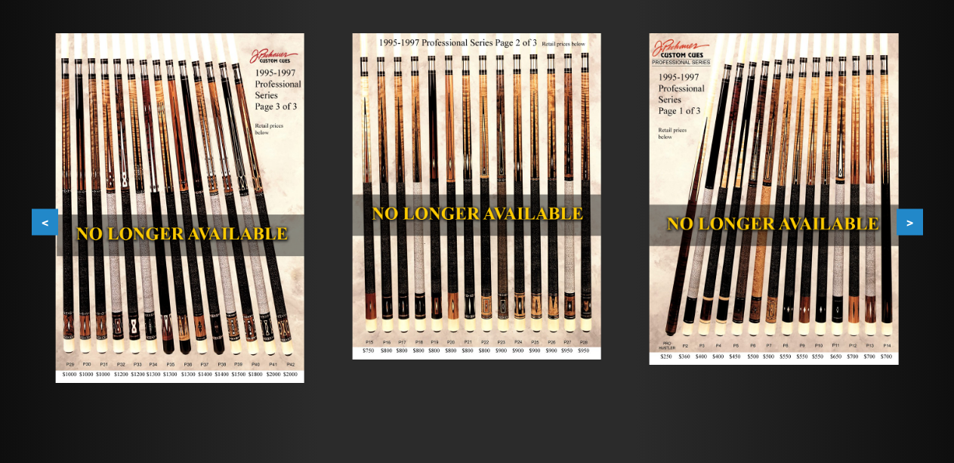
click at [45, 226] on button "<" at bounding box center [45, 222] width 26 height 26
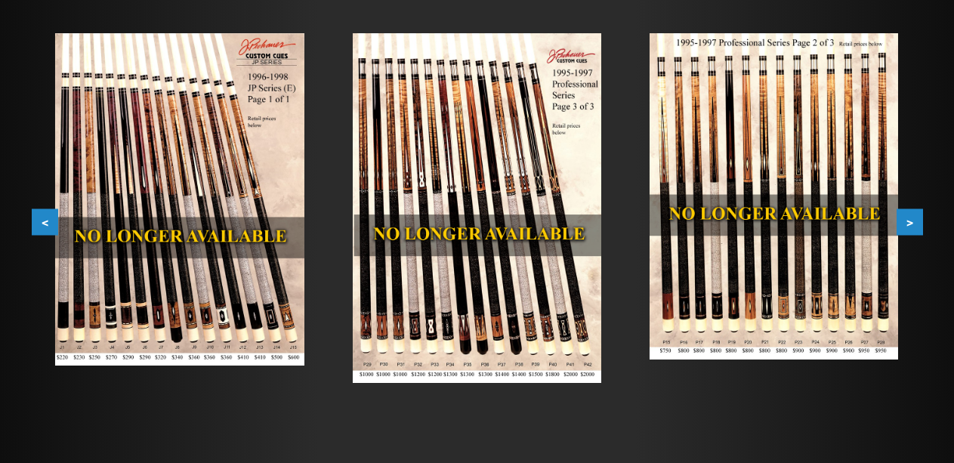
click at [45, 226] on button "<" at bounding box center [45, 222] width 26 height 26
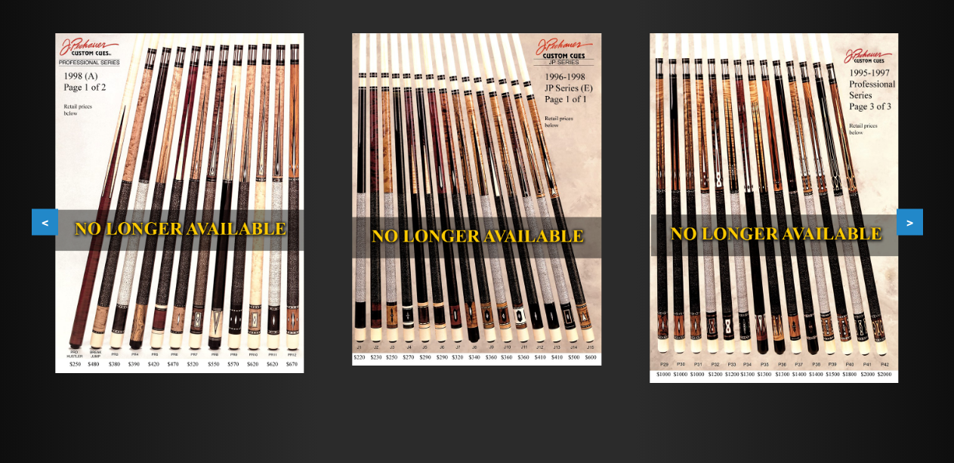
click at [45, 226] on button "<" at bounding box center [45, 222] width 26 height 26
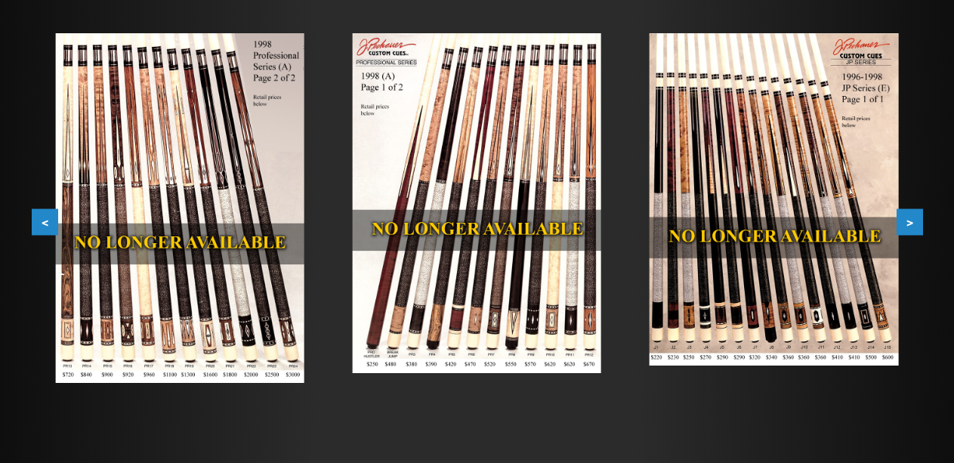
click at [45, 226] on button "<" at bounding box center [45, 222] width 26 height 26
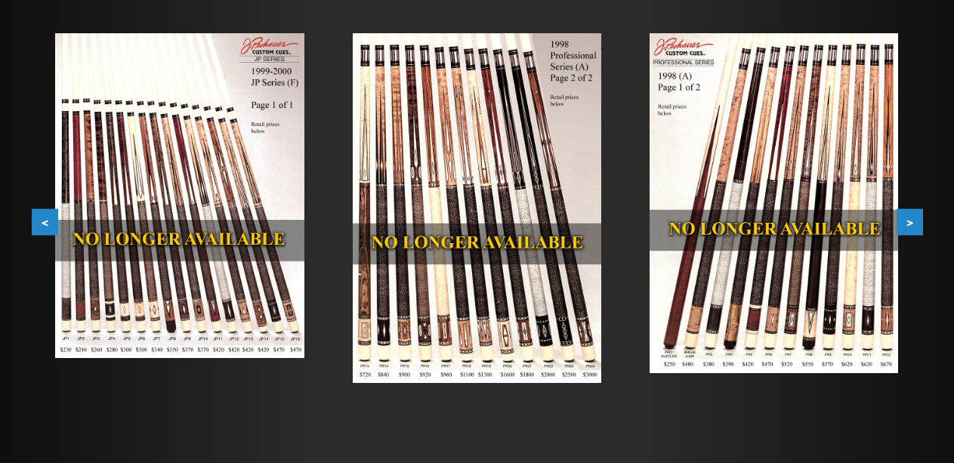
click at [45, 226] on button "<" at bounding box center [45, 222] width 26 height 26
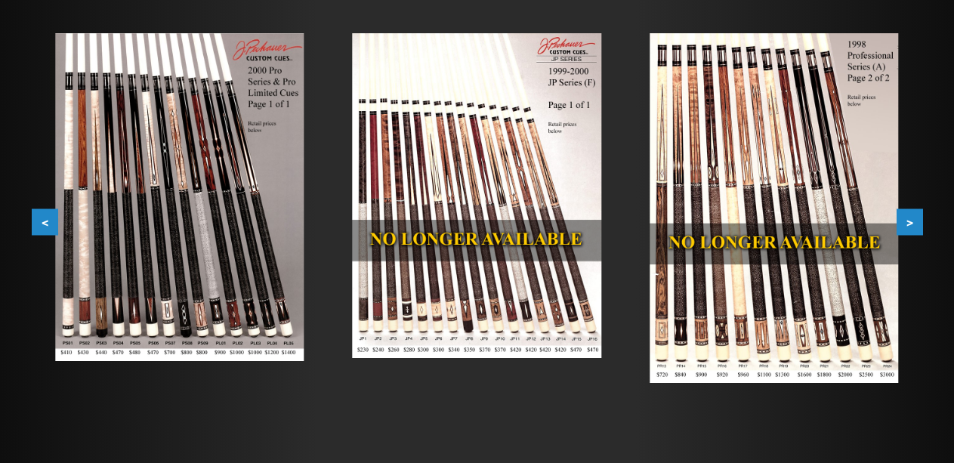
click at [45, 226] on button "<" at bounding box center [45, 222] width 26 height 26
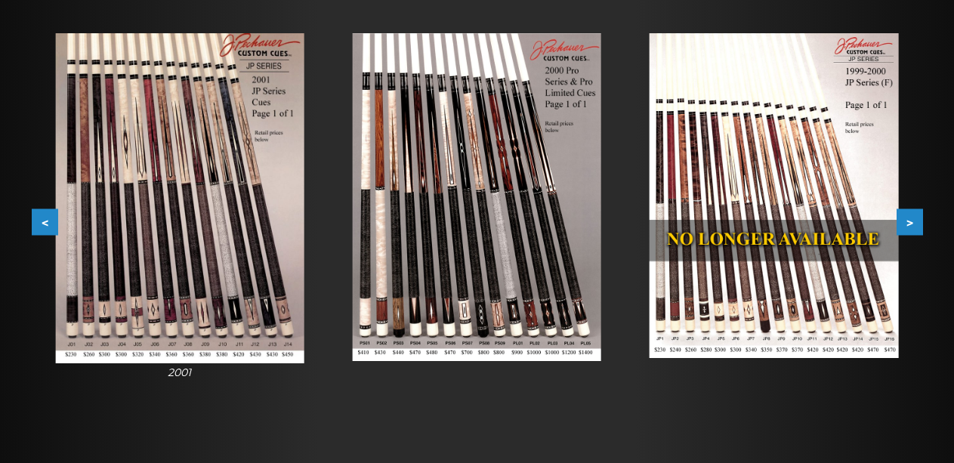
click at [45, 226] on button "<" at bounding box center [45, 222] width 26 height 26
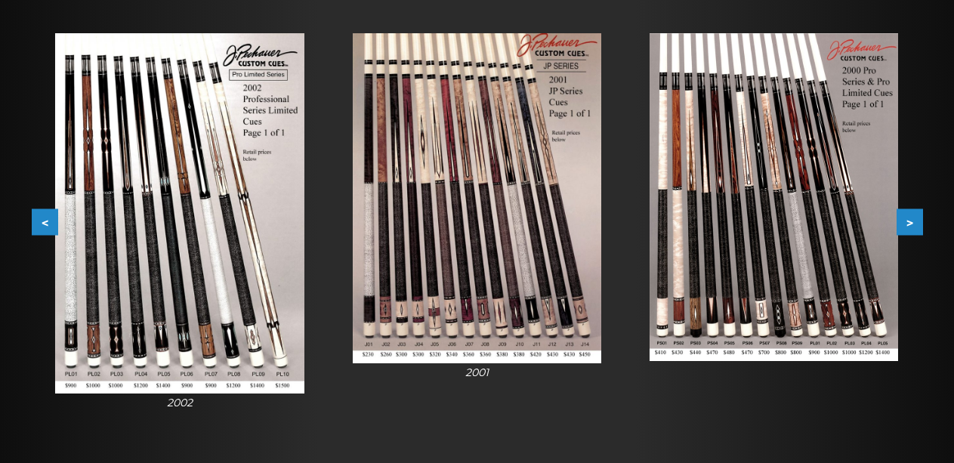
click at [45, 226] on button "<" at bounding box center [45, 222] width 26 height 26
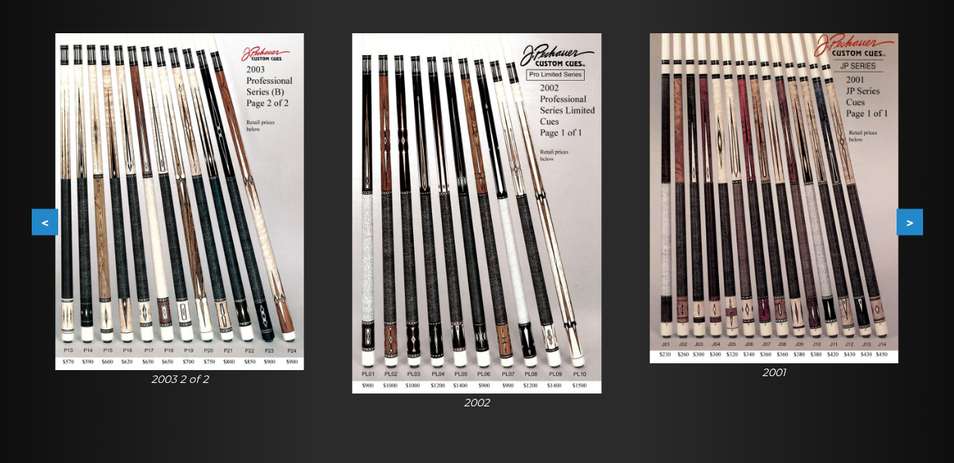
click at [45, 226] on button "<" at bounding box center [45, 222] width 26 height 26
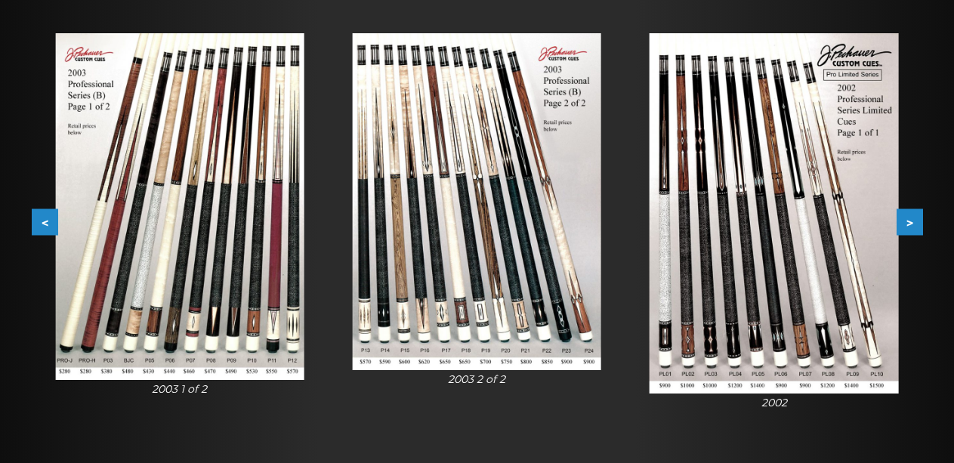
click at [45, 226] on button "<" at bounding box center [45, 222] width 26 height 26
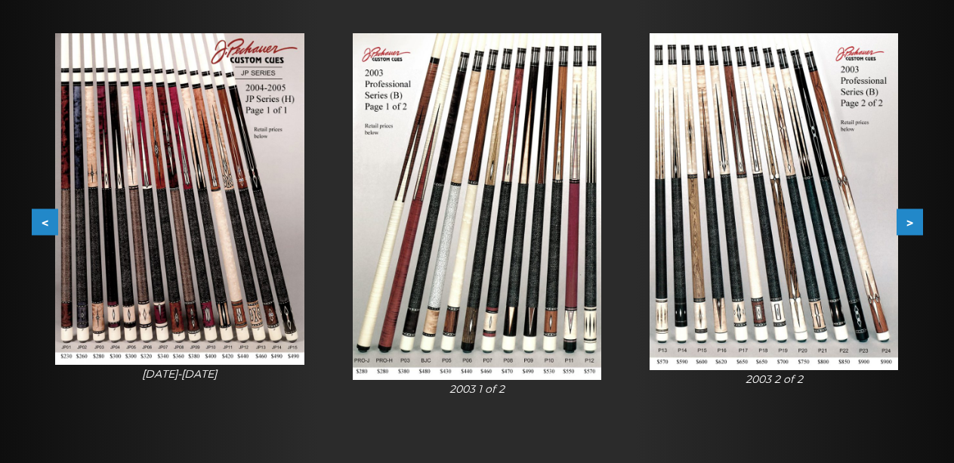
click at [45, 226] on button "<" at bounding box center [45, 222] width 26 height 26
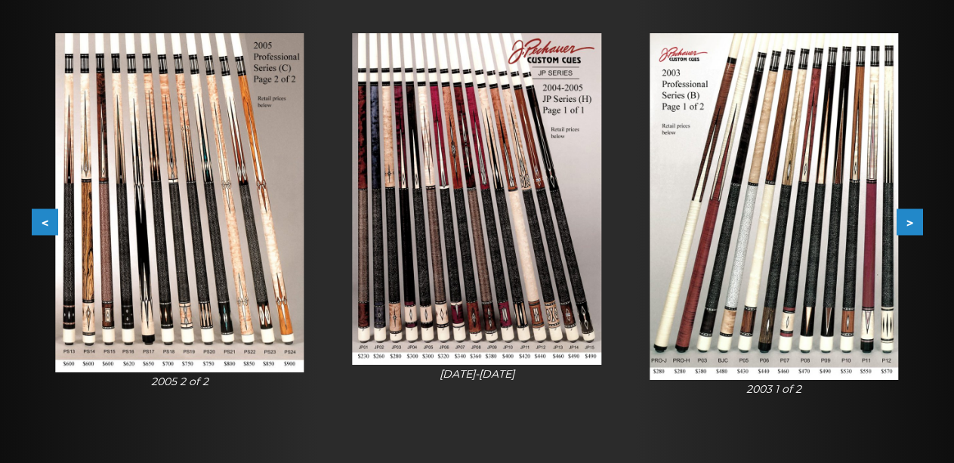
click at [45, 226] on button "<" at bounding box center [45, 222] width 26 height 26
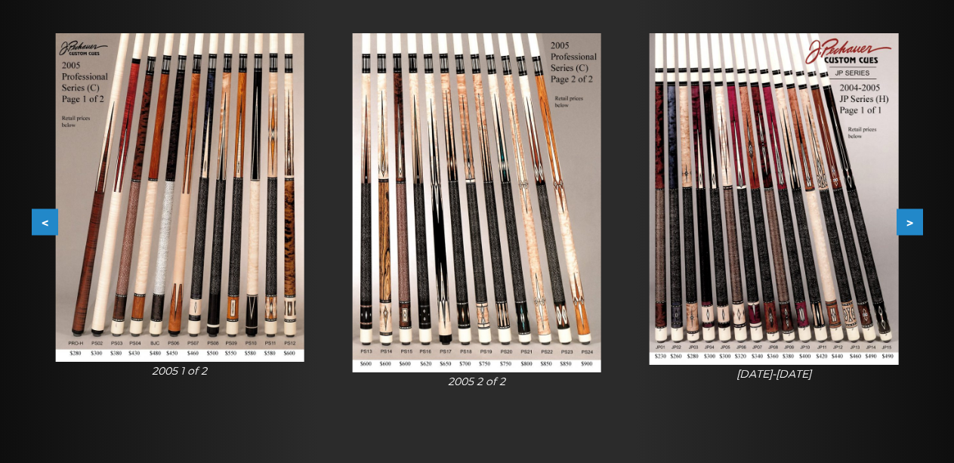
click at [45, 226] on button "<" at bounding box center [45, 222] width 26 height 26
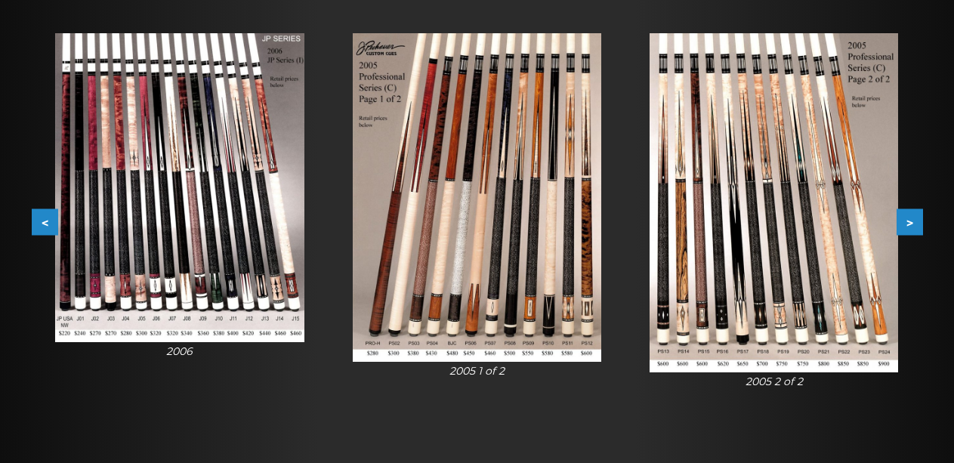
click at [45, 226] on button "<" at bounding box center [45, 222] width 26 height 26
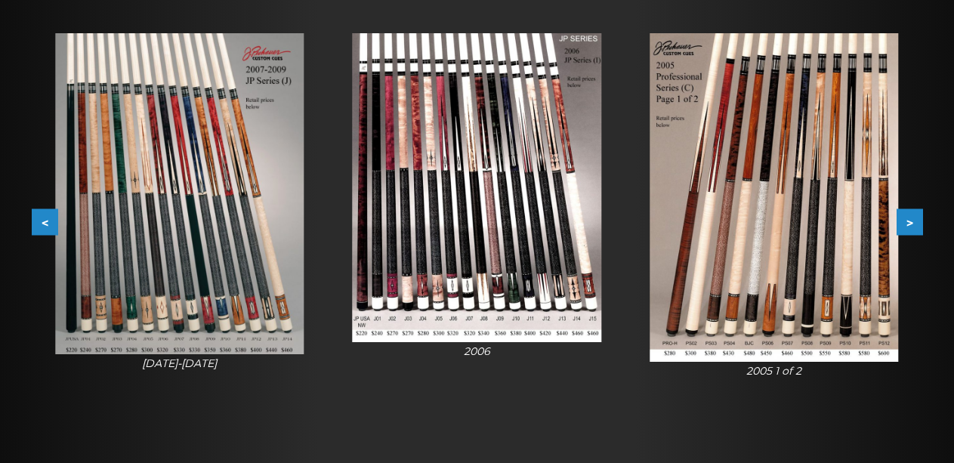
click at [45, 226] on button "<" at bounding box center [45, 222] width 26 height 26
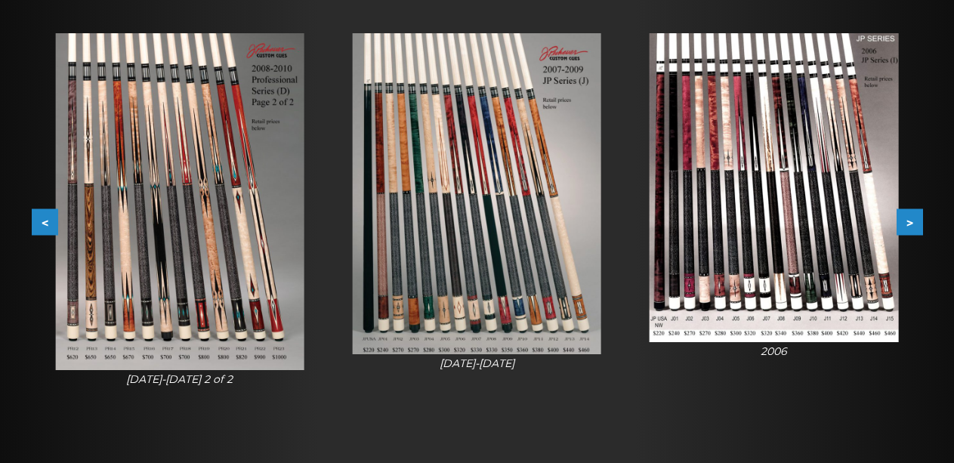
click at [42, 224] on button "<" at bounding box center [45, 222] width 26 height 26
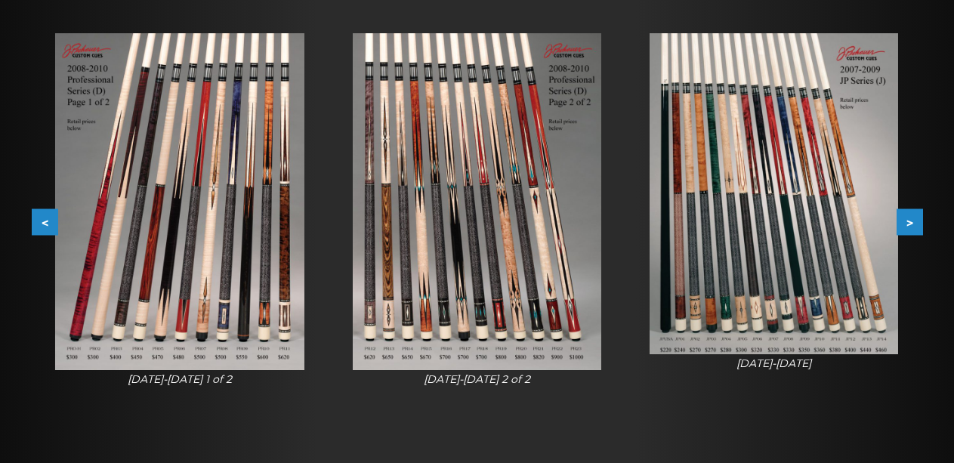
click at [42, 224] on button "<" at bounding box center [45, 222] width 26 height 26
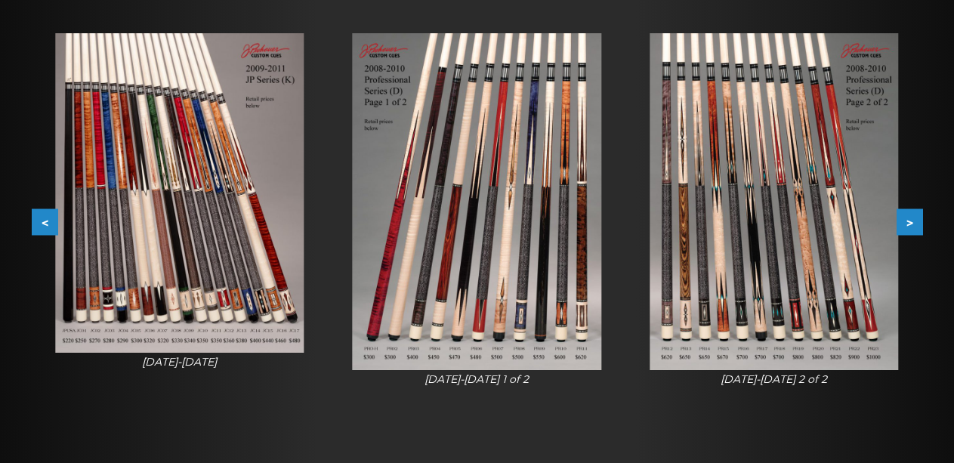
click at [41, 225] on button "<" at bounding box center [45, 222] width 26 height 26
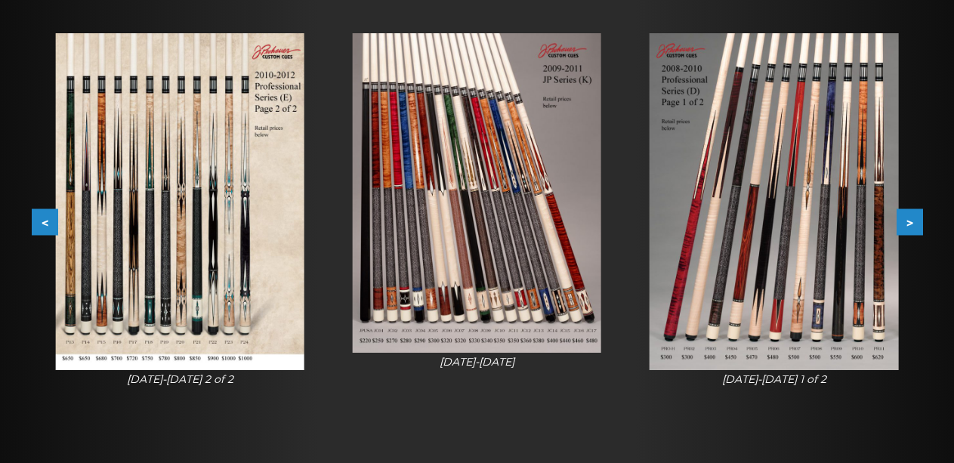
click at [41, 225] on button "<" at bounding box center [45, 222] width 26 height 26
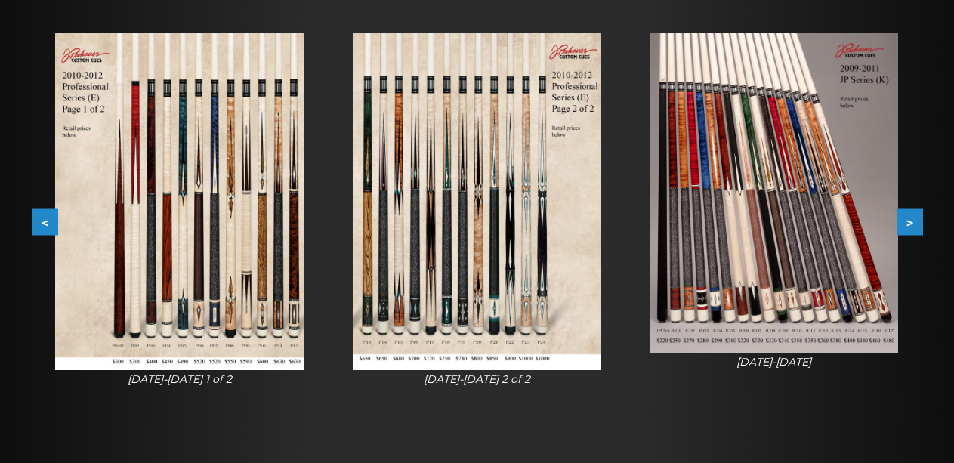
click at [770, 236] on img at bounding box center [774, 193] width 249 height 320
